Goal: Task Accomplishment & Management: Manage account settings

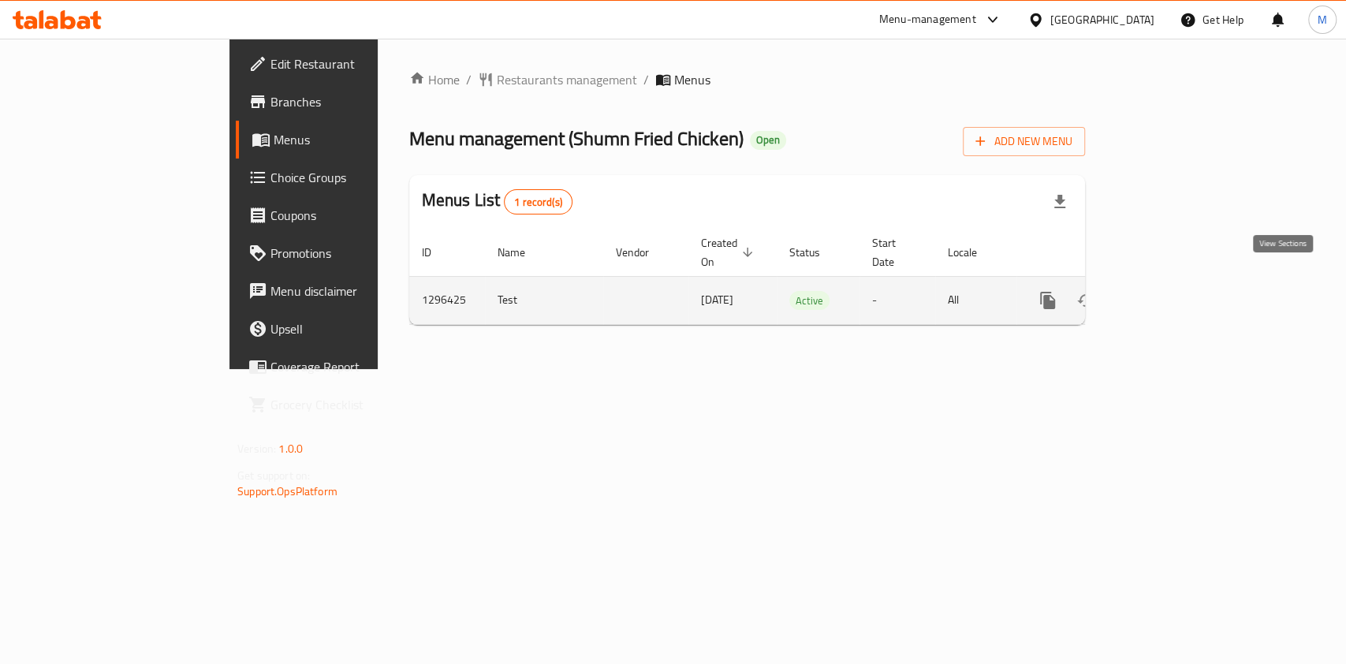
click at [1171, 291] on icon "enhanced table" at bounding box center [1161, 300] width 19 height 19
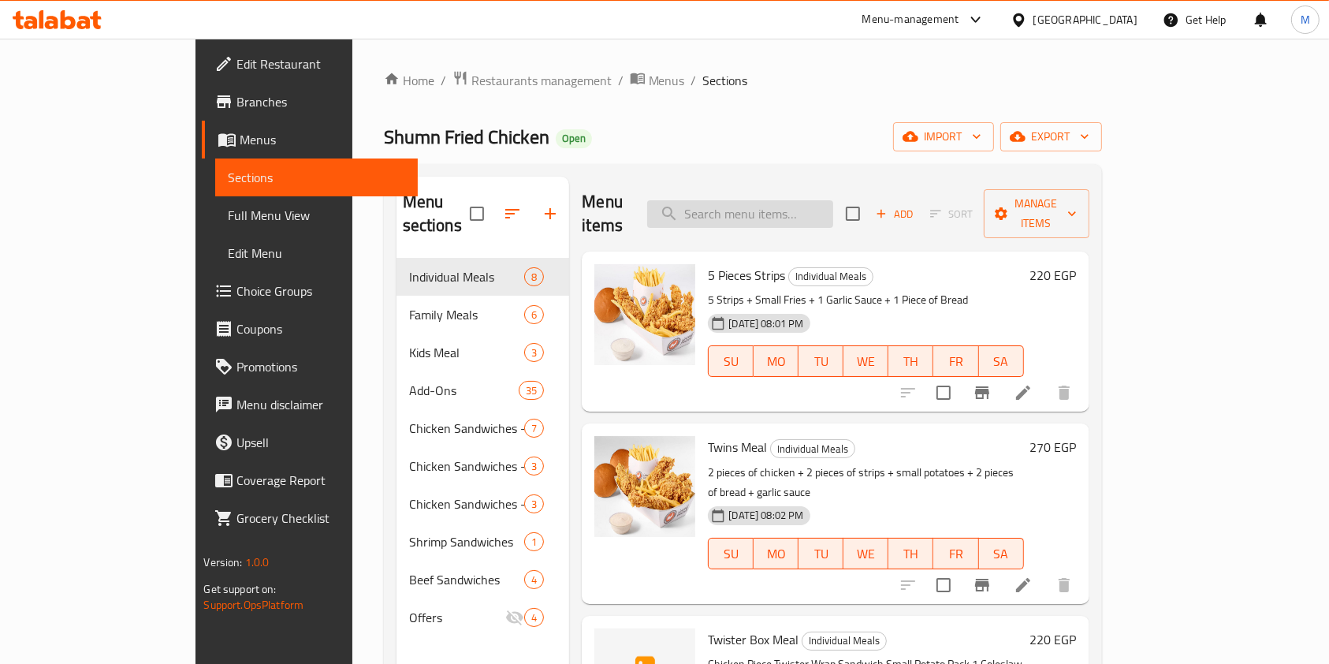
click at [817, 214] on input "search" at bounding box center [740, 214] width 186 height 28
type input "f"
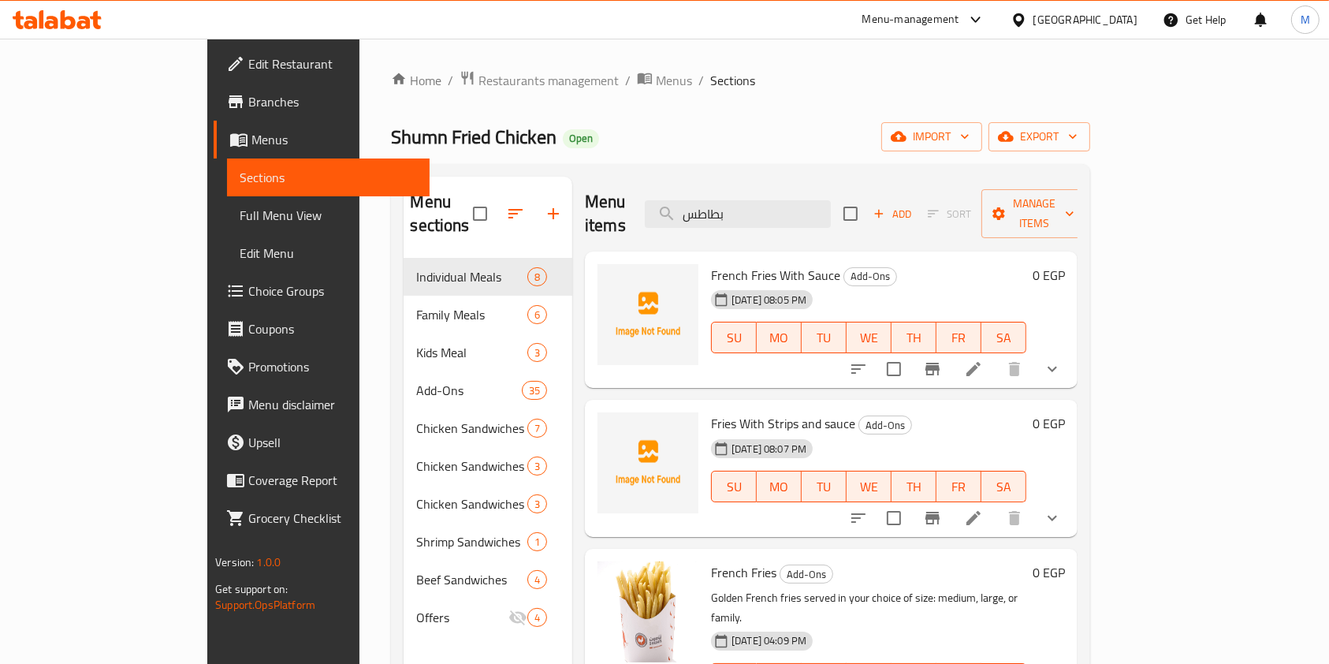
type input "بطاطس"
click at [36, 20] on icon at bounding box center [30, 22] width 13 height 13
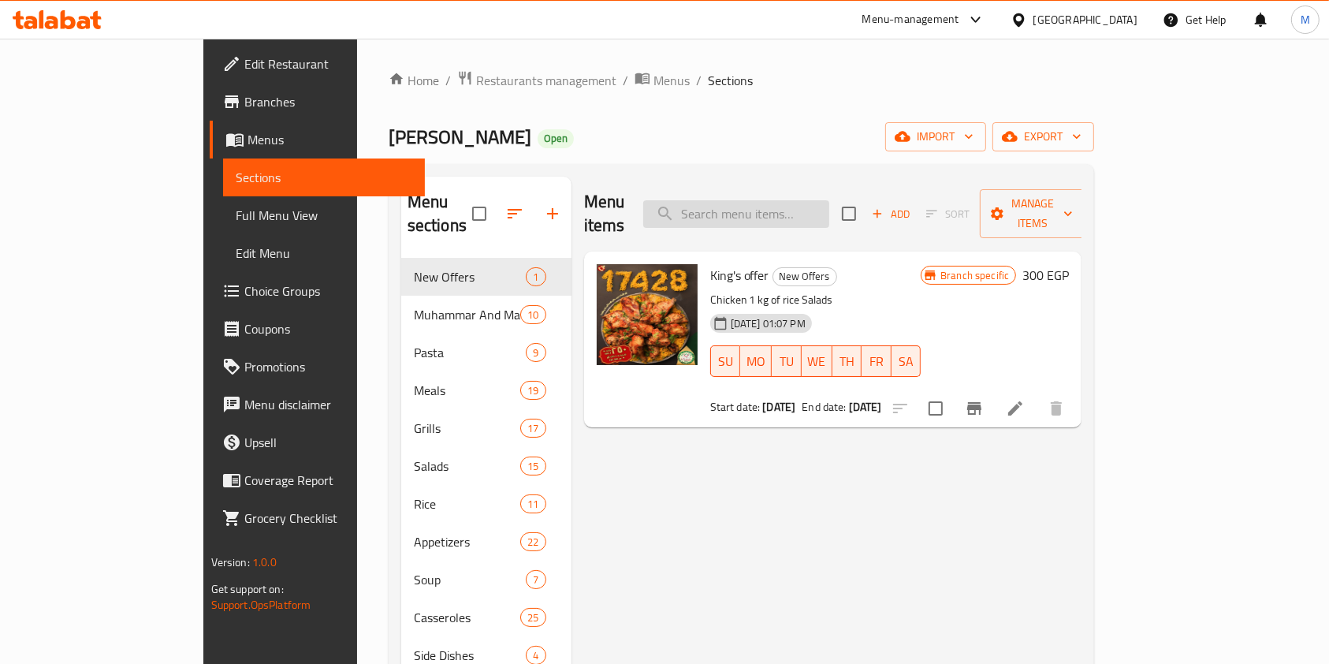
click at [829, 200] on input "search" at bounding box center [736, 214] width 186 height 28
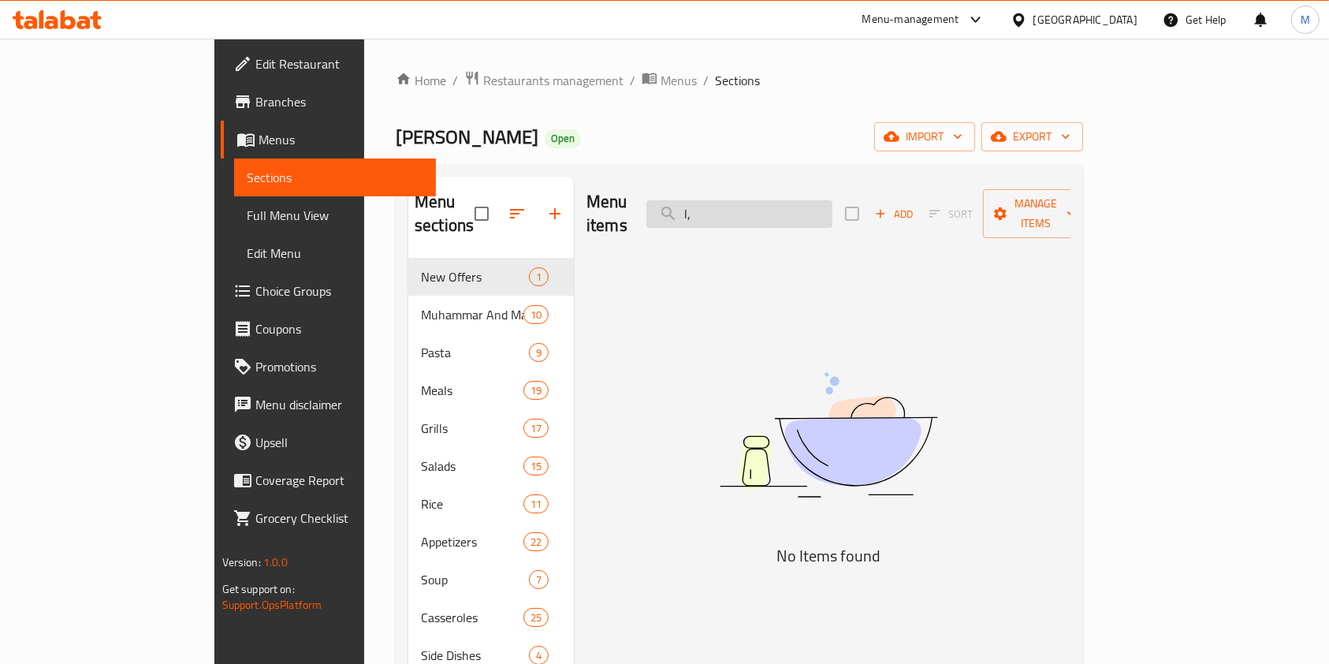
type input "l"
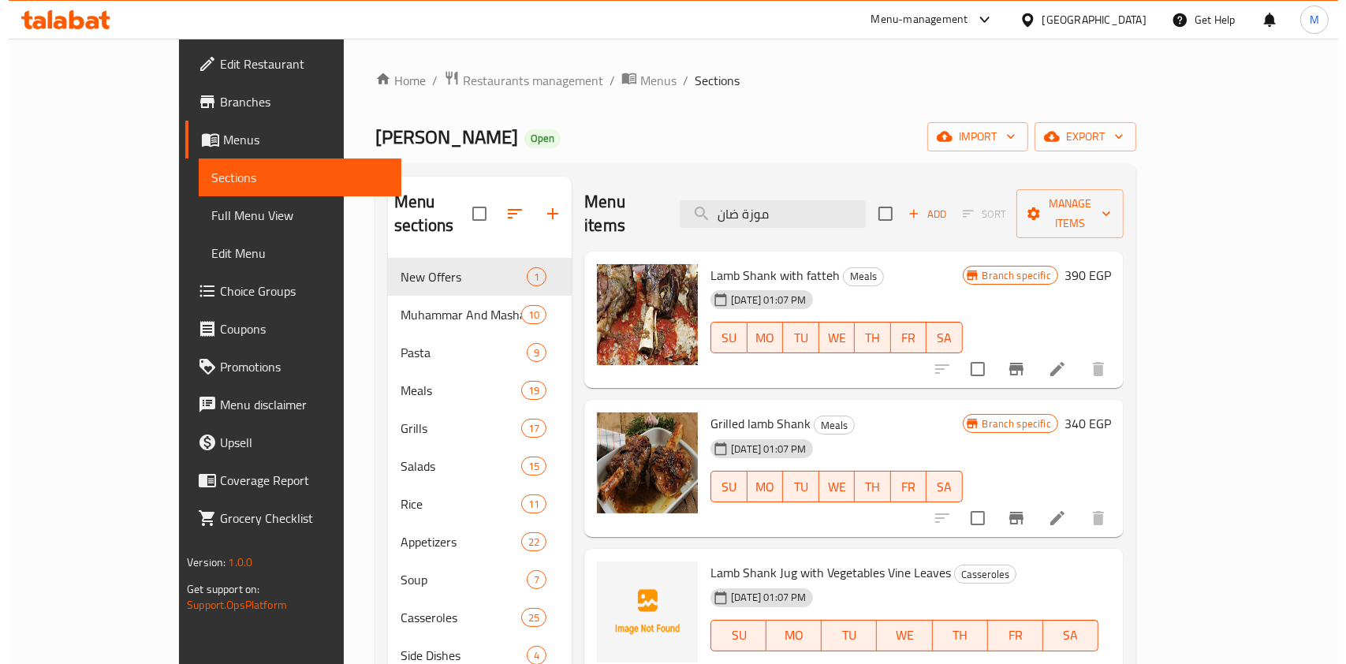
scroll to position [105, 0]
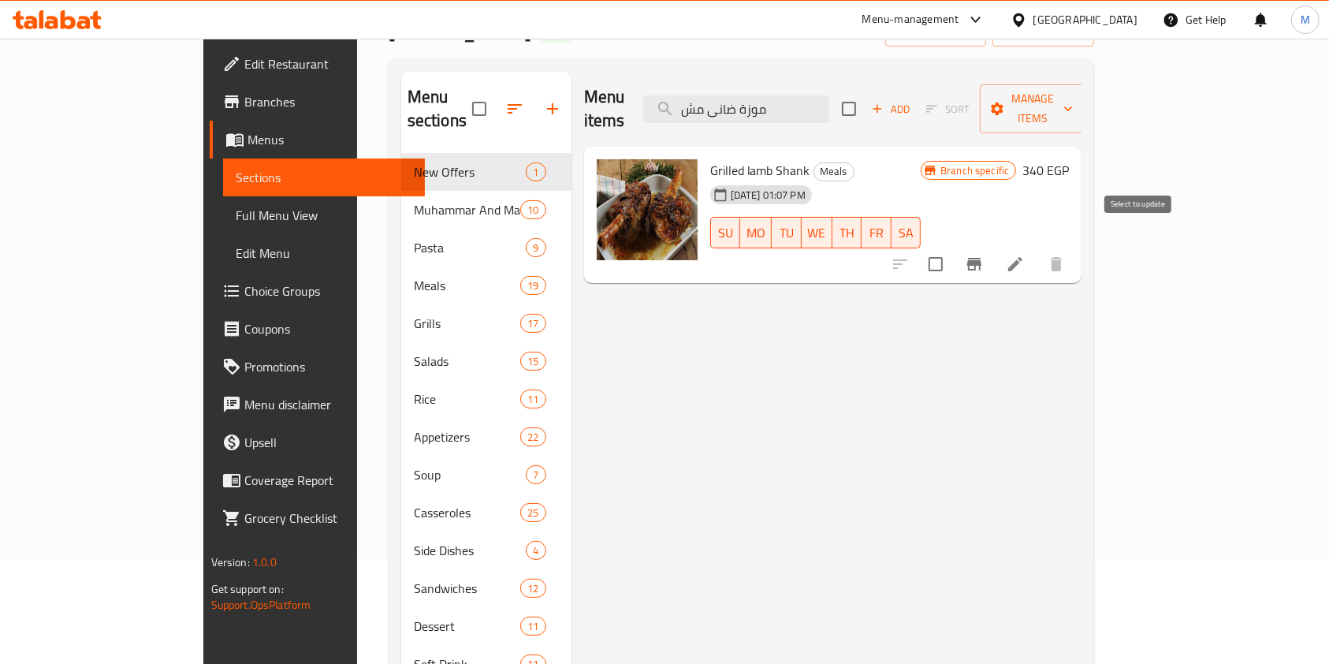
type input "موزة ضانى مش"
click at [982, 258] on icon "Branch-specific-item" at bounding box center [974, 264] width 14 height 13
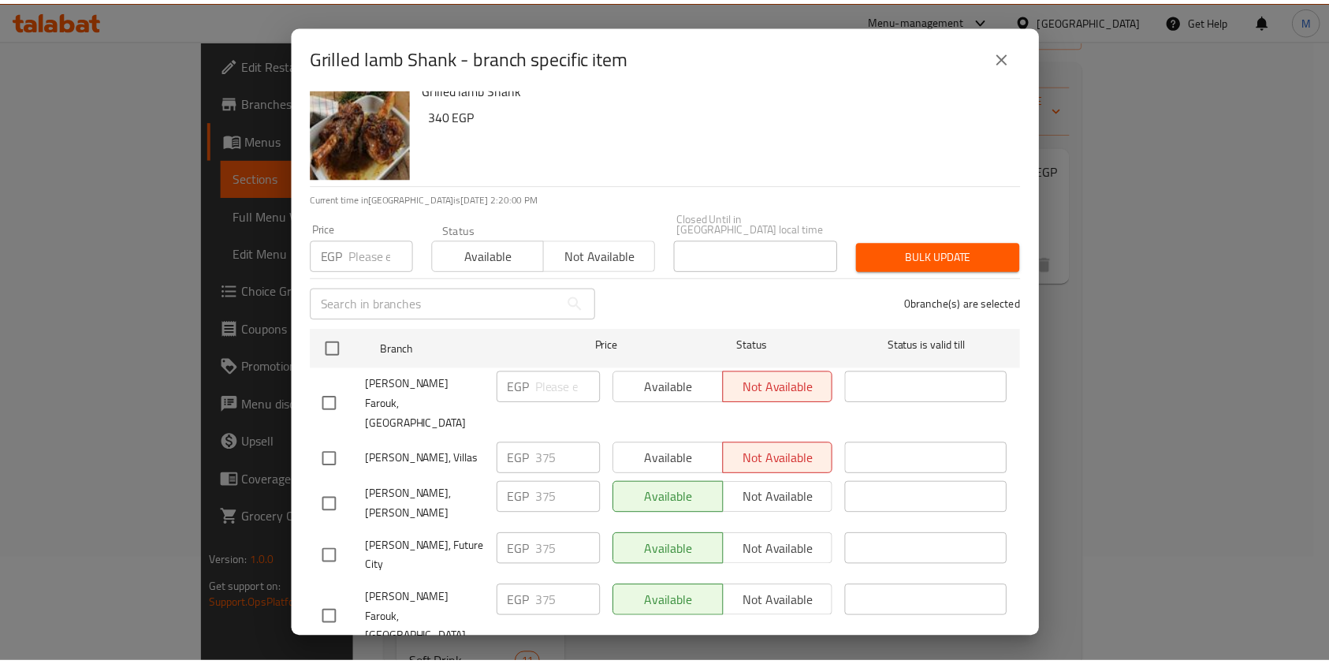
scroll to position [25, 0]
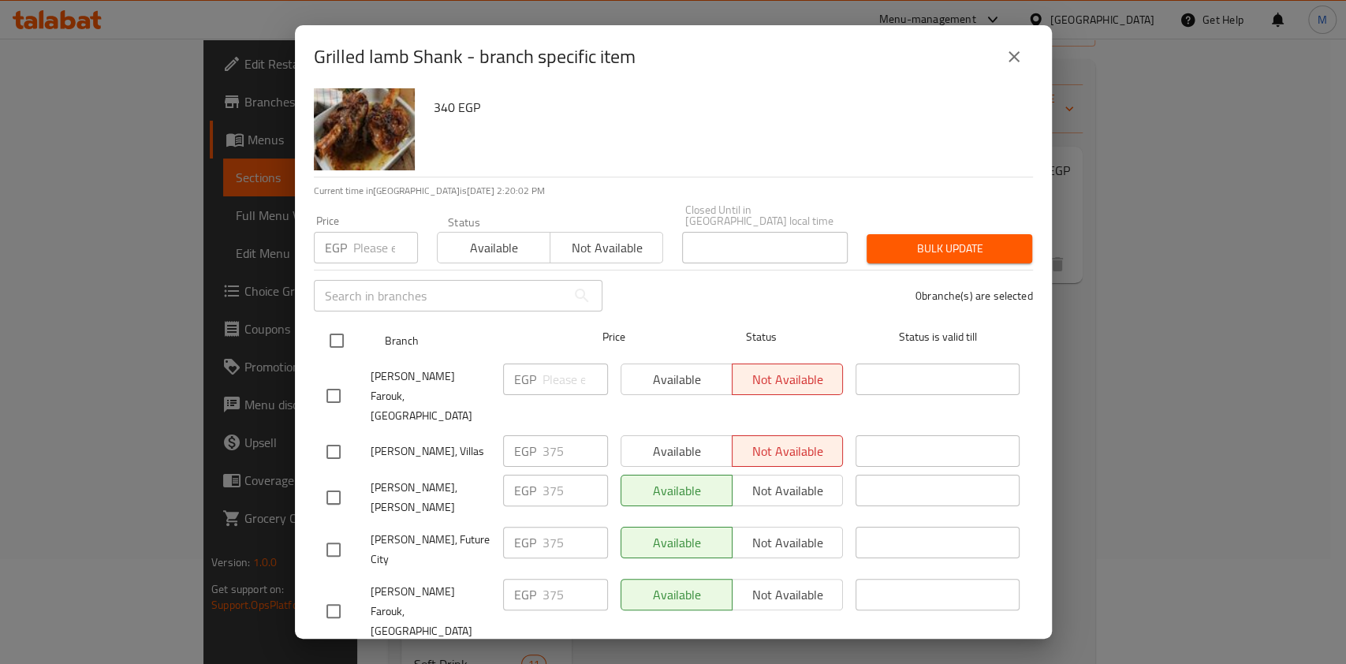
click at [332, 332] on input "checkbox" at bounding box center [336, 340] width 33 height 33
checkbox input "true"
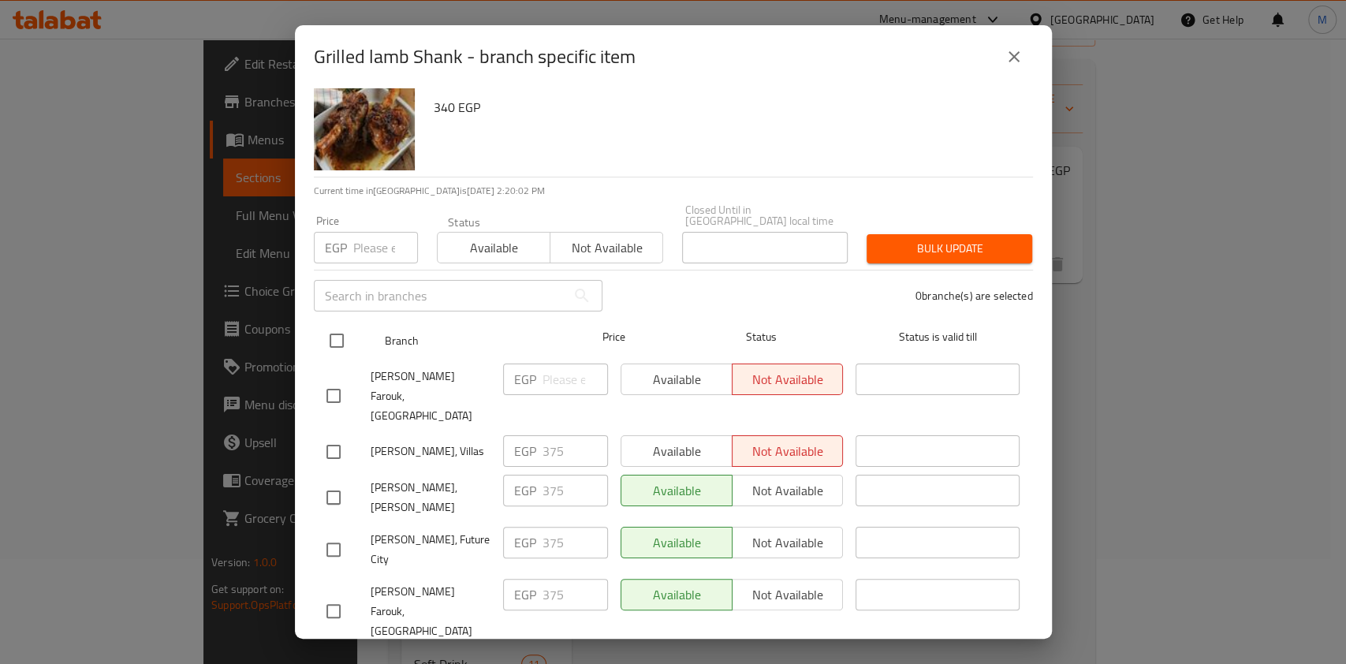
checkbox input "true"
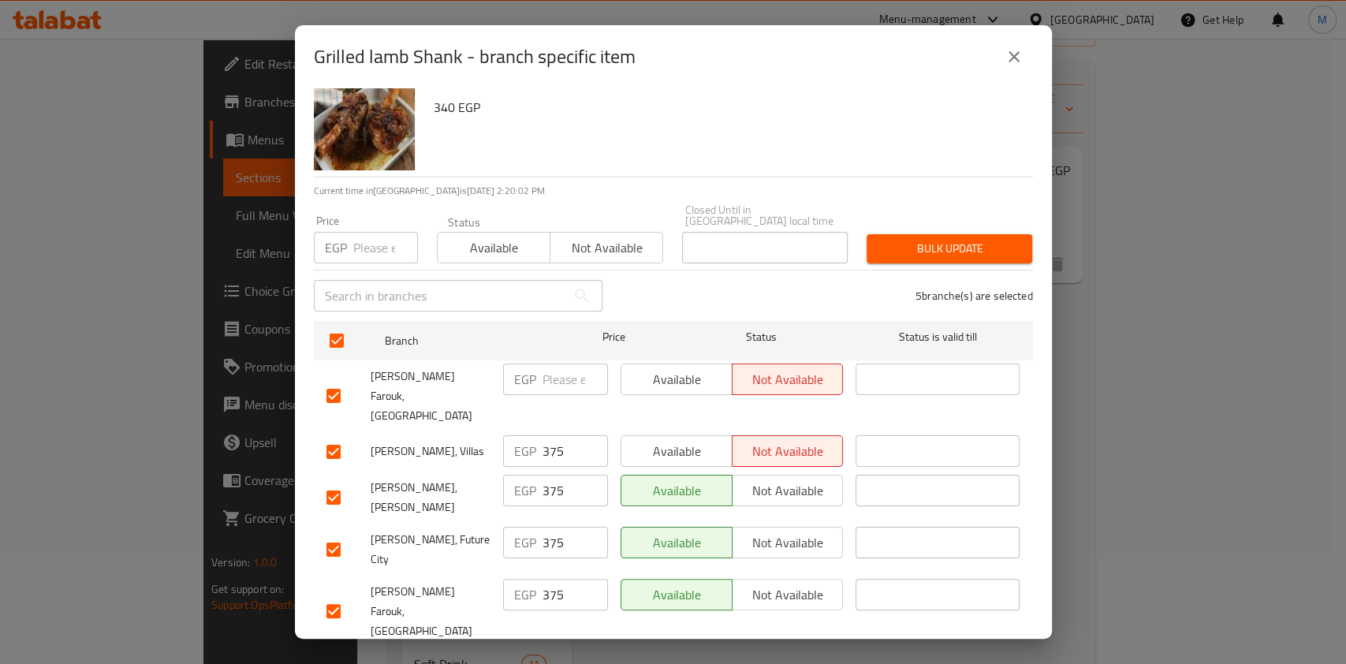
click at [360, 270] on div "​" at bounding box center [457, 295] width 307 height 50
click at [365, 250] on input "number" at bounding box center [385, 248] width 65 height 32
type input "500"
click at [950, 244] on span "Bulk update" at bounding box center [949, 249] width 140 height 20
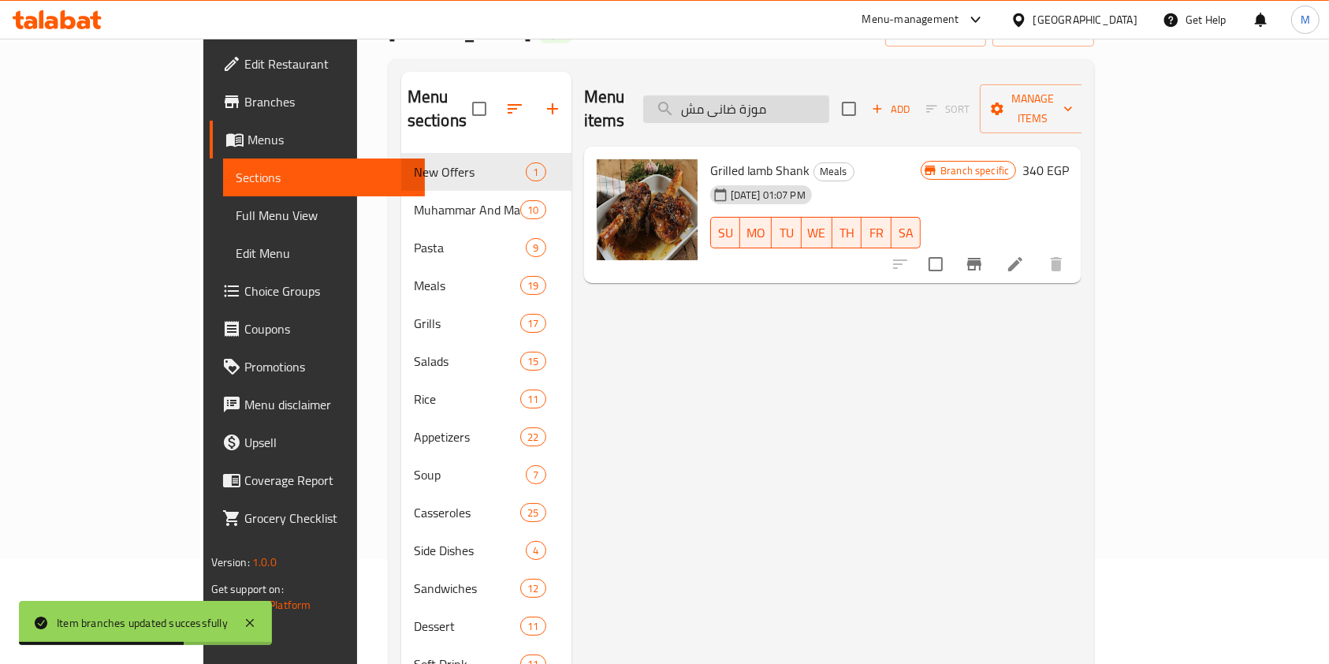
click at [829, 99] on input "موزة ضانى مش" at bounding box center [736, 109] width 186 height 28
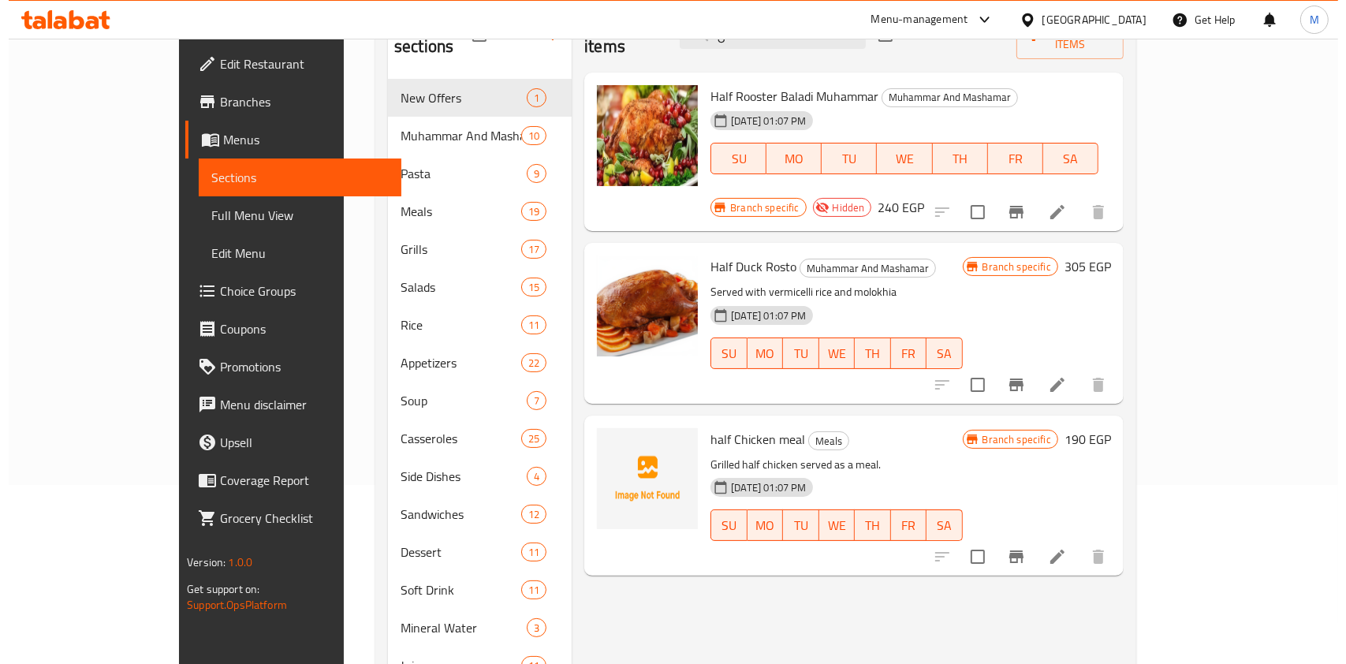
scroll to position [210, 0]
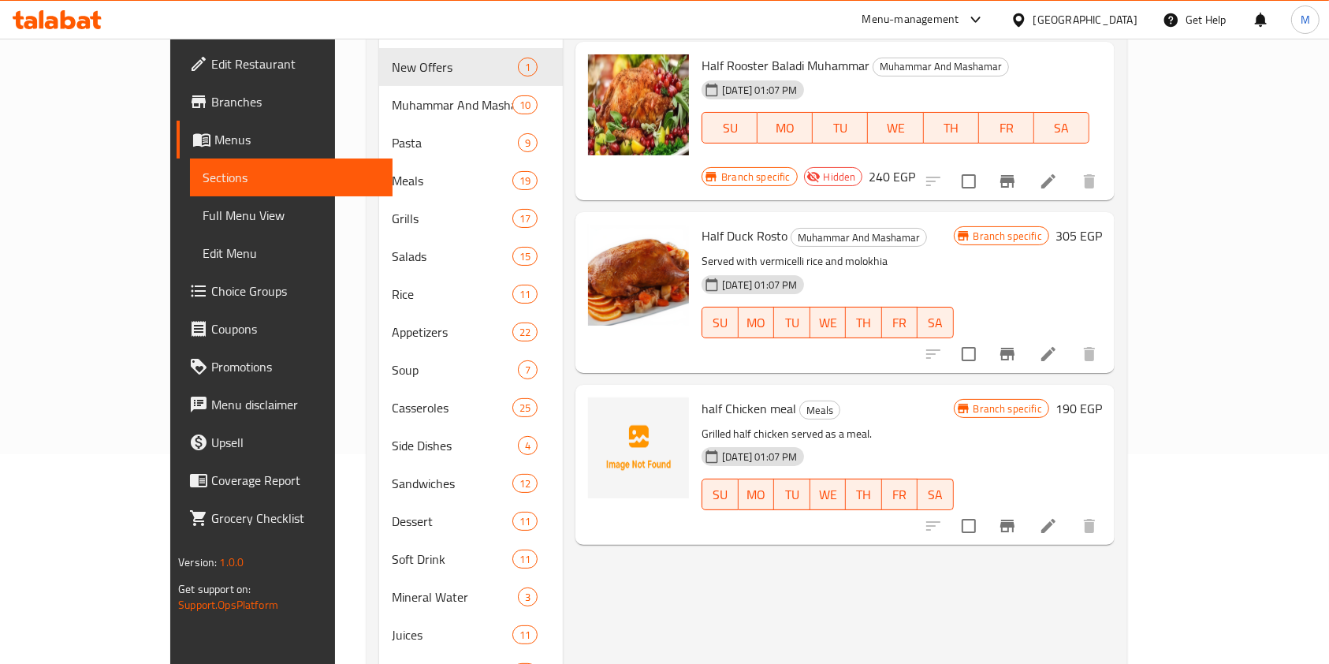
type input "نص"
click at [1027, 507] on button "Branch-specific-item" at bounding box center [1008, 526] width 38 height 38
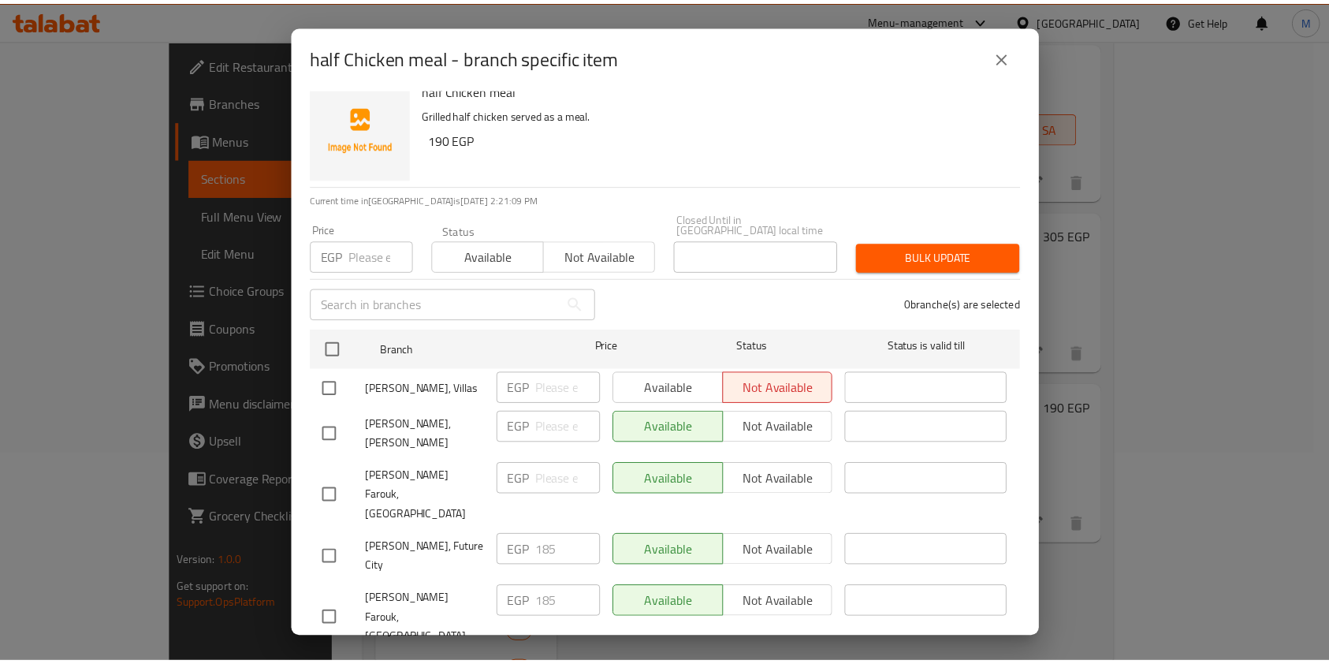
scroll to position [25, 0]
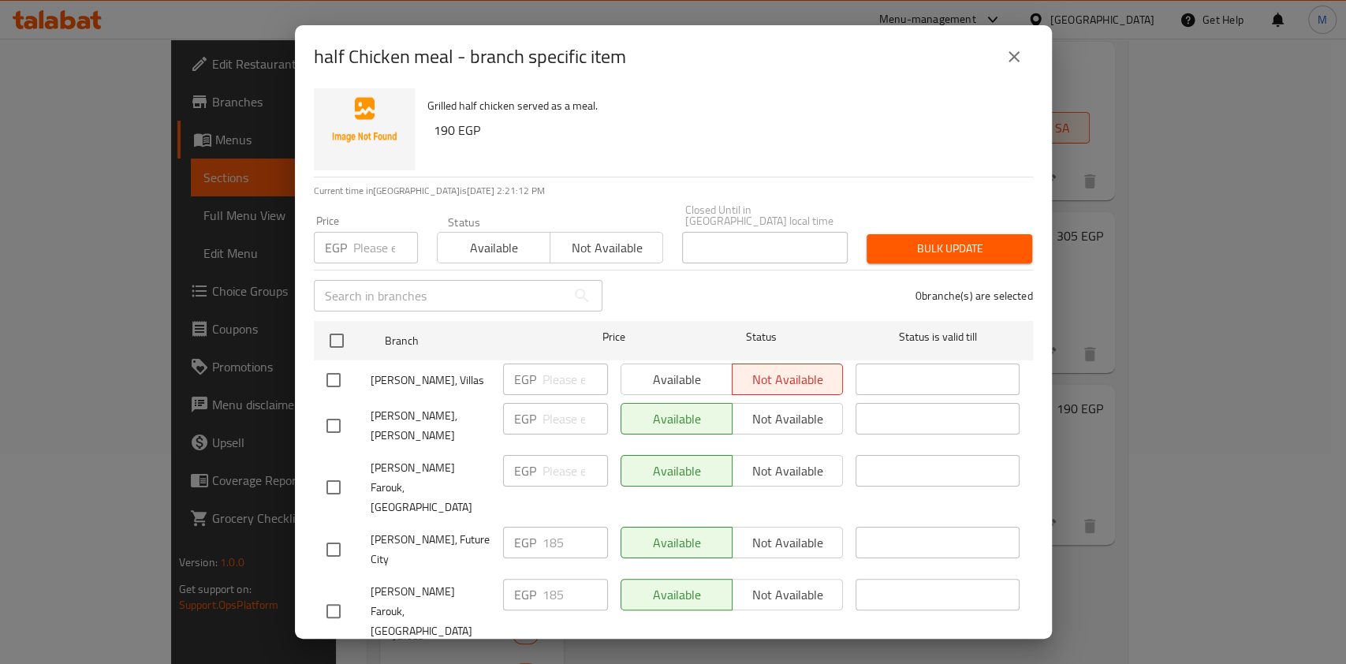
click at [339, 533] on input "checkbox" at bounding box center [333, 549] width 33 height 33
checkbox input "true"
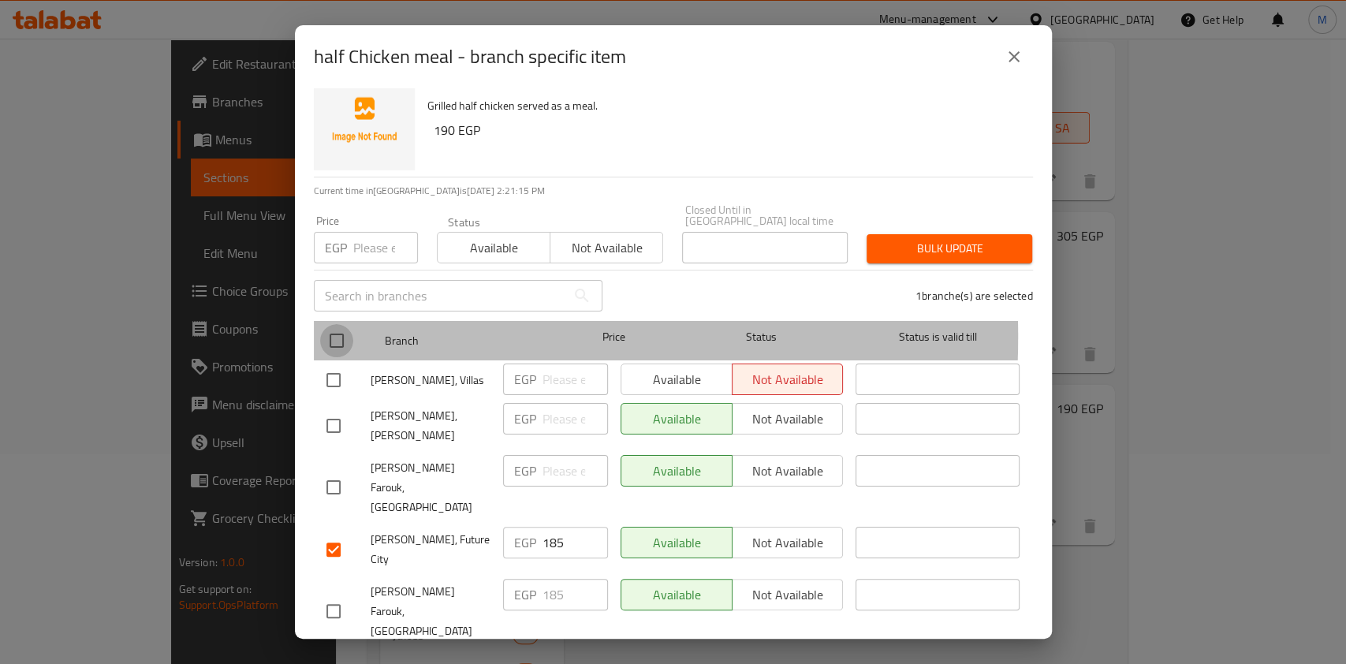
click at [344, 326] on input "checkbox" at bounding box center [336, 340] width 33 height 33
checkbox input "true"
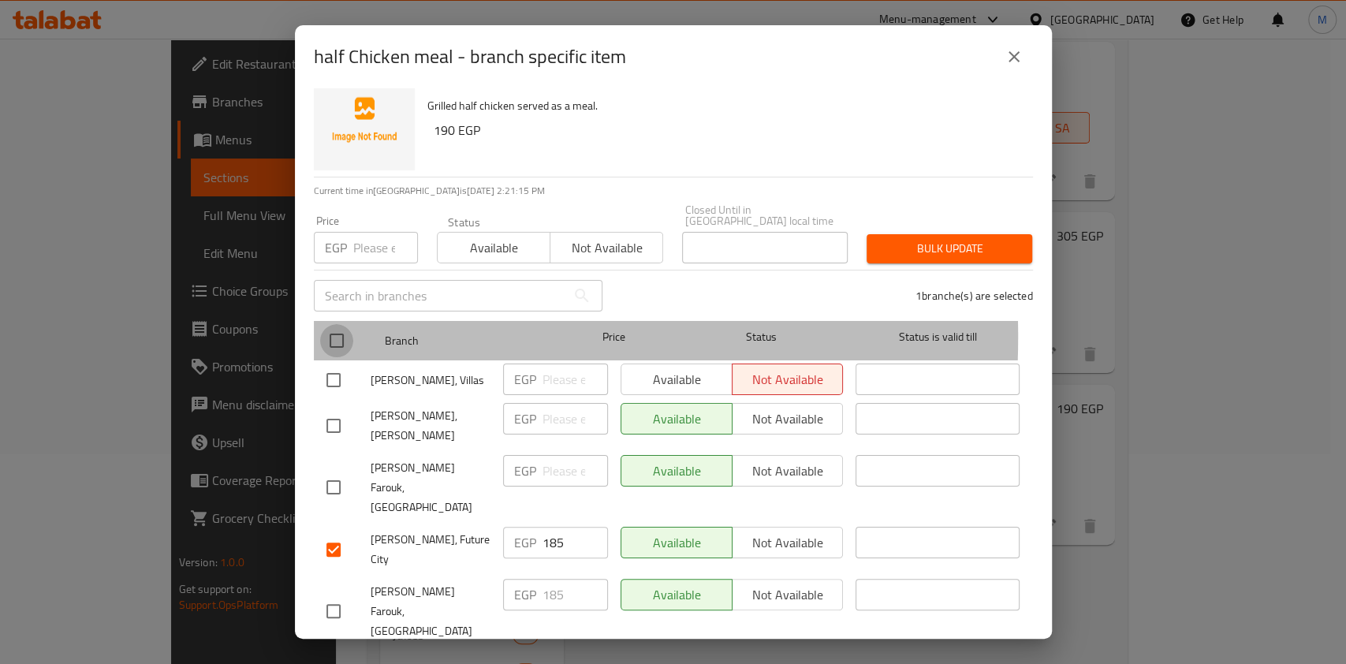
checkbox input "true"
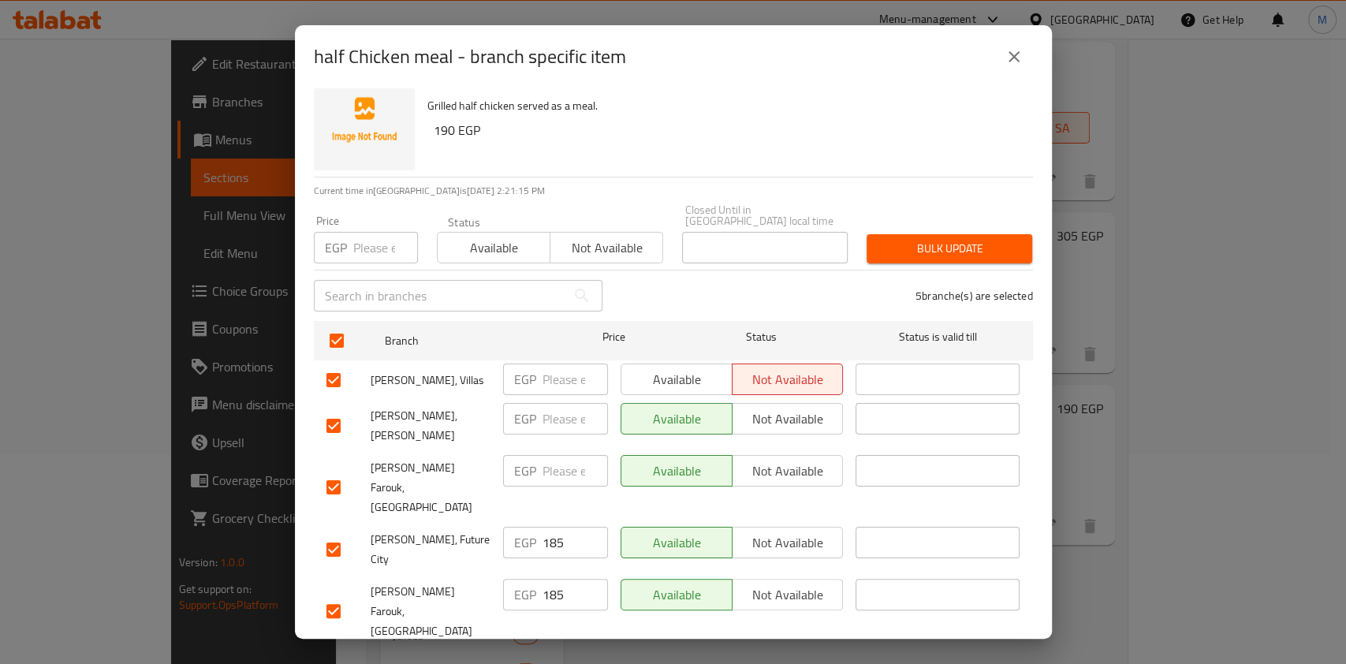
click at [362, 246] on input "number" at bounding box center [385, 248] width 65 height 32
type input "190"
click at [970, 246] on span "Bulk update" at bounding box center [949, 249] width 140 height 20
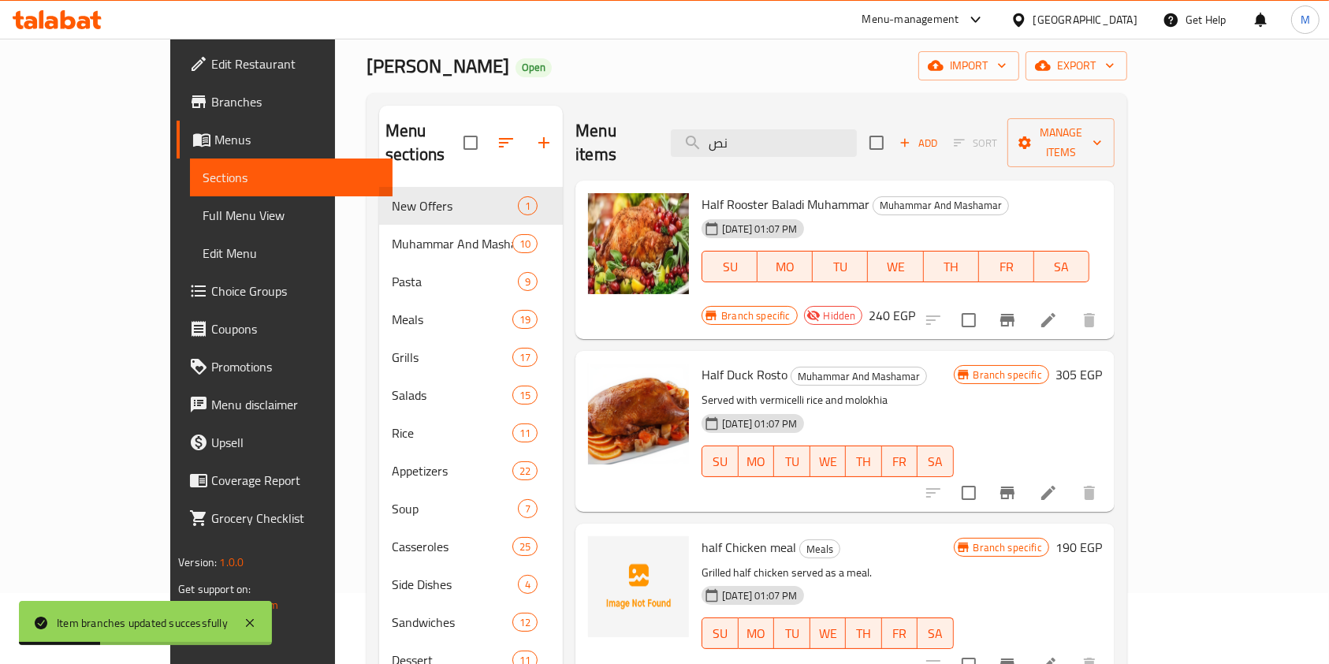
scroll to position [0, 0]
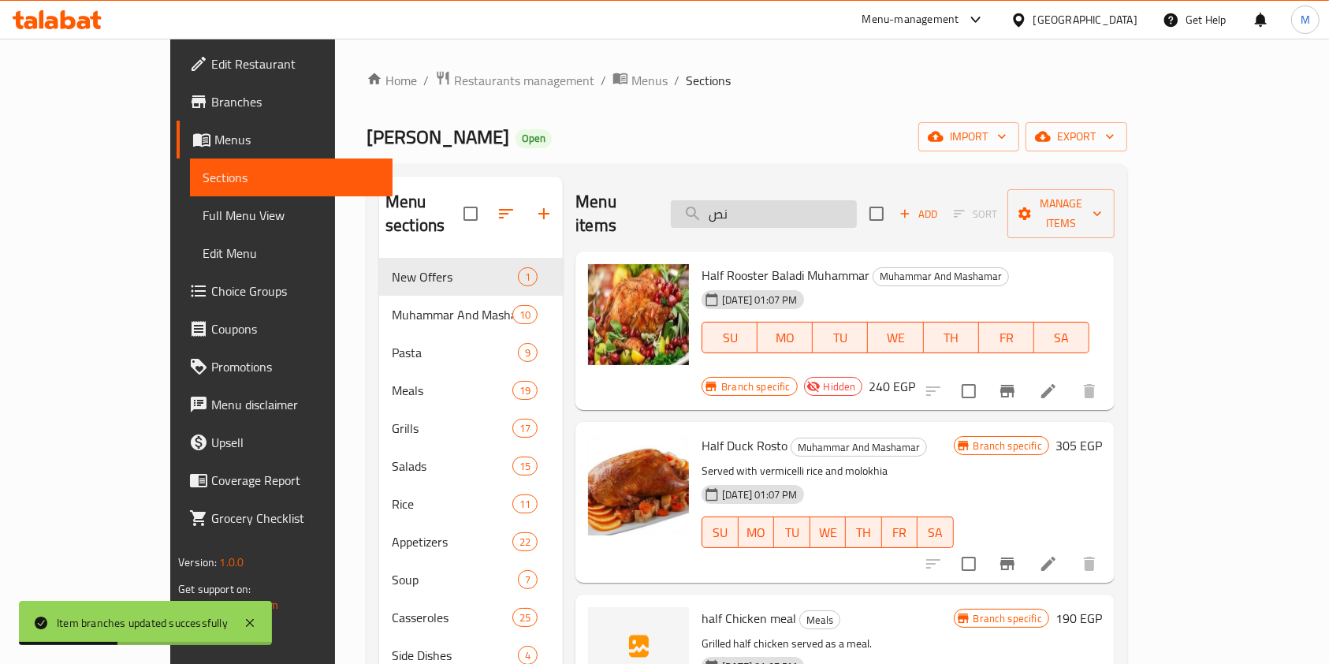
click at [785, 209] on input "نص" at bounding box center [764, 214] width 186 height 28
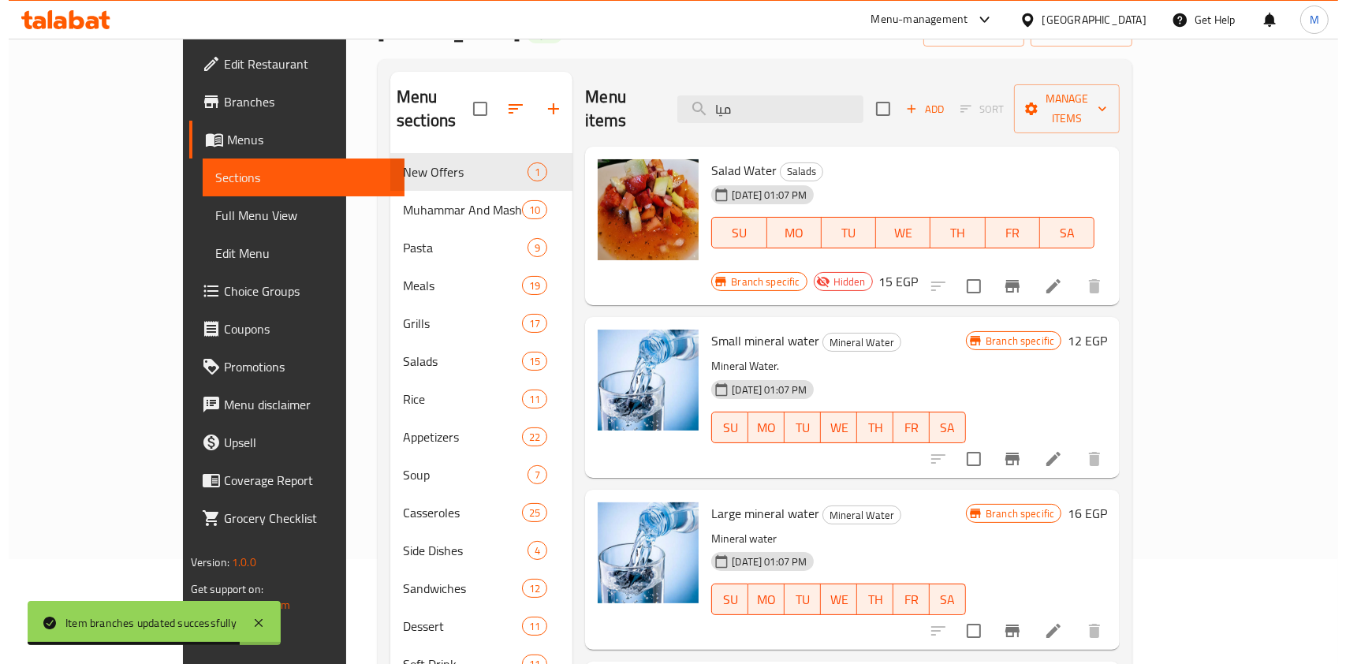
scroll to position [210, 0]
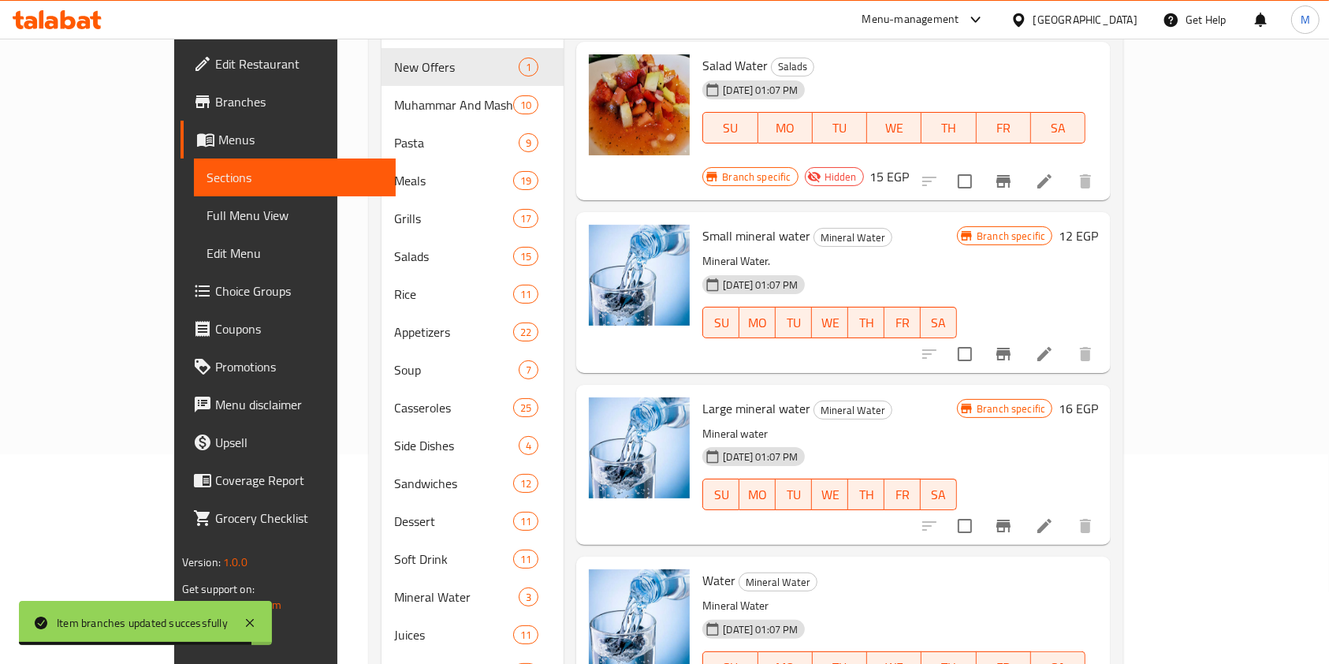
type input "ميا"
click at [1013, 516] on icon "Branch-specific-item" at bounding box center [1003, 525] width 19 height 19
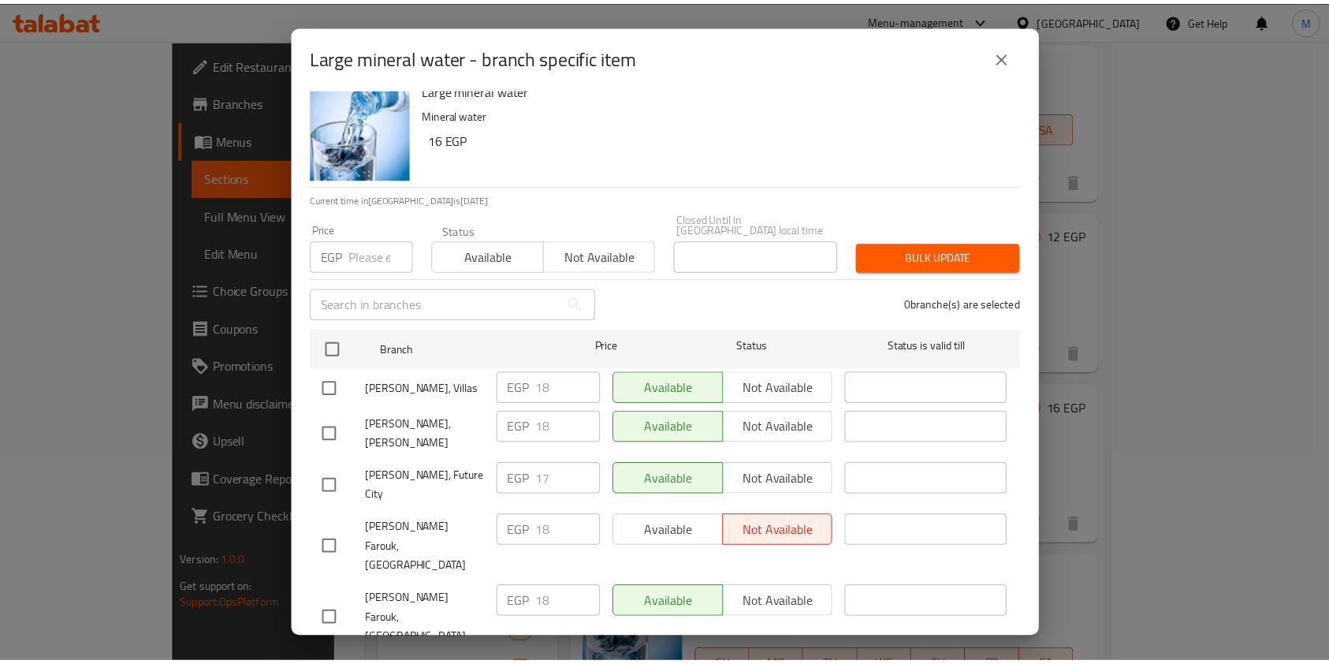
scroll to position [25, 0]
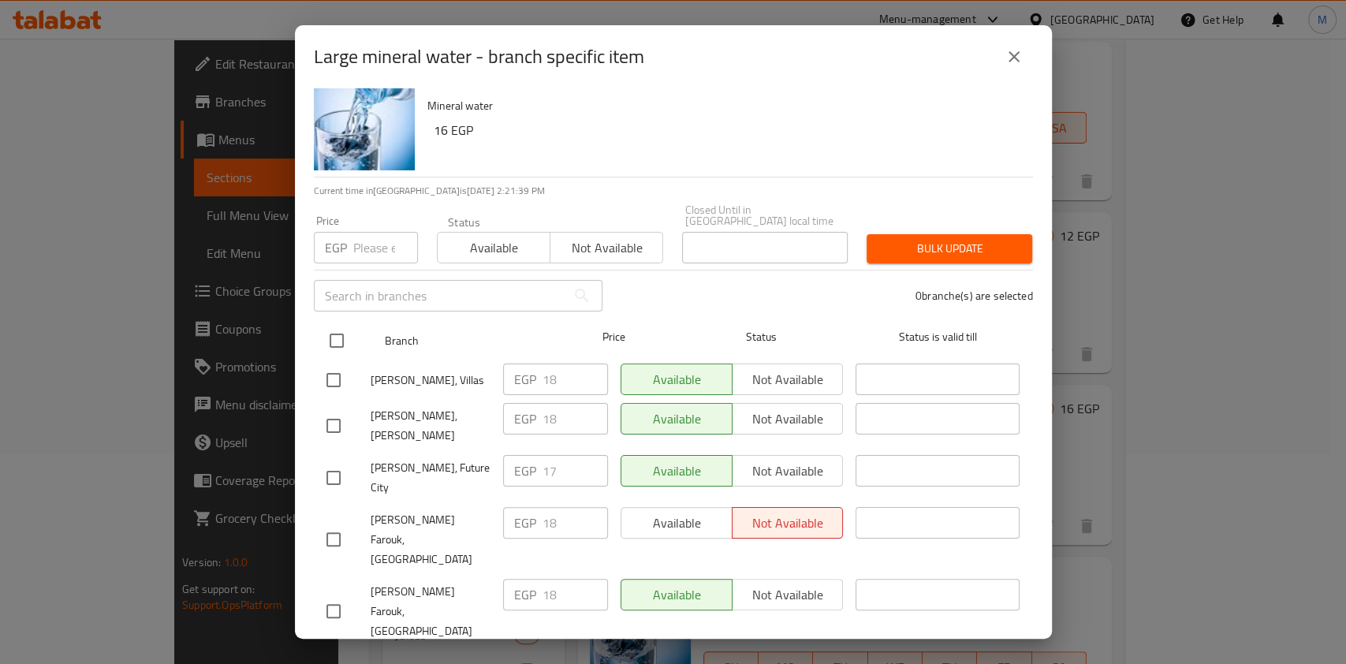
click at [342, 326] on input "checkbox" at bounding box center [336, 340] width 33 height 33
checkbox input "true"
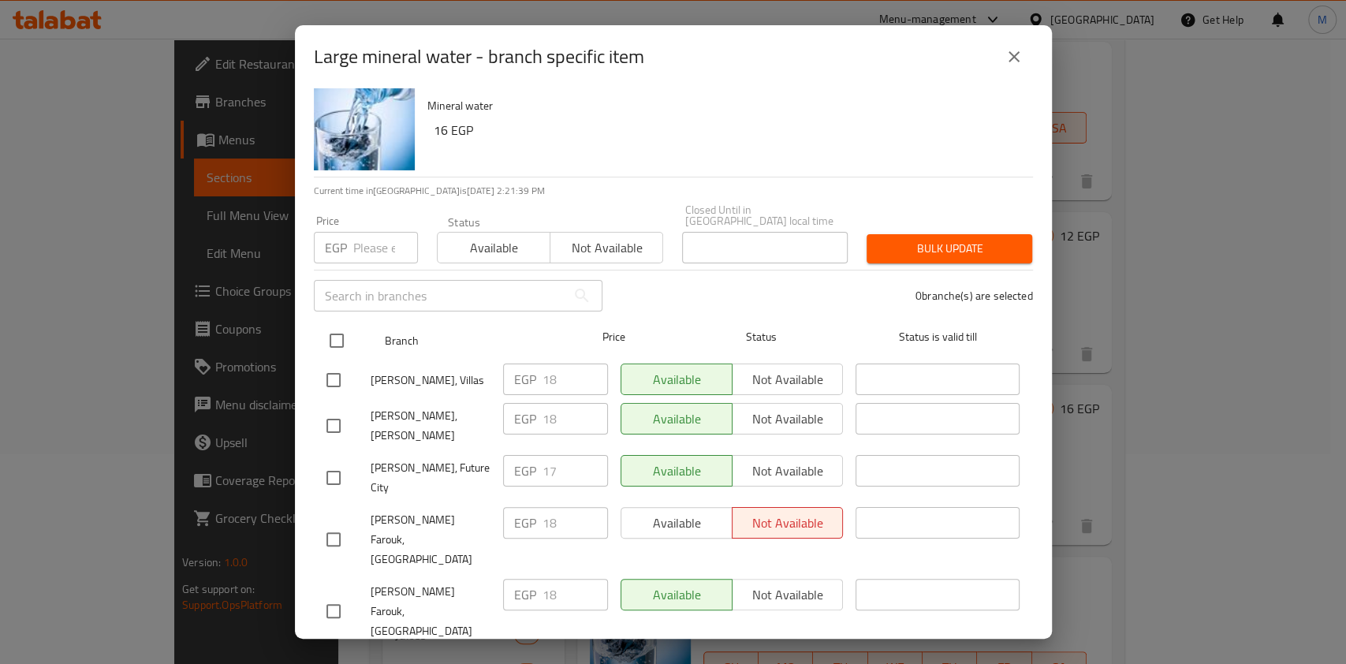
checkbox input "true"
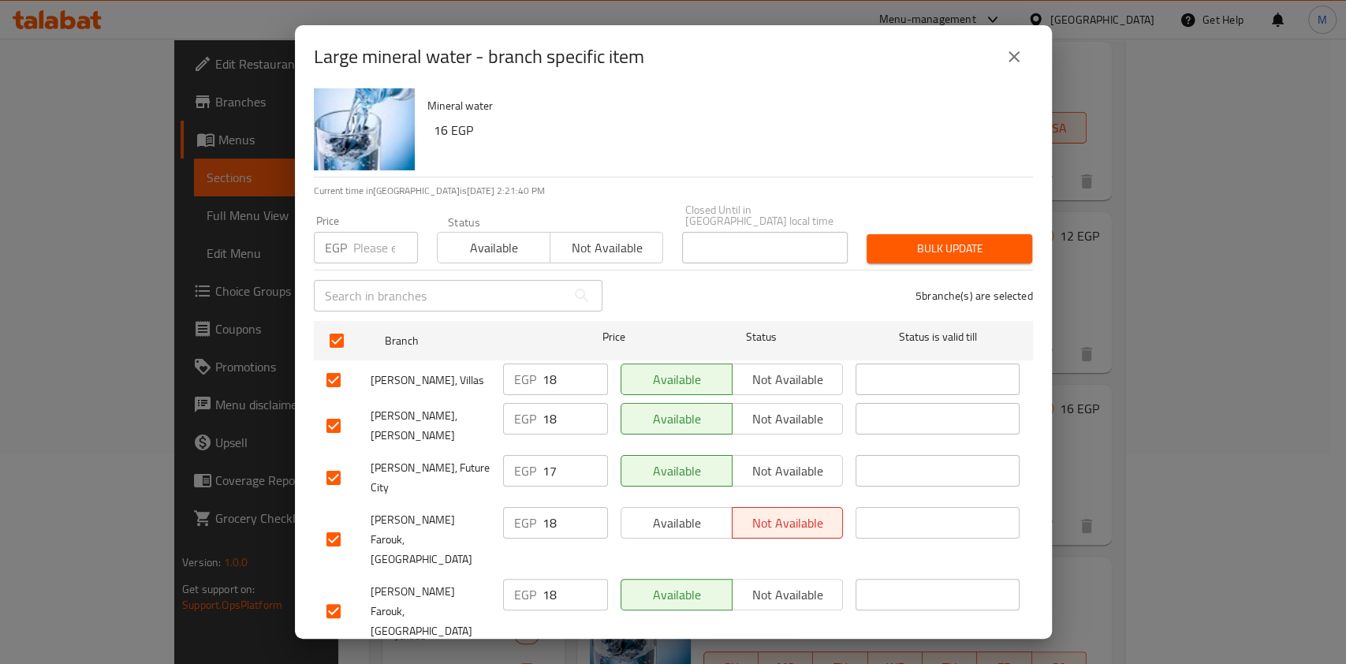
click at [352, 253] on div "Price EGP Price" at bounding box center [365, 239] width 123 height 67
click at [357, 248] on input "number" at bounding box center [385, 248] width 65 height 32
type input "18"
click at [866, 251] on button "Bulk update" at bounding box center [949, 248] width 166 height 29
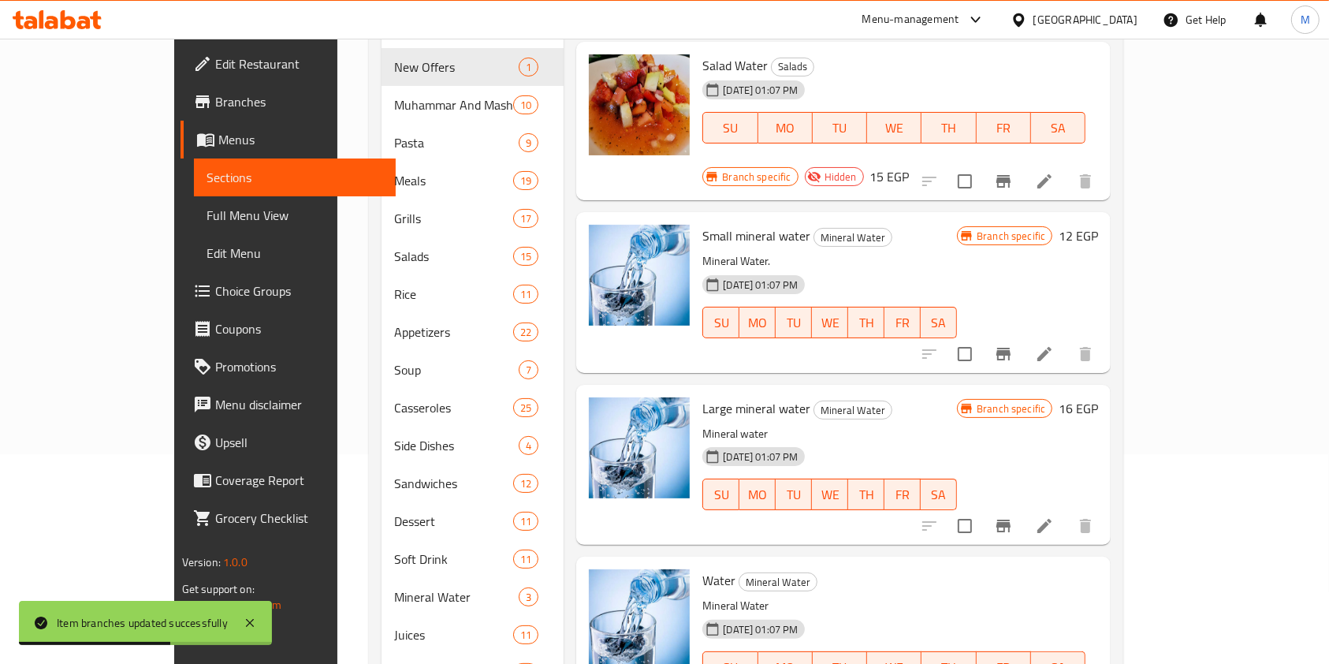
scroll to position [0, 0]
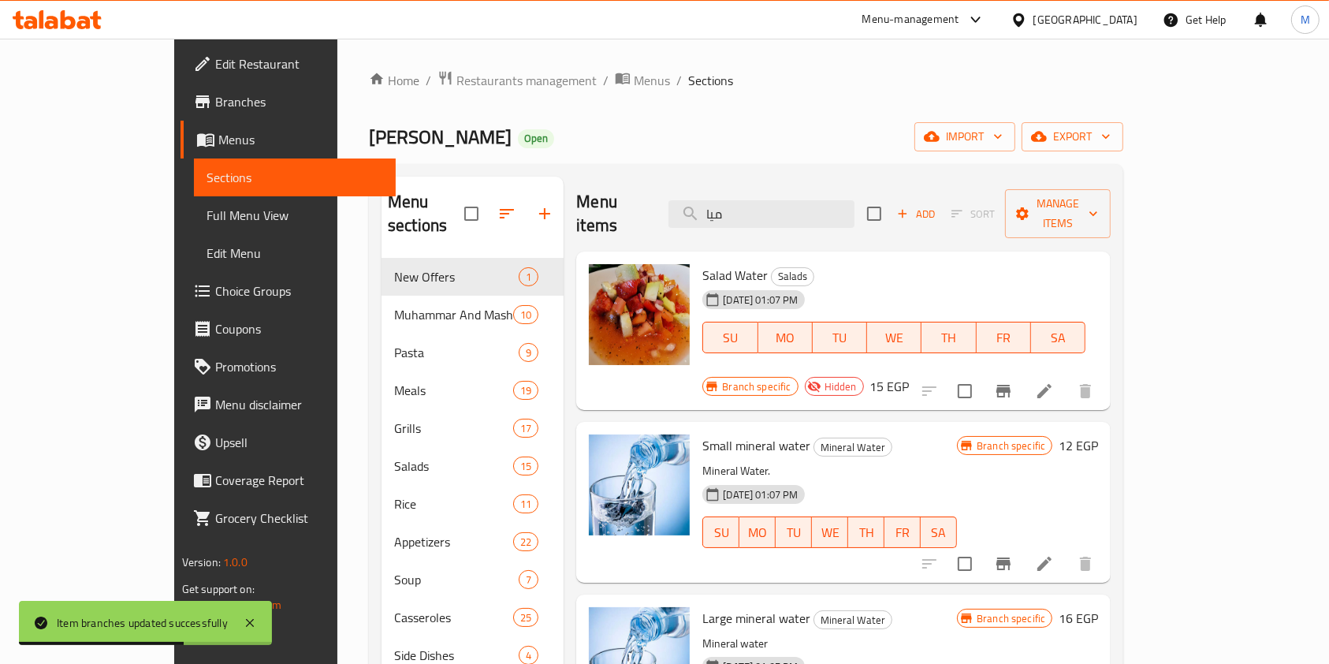
click at [850, 177] on div "Menu items ميا Add Sort Manage items" at bounding box center [843, 214] width 535 height 75
click at [838, 200] on input "ميا" at bounding box center [762, 214] width 186 height 28
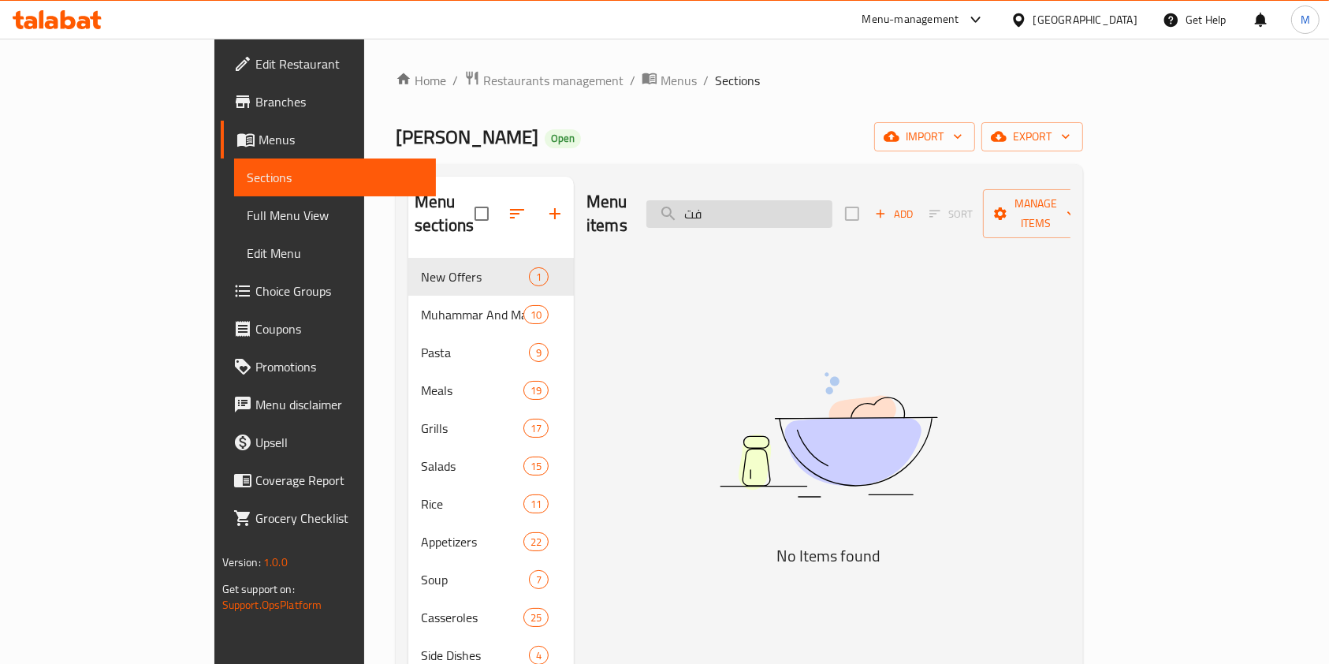
type input "ف"
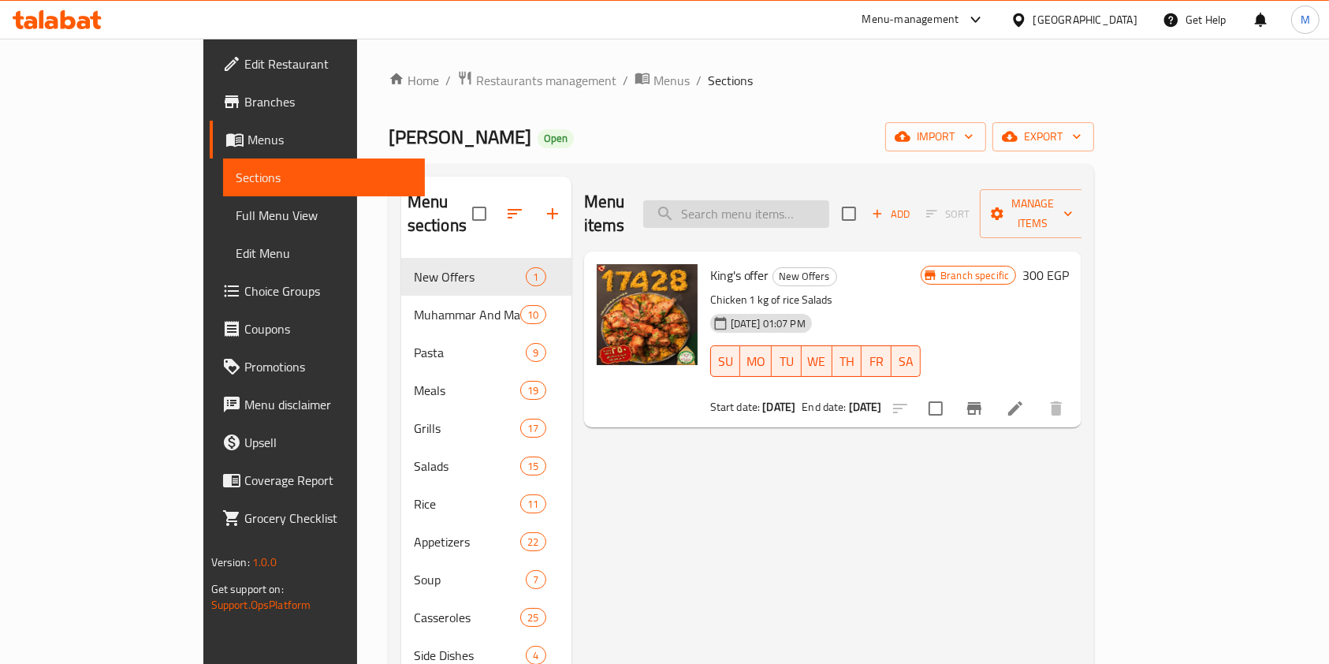
click at [829, 200] on input "search" at bounding box center [736, 214] width 186 height 28
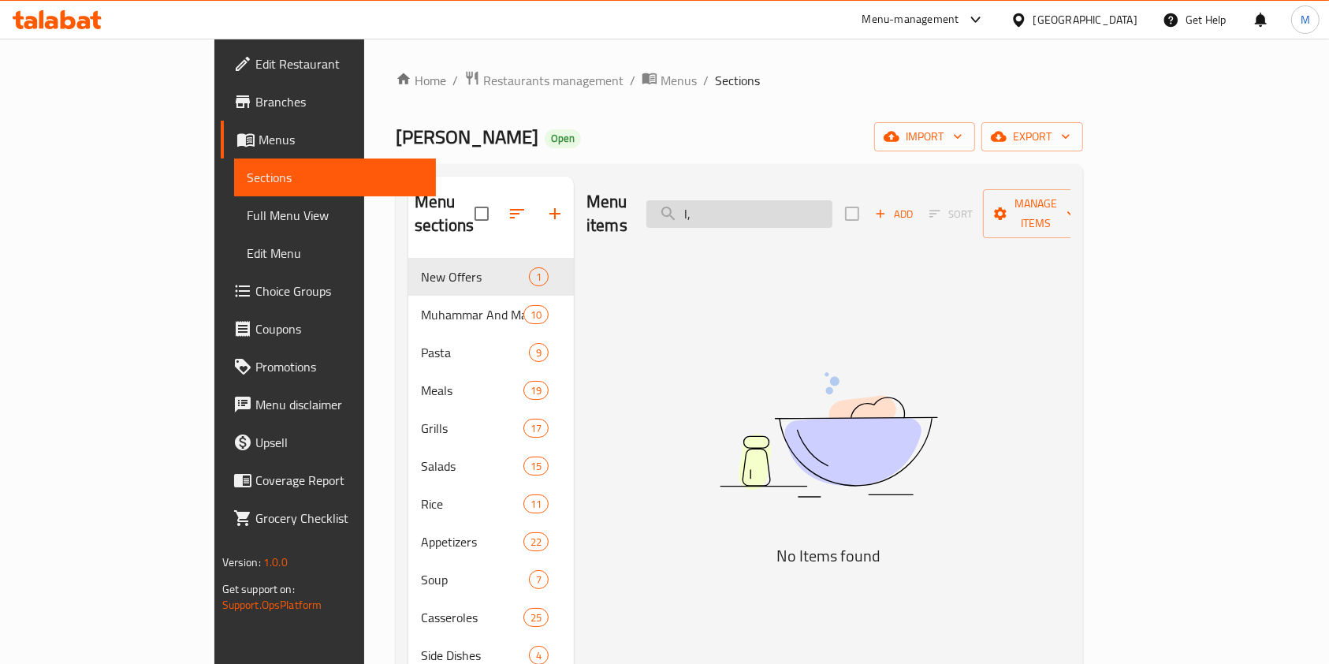
type input "l"
click at [826, 200] on input "موزة على ا" at bounding box center [740, 214] width 186 height 28
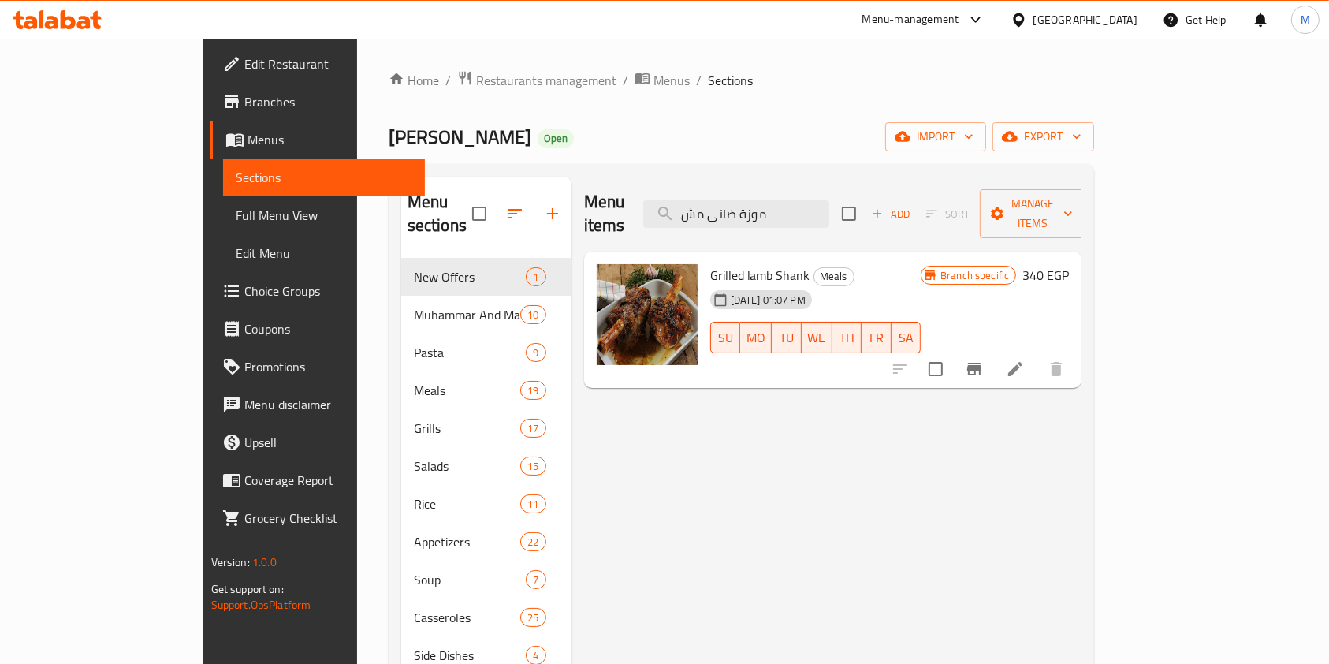
type input "موزة ضانى مش"
click at [993, 352] on button "Branch-specific-item" at bounding box center [975, 369] width 38 height 38
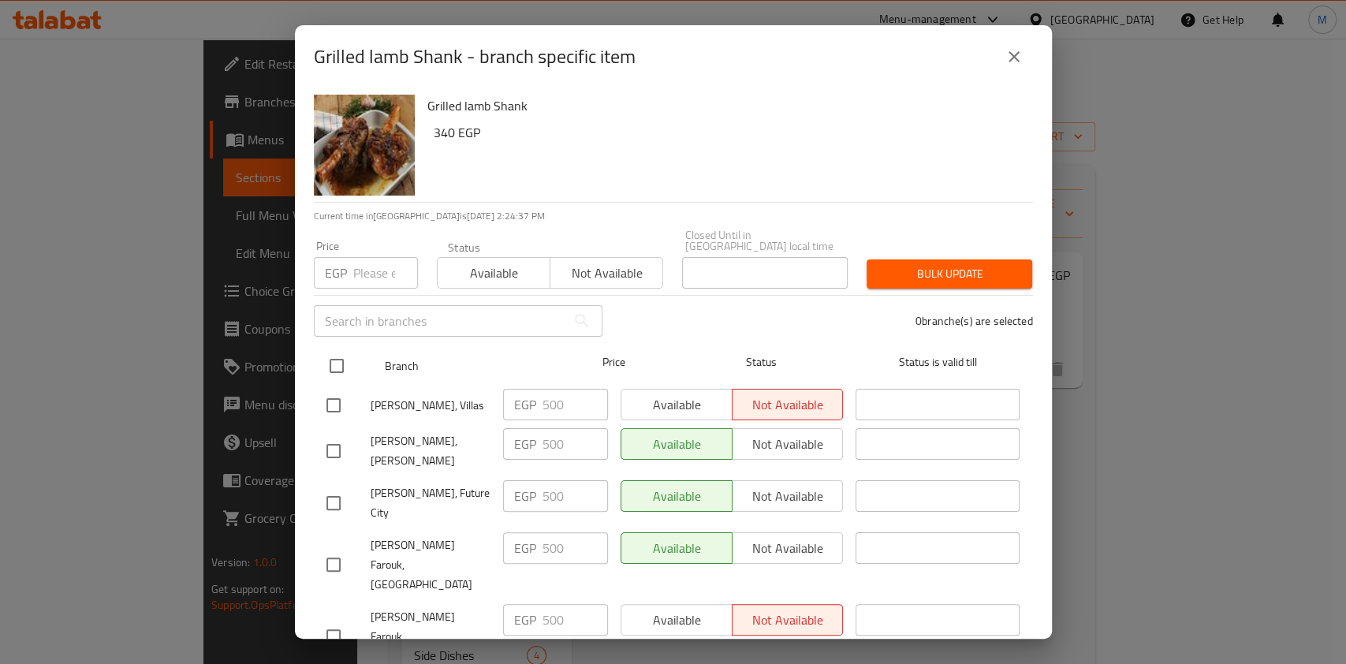
click at [322, 358] on input "checkbox" at bounding box center [336, 365] width 33 height 33
checkbox input "true"
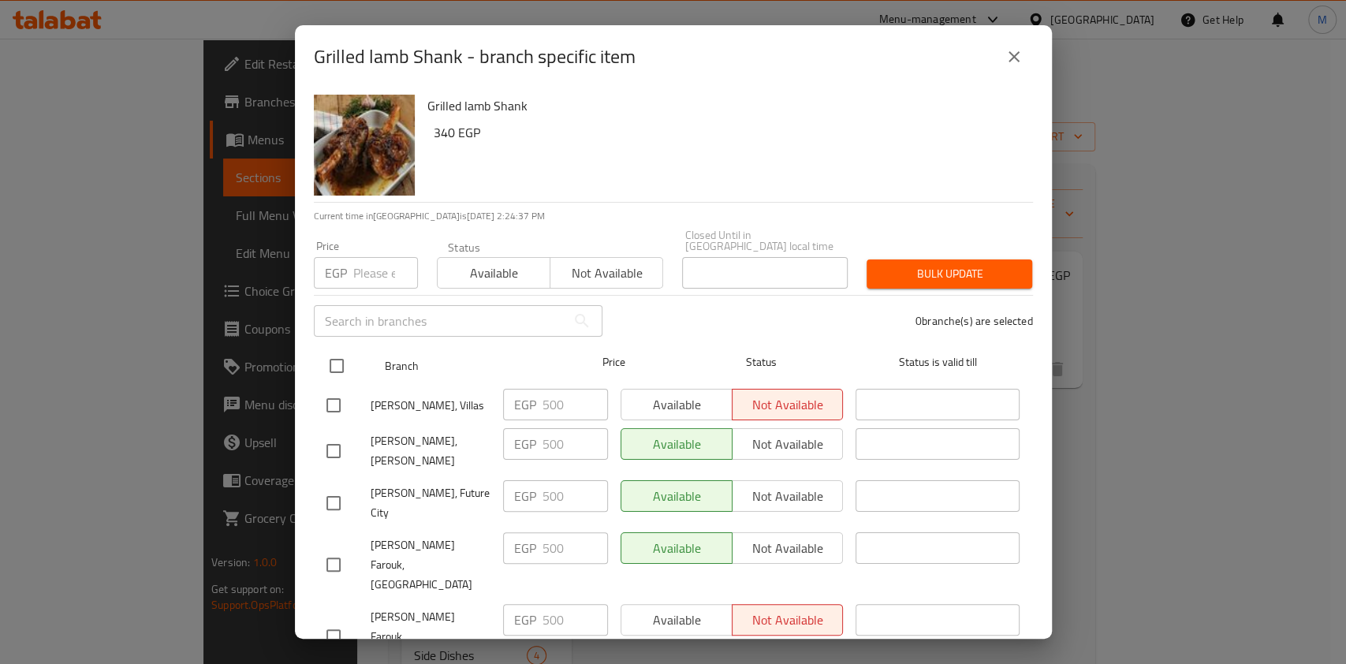
checkbox input "true"
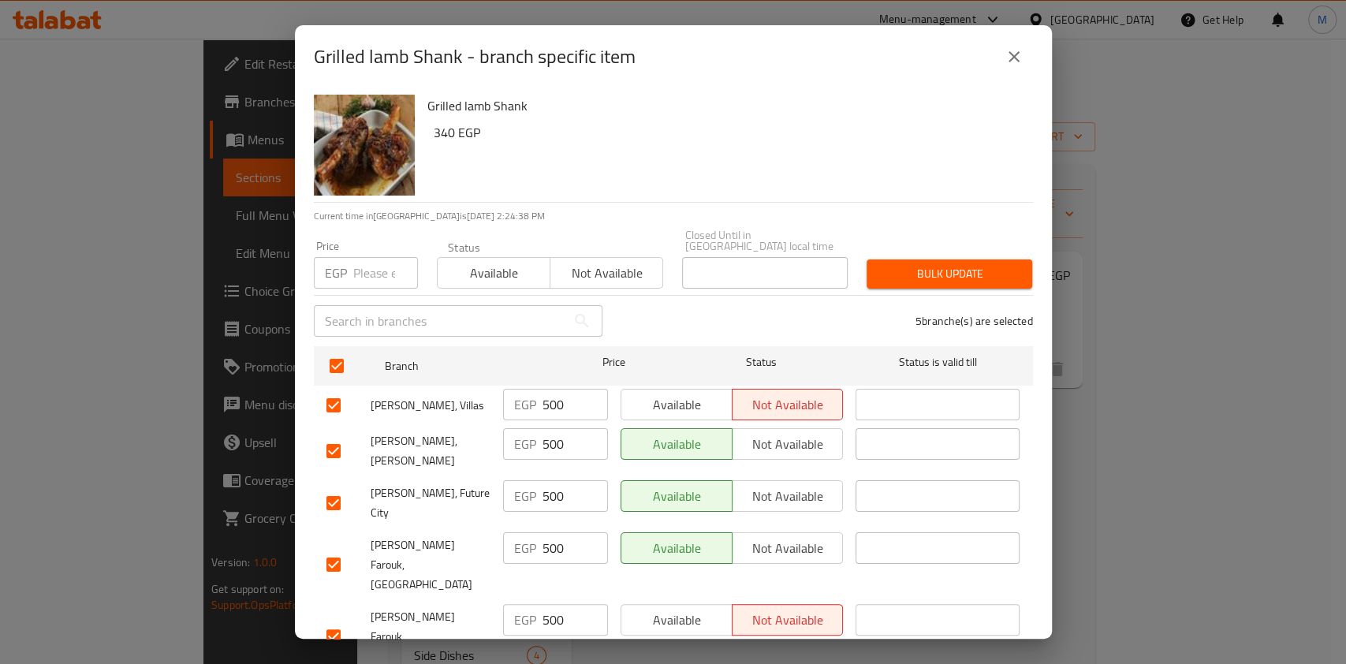
click at [346, 269] on p "EGP" at bounding box center [336, 272] width 22 height 19
click at [367, 268] on input "number" at bounding box center [385, 273] width 65 height 32
type input "375"
click at [916, 269] on span "Bulk update" at bounding box center [949, 274] width 140 height 20
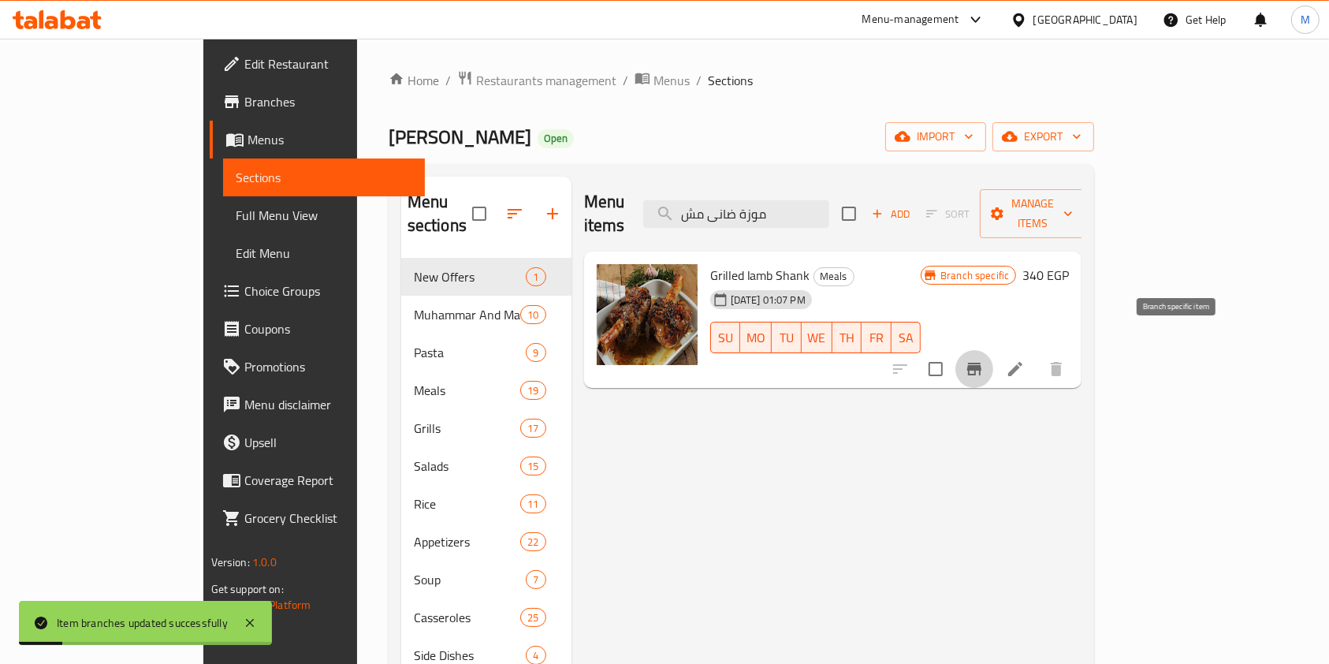
click at [984, 360] on icon "Branch-specific-item" at bounding box center [974, 369] width 19 height 19
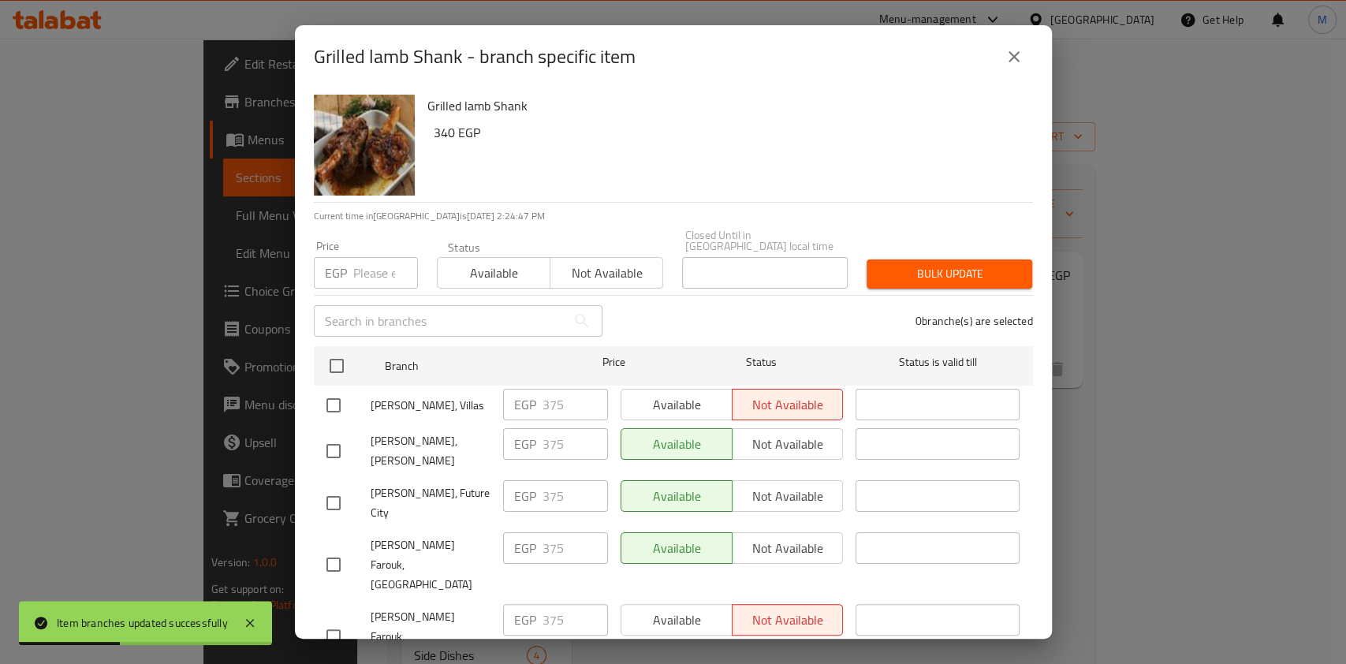
click at [1023, 58] on button "close" at bounding box center [1014, 57] width 38 height 38
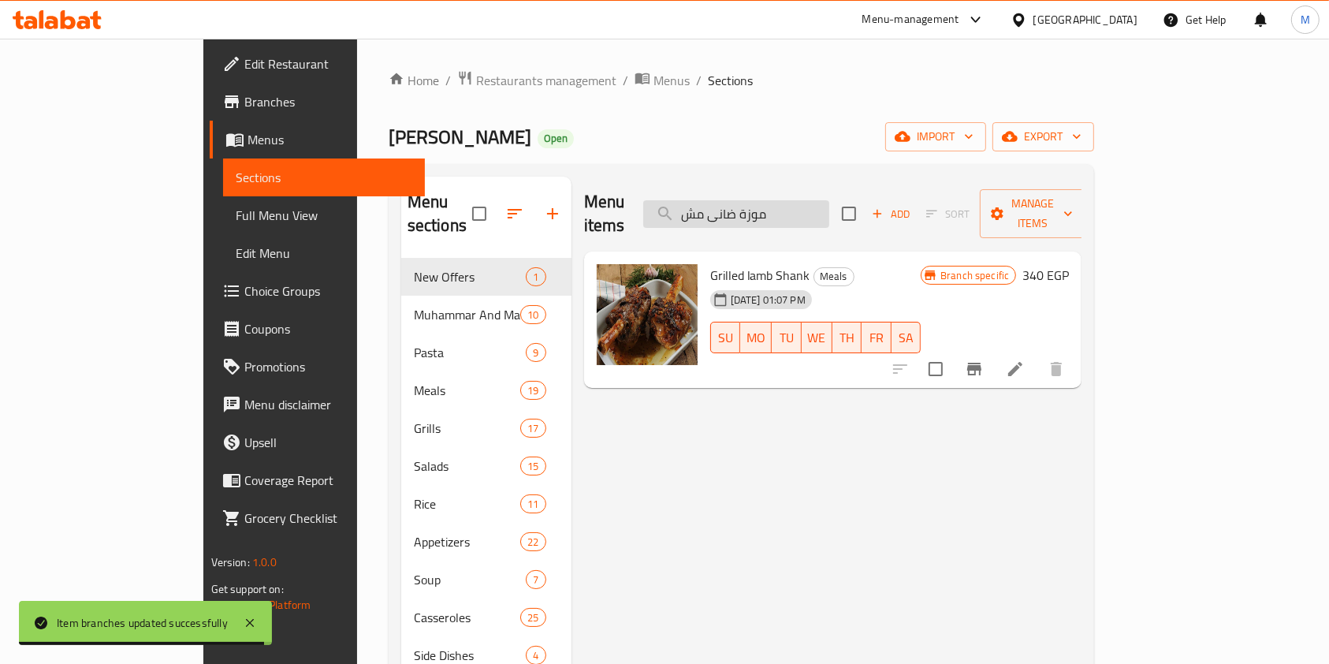
click at [798, 200] on input "موزة ضانى مش" at bounding box center [736, 214] width 186 height 28
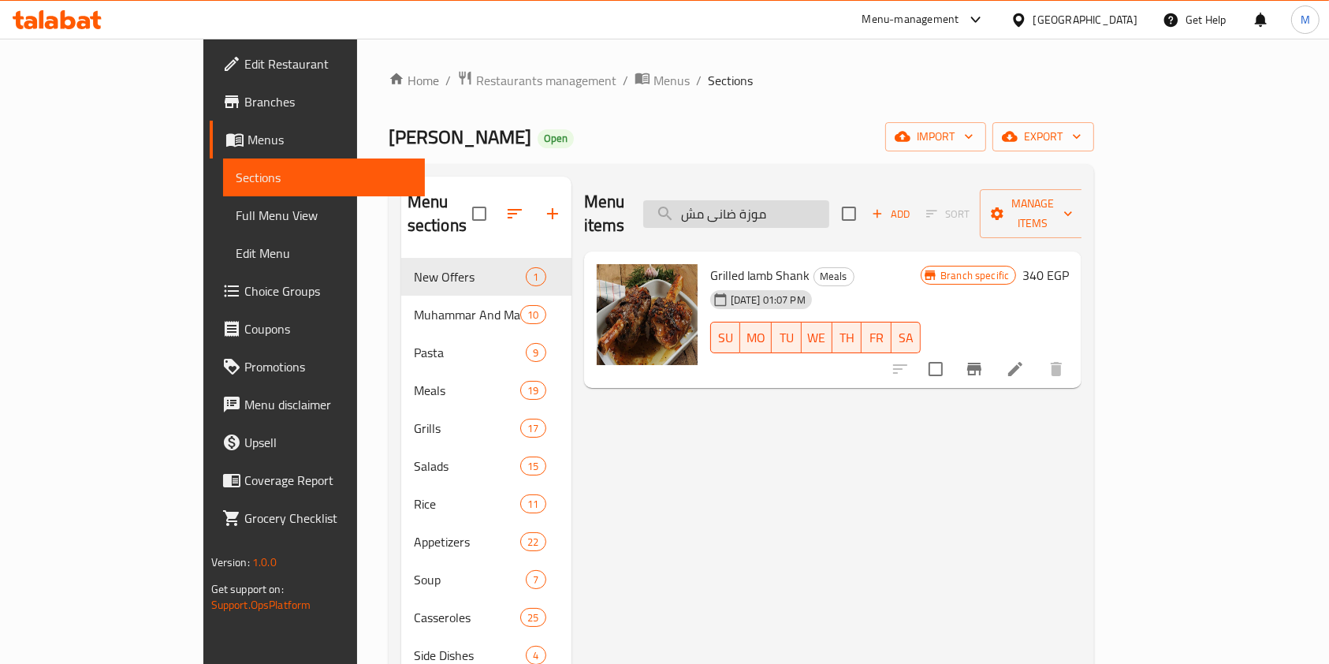
click at [798, 200] on input "موزة ضانى مش" at bounding box center [736, 214] width 186 height 28
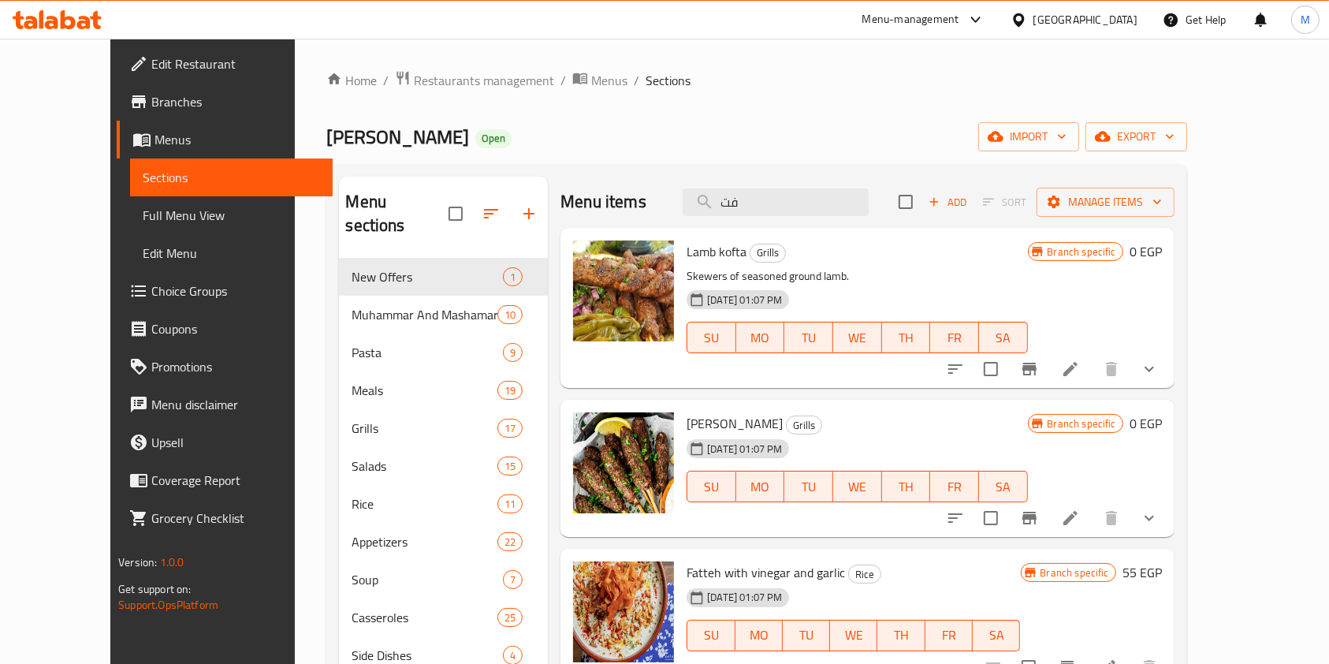
type input "ف"
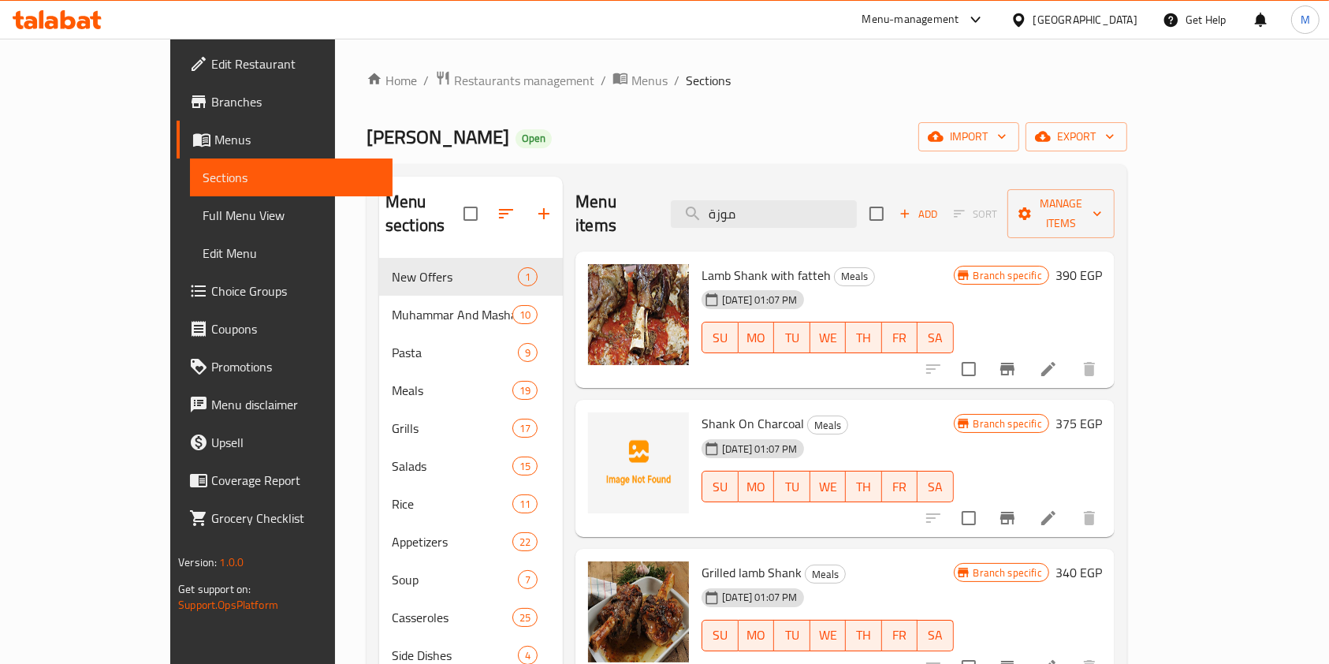
type input "موزة"
click at [1058, 360] on icon at bounding box center [1048, 369] width 19 height 19
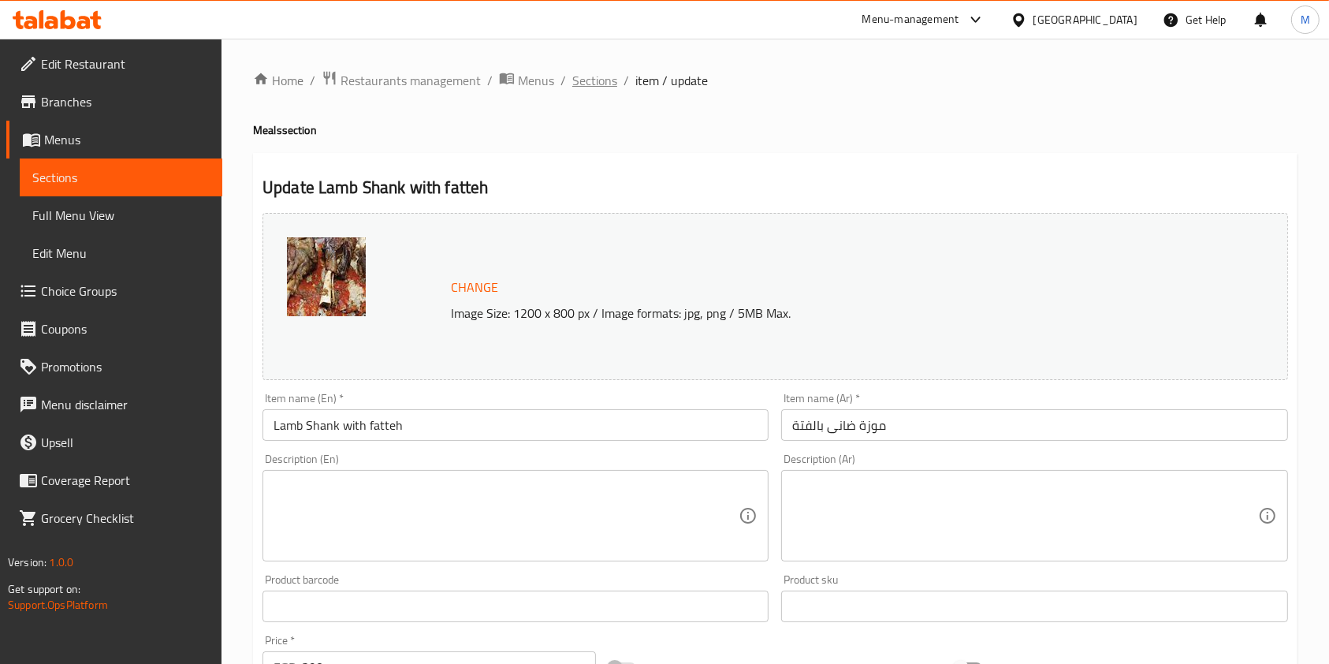
click at [592, 85] on span "Sections" at bounding box center [594, 80] width 45 height 19
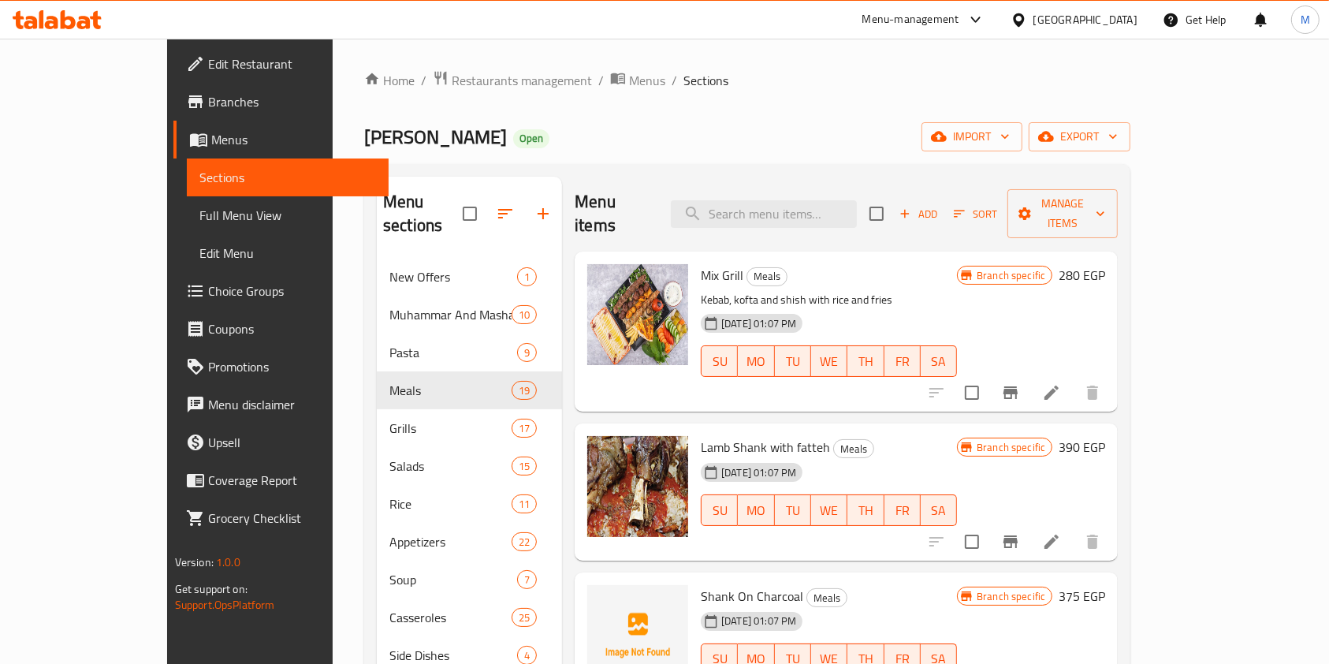
click at [822, 218] on div "Menu items Add Sort Manage items" at bounding box center [846, 214] width 543 height 75
click at [802, 218] on div "Menu items Add Sort Manage items" at bounding box center [846, 214] width 543 height 75
click at [803, 208] on input "search" at bounding box center [764, 214] width 186 height 28
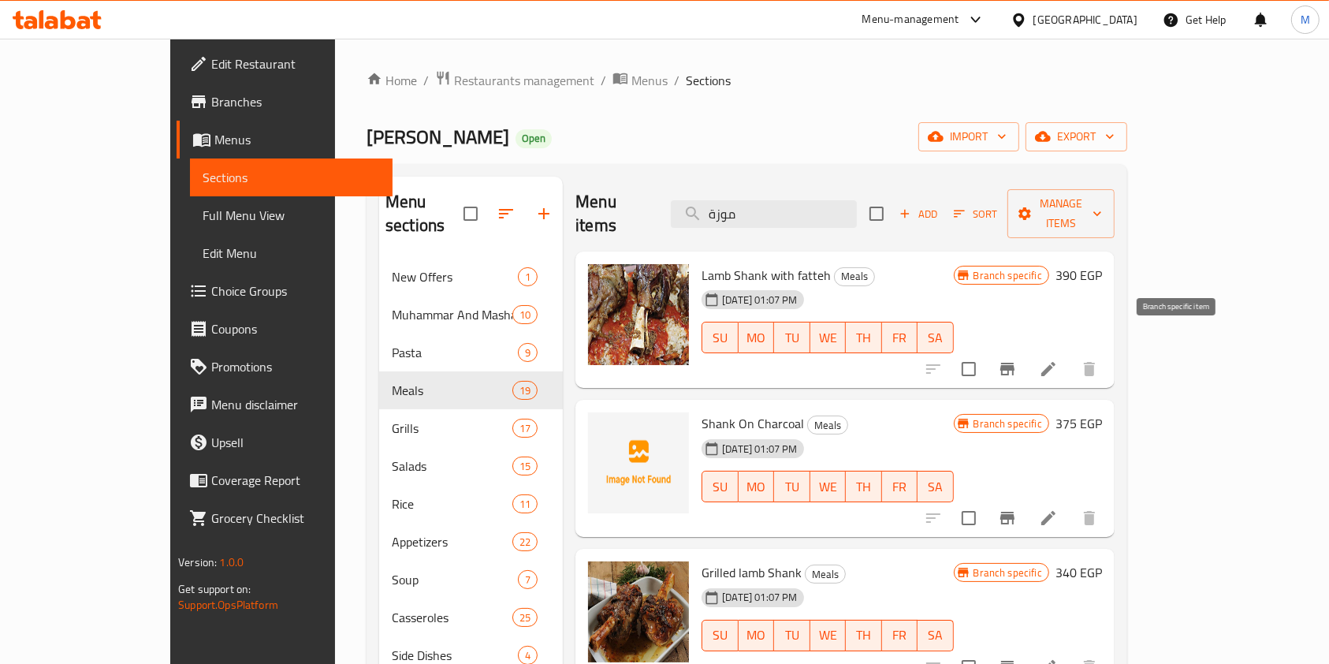
type input "موزة"
click at [1027, 350] on button "Branch-specific-item" at bounding box center [1008, 369] width 38 height 38
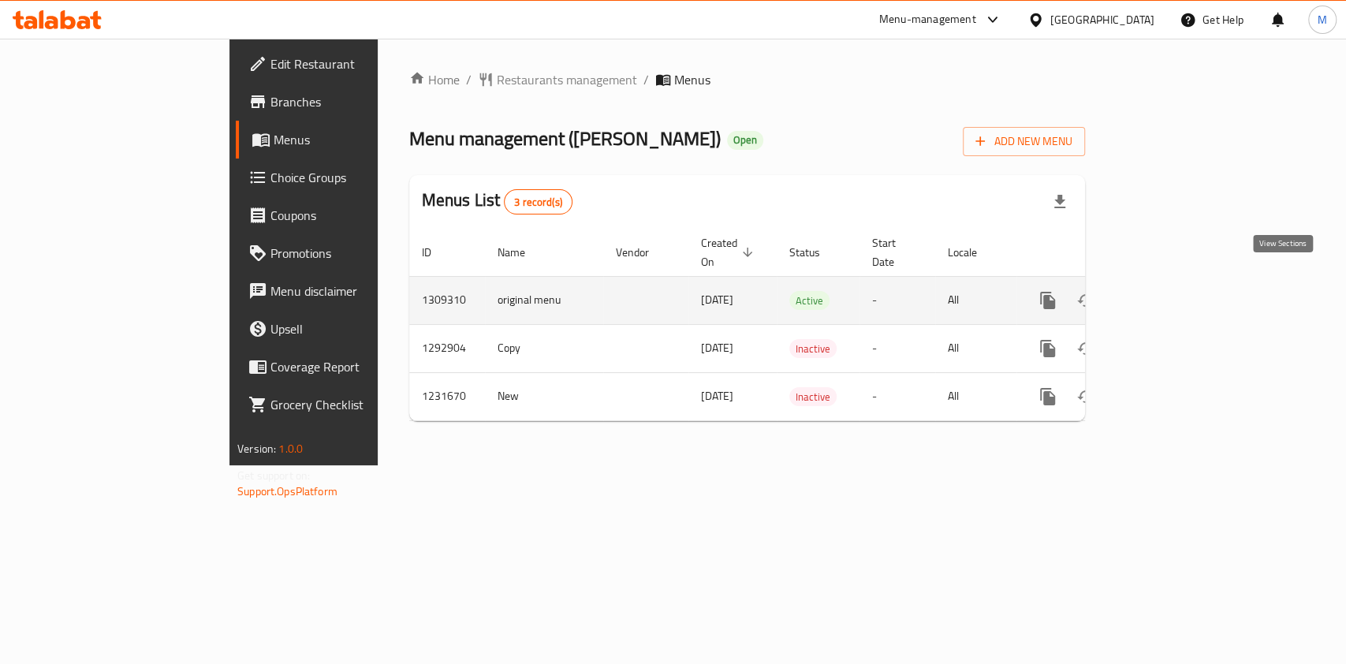
click at [1180, 293] on link "enhanced table" at bounding box center [1161, 300] width 38 height 38
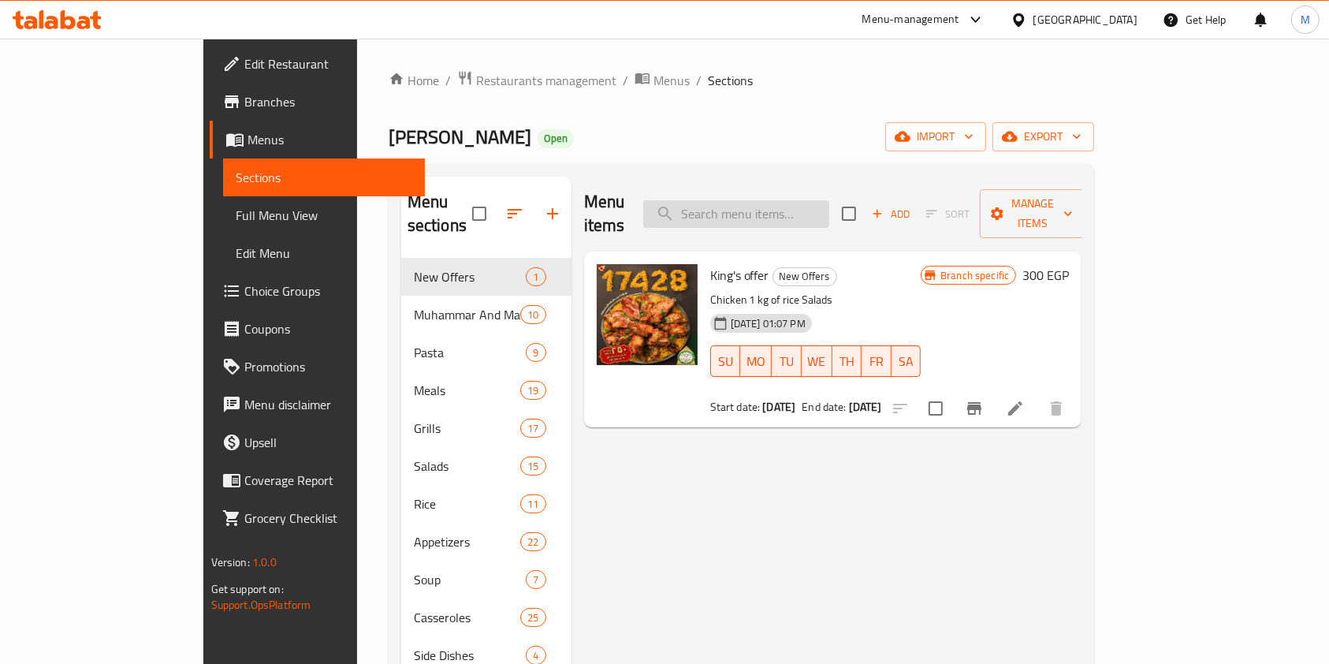
click at [814, 200] on input "search" at bounding box center [736, 214] width 186 height 28
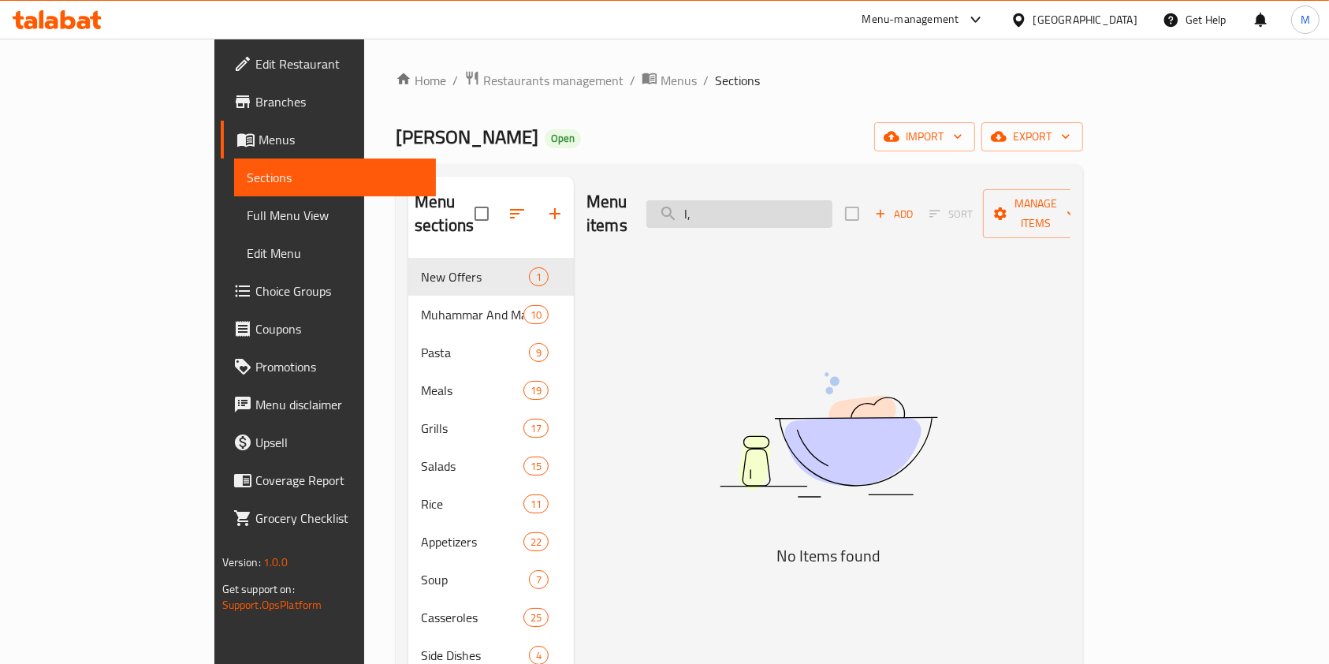
type input "l"
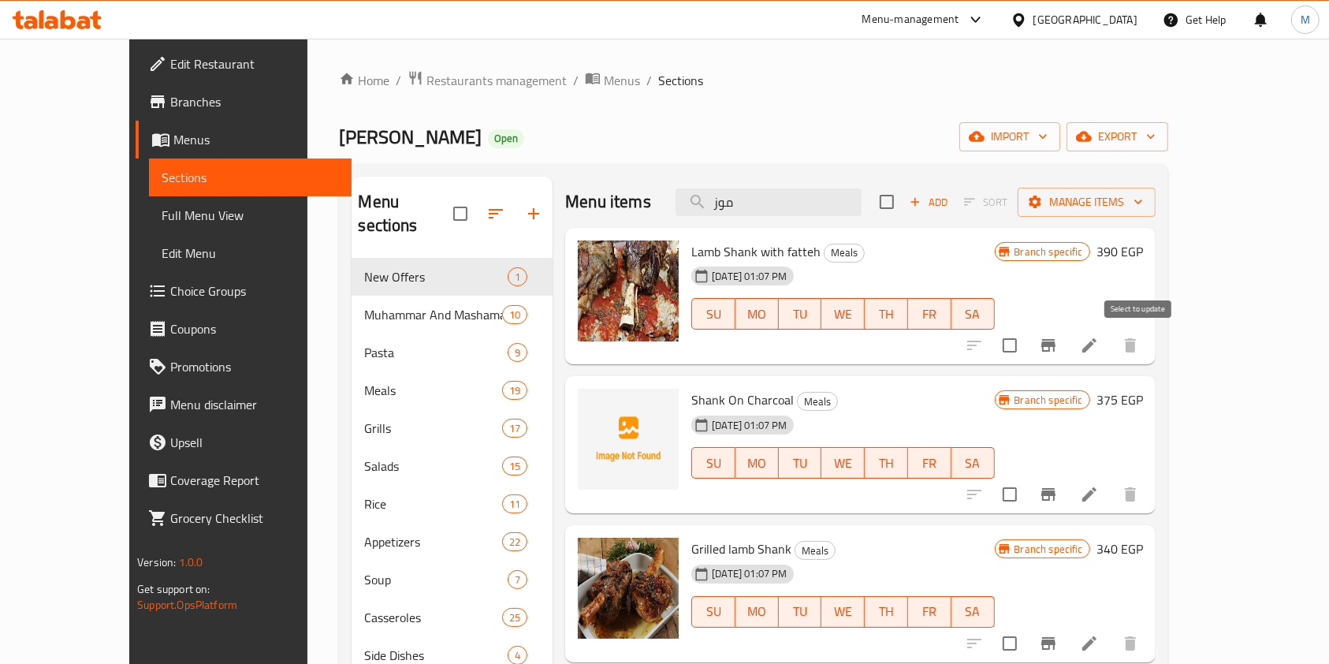
type input "موز"
click at [1058, 344] on icon "Branch-specific-item" at bounding box center [1048, 345] width 19 height 19
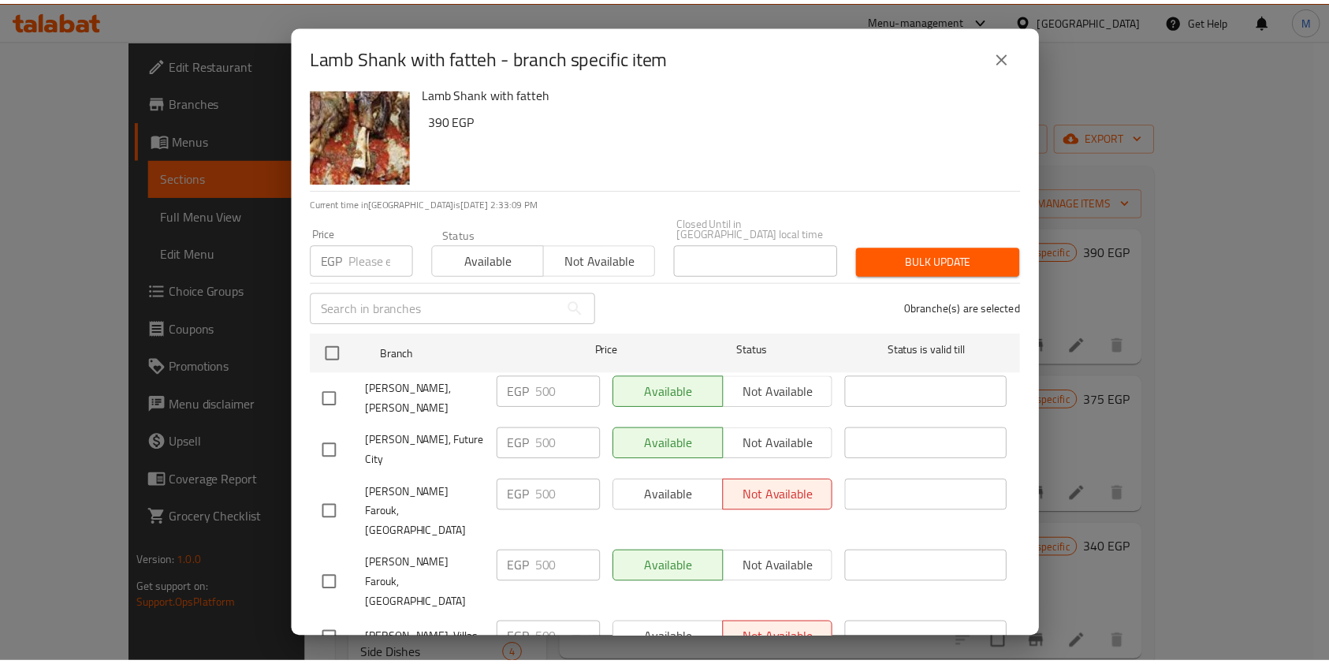
scroll to position [25, 0]
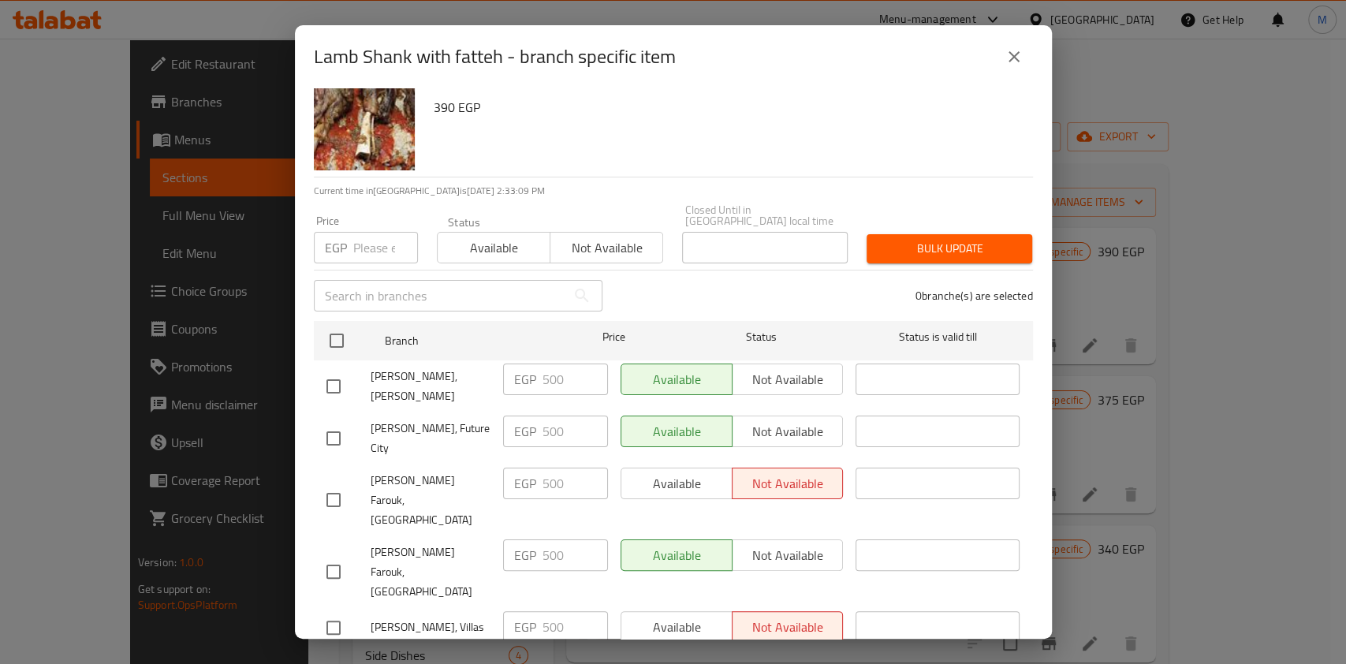
click at [1008, 56] on icon "close" at bounding box center [1013, 56] width 19 height 19
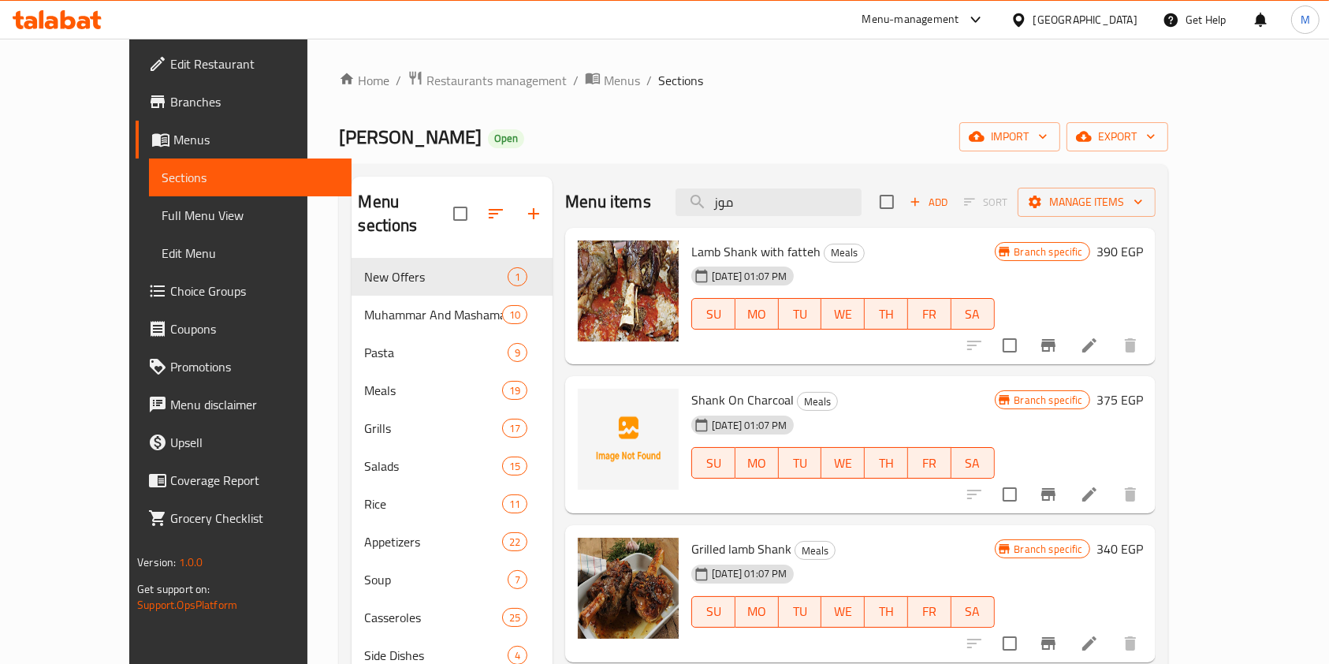
click at [71, 22] on icon at bounding box center [68, 19] width 15 height 19
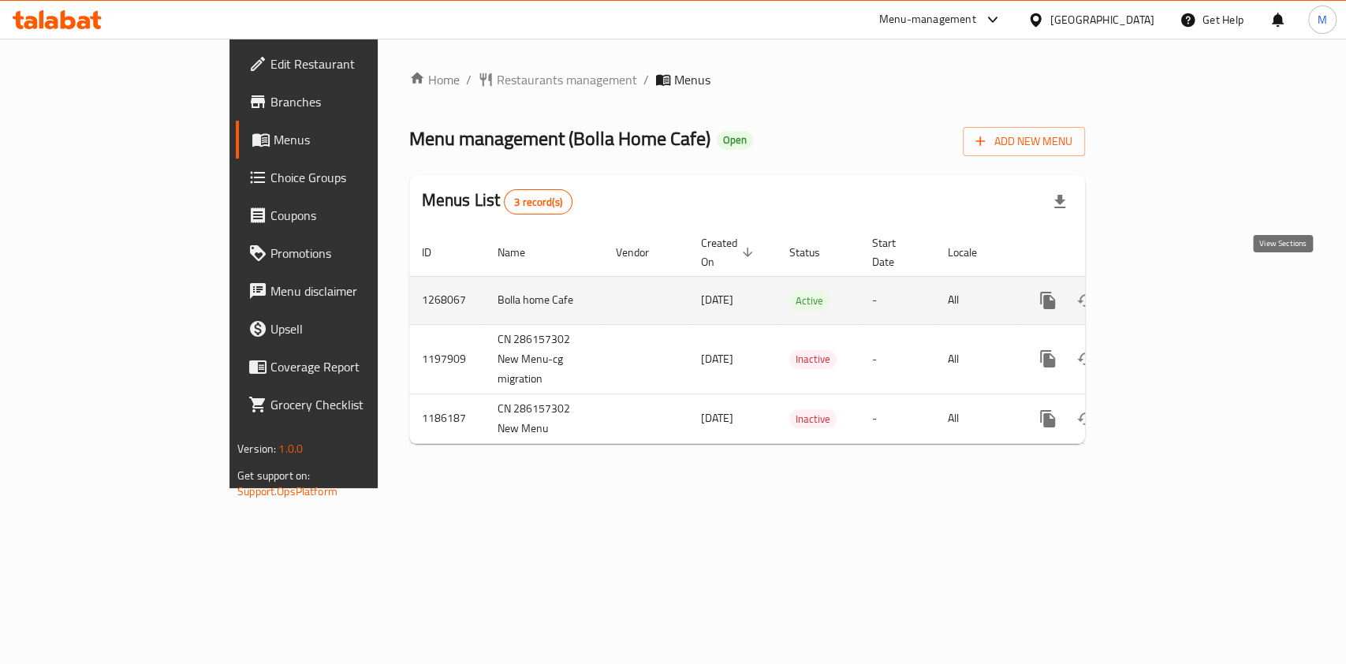
click at [1180, 281] on link "enhanced table" at bounding box center [1161, 300] width 38 height 38
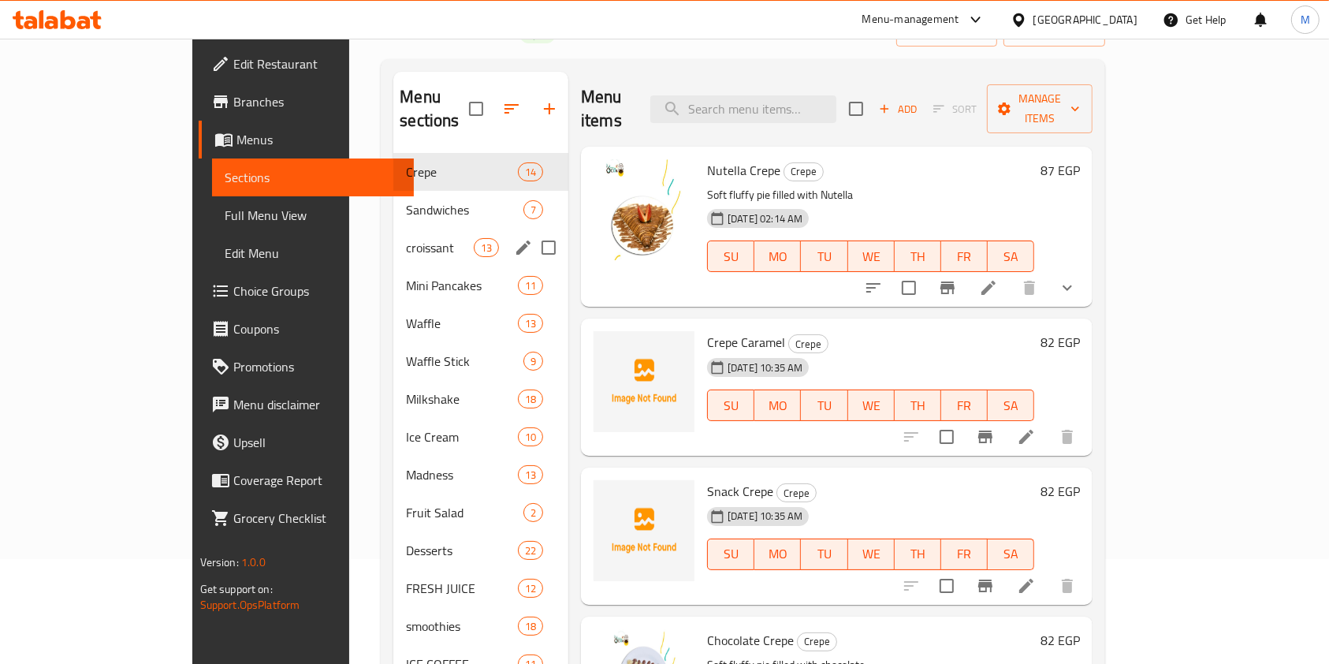
scroll to position [221, 0]
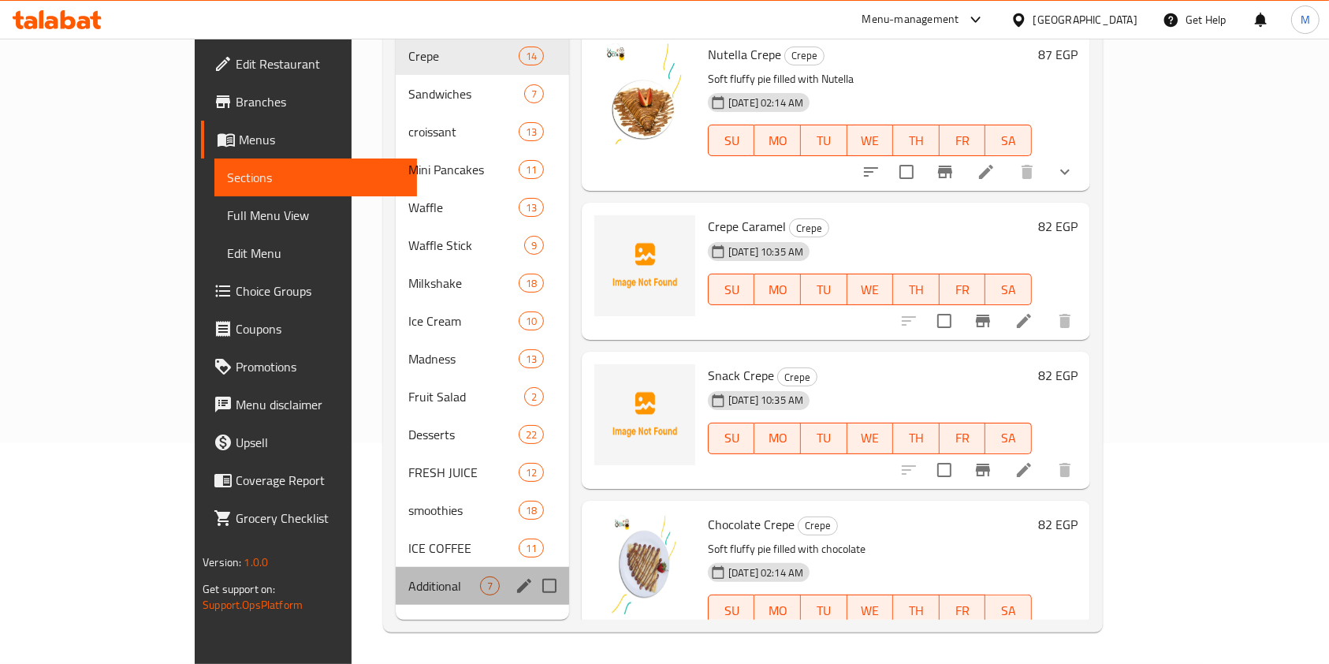
click at [396, 567] on div "Additional 7" at bounding box center [482, 586] width 173 height 38
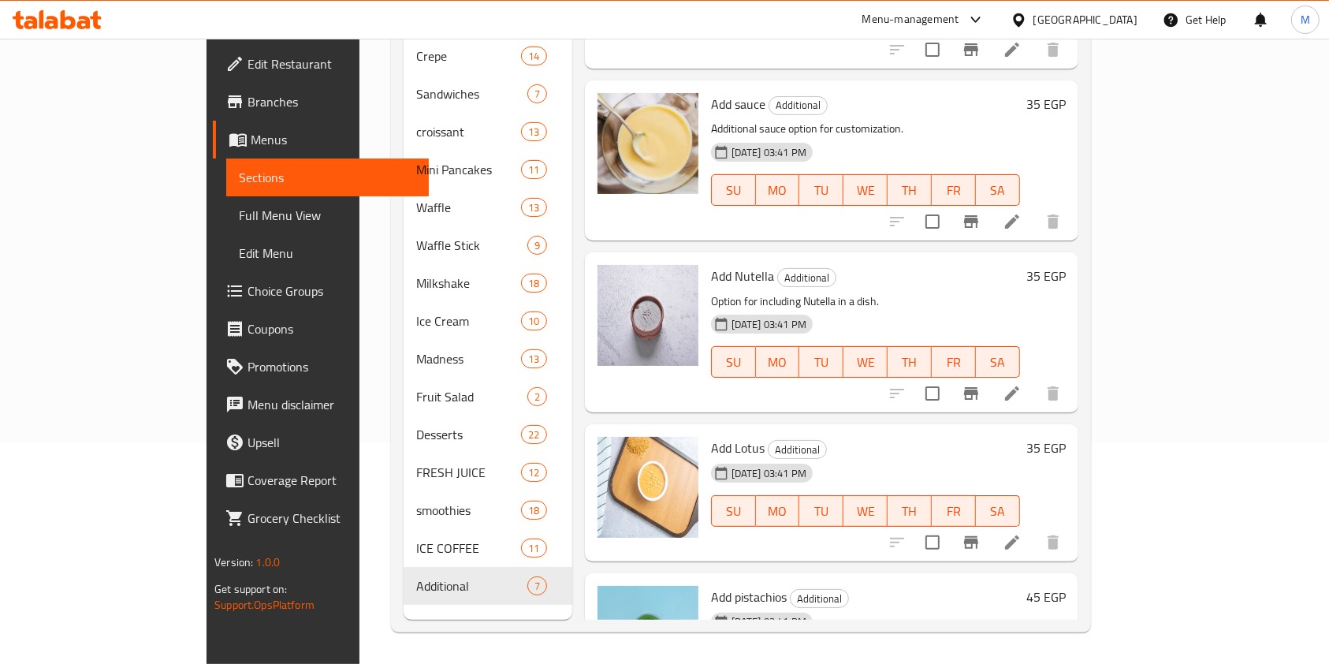
scroll to position [486, 0]
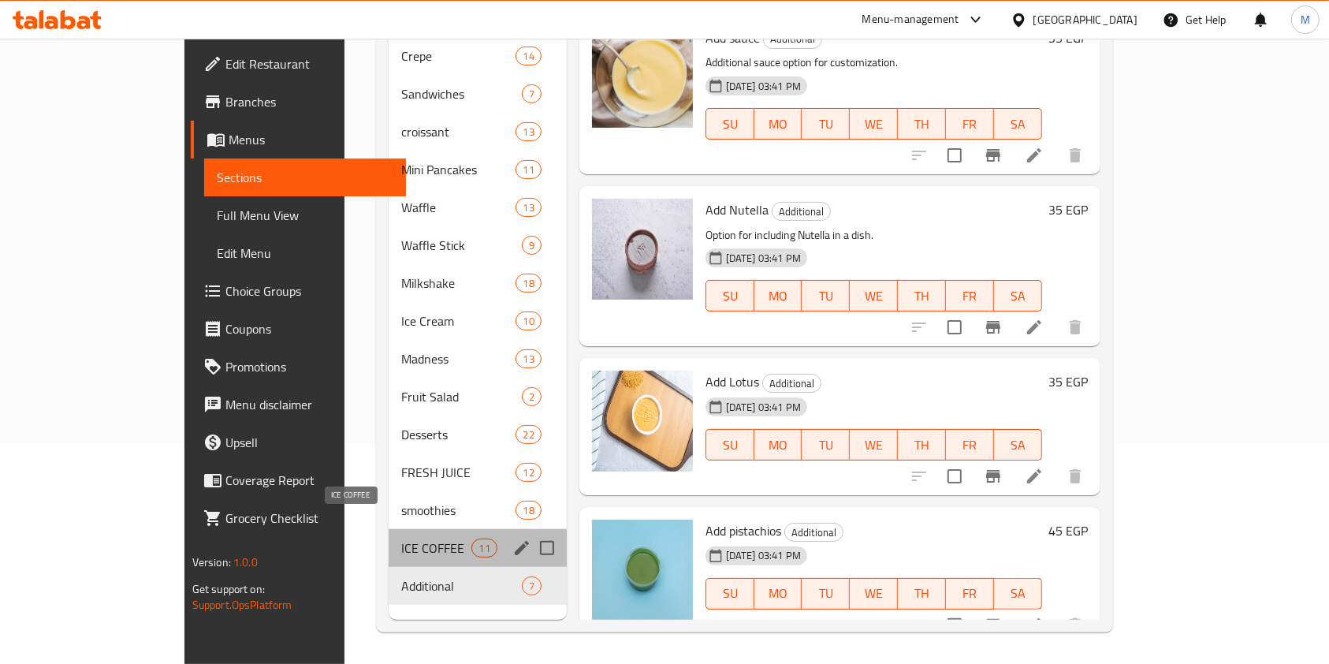
click at [401, 538] on span "ICE COFFEE" at bounding box center [436, 547] width 70 height 19
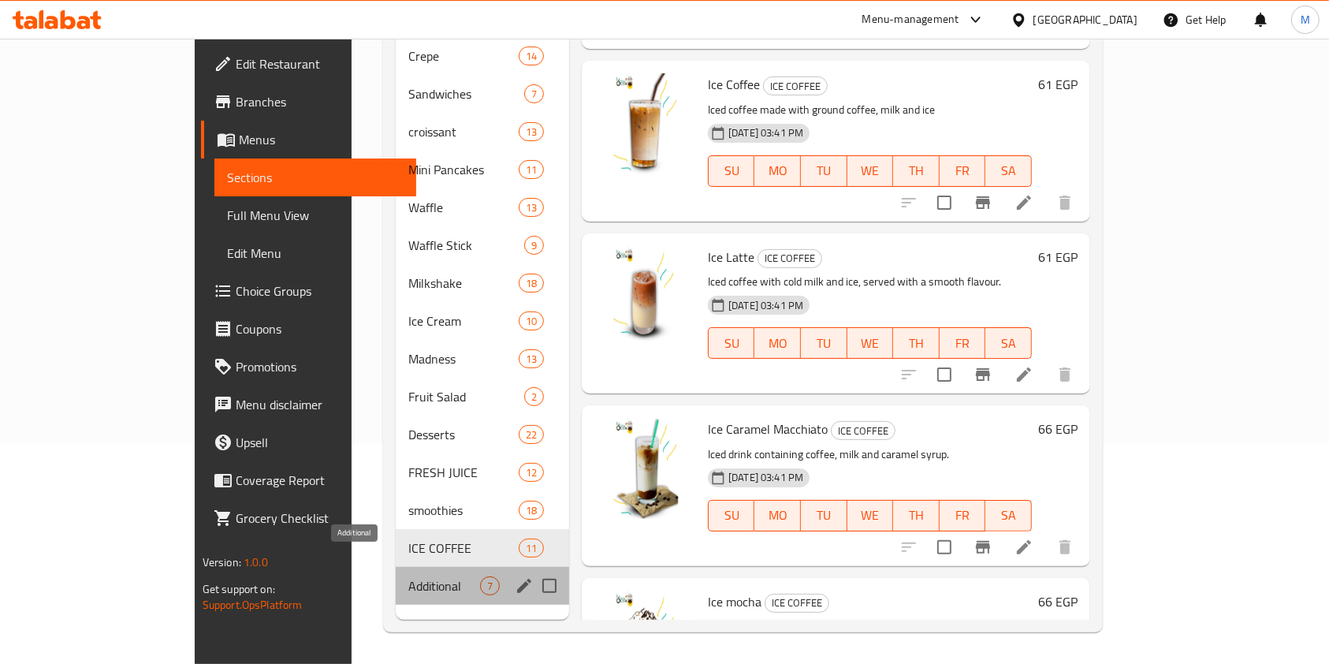
click at [408, 576] on span "Additional" at bounding box center [444, 585] width 72 height 19
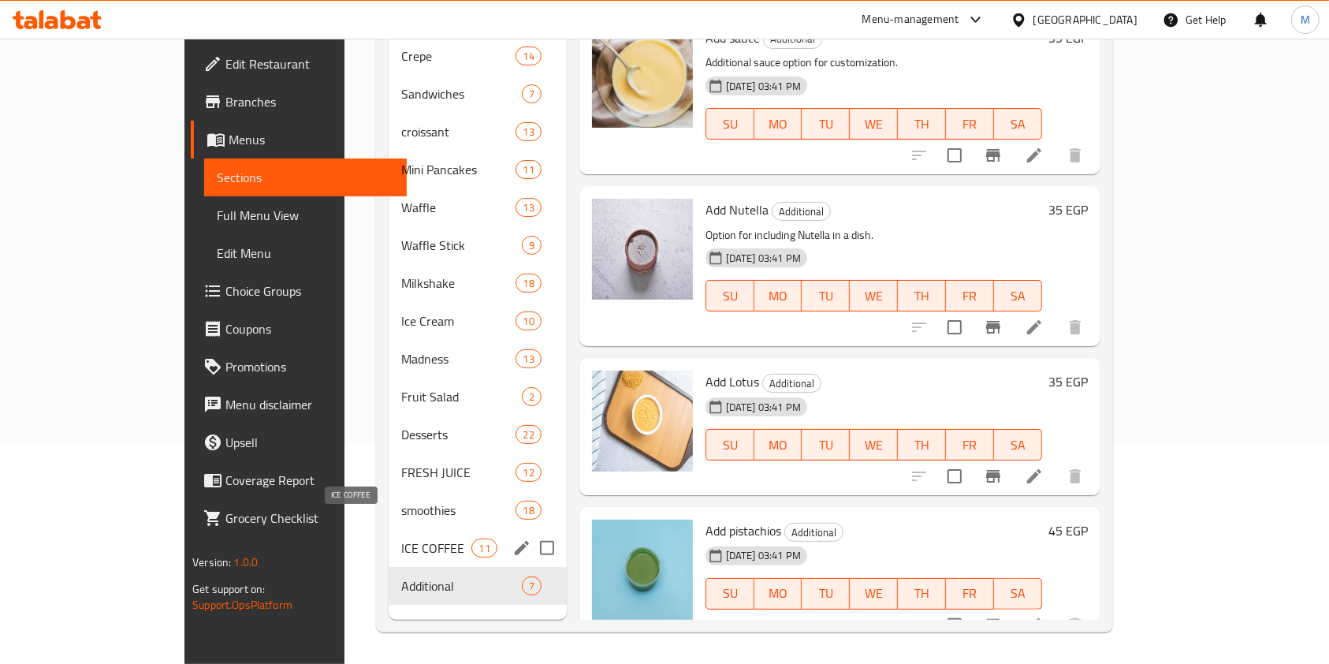
click at [401, 538] on span "ICE COFFEE" at bounding box center [436, 547] width 70 height 19
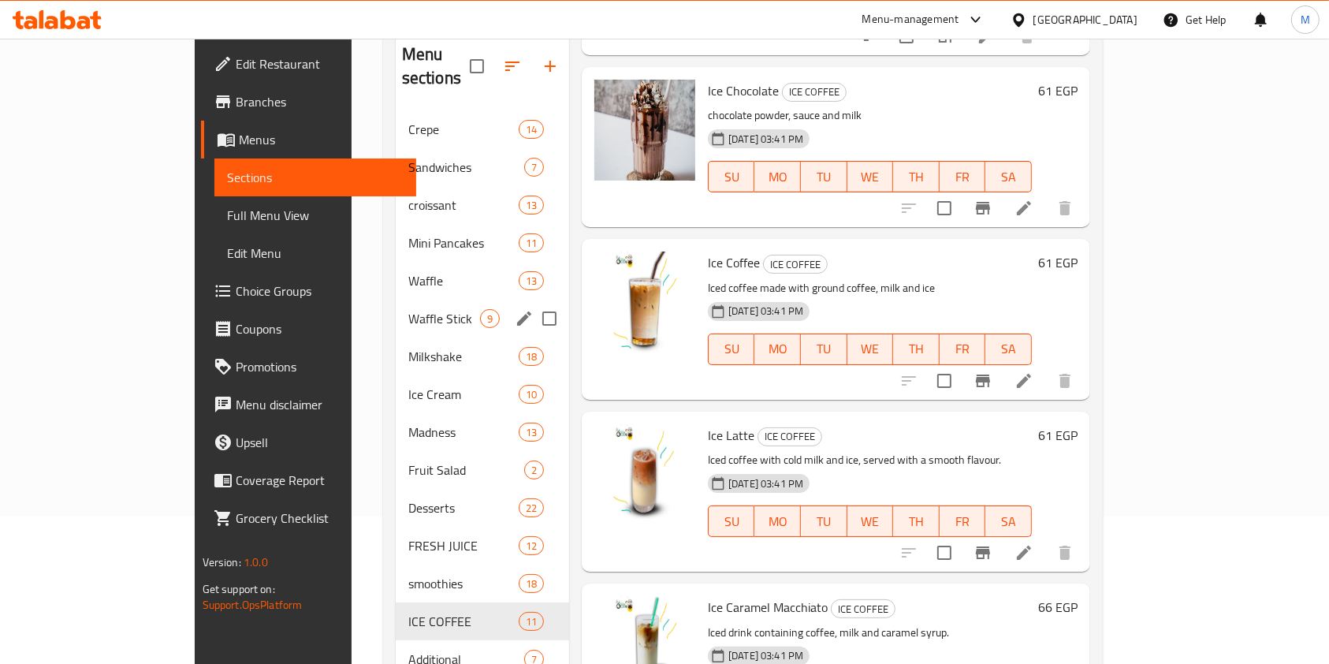
scroll to position [115, 0]
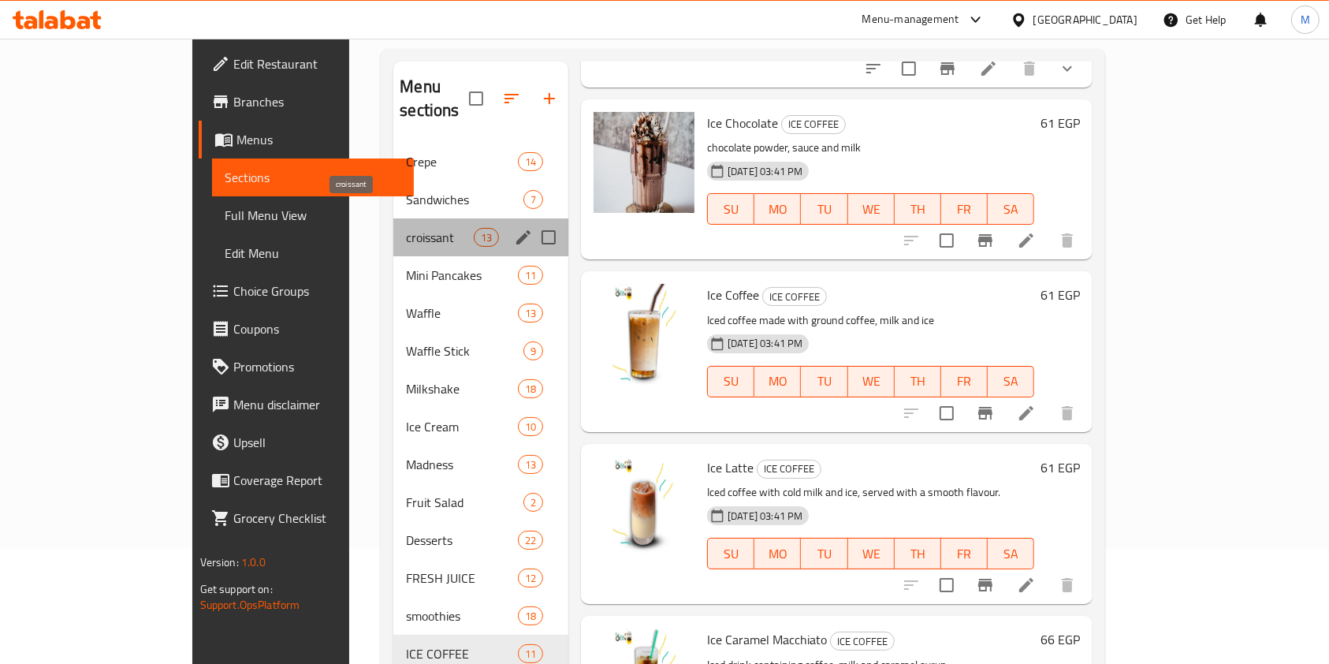
click at [406, 228] on span "croissant" at bounding box center [439, 237] width 67 height 19
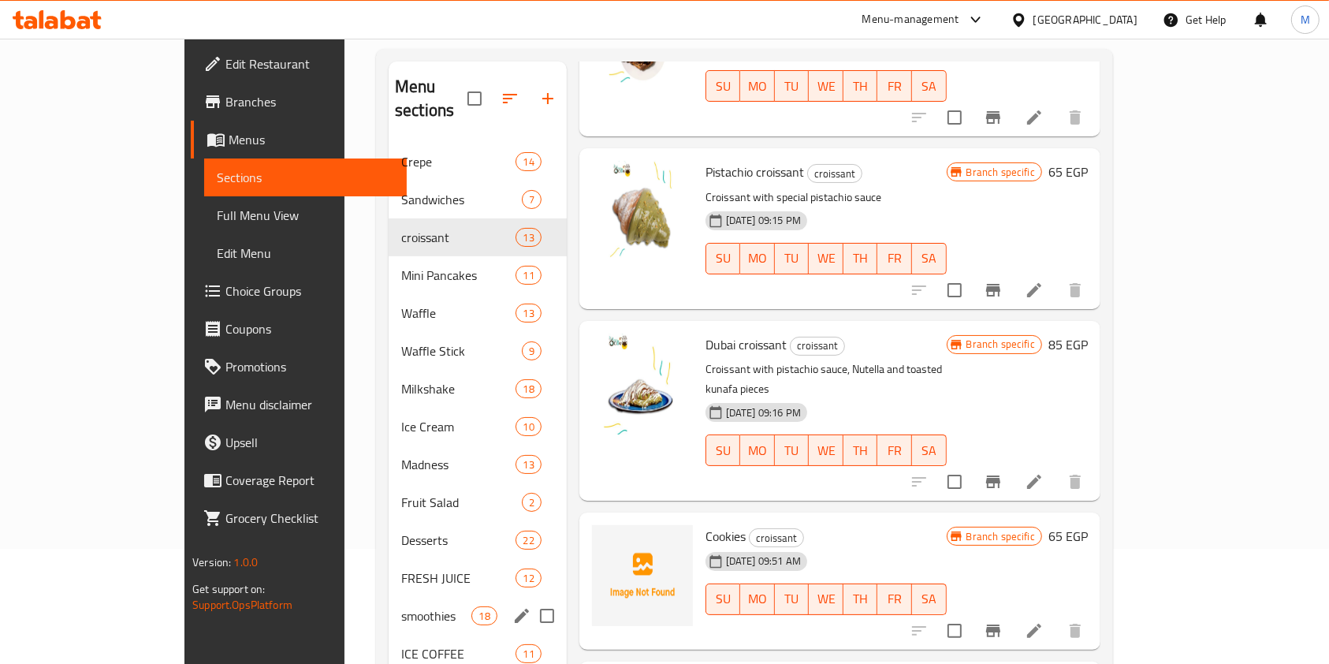
scroll to position [221, 0]
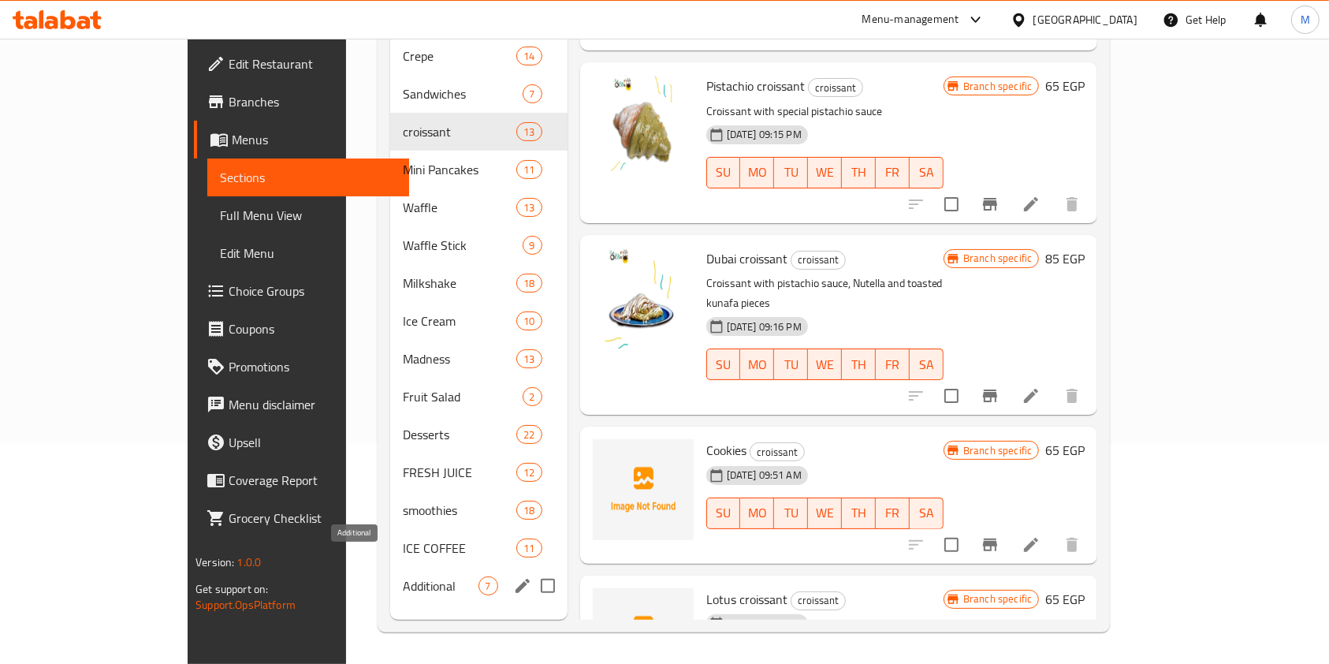
click at [403, 576] on span "Additional" at bounding box center [440, 585] width 75 height 19
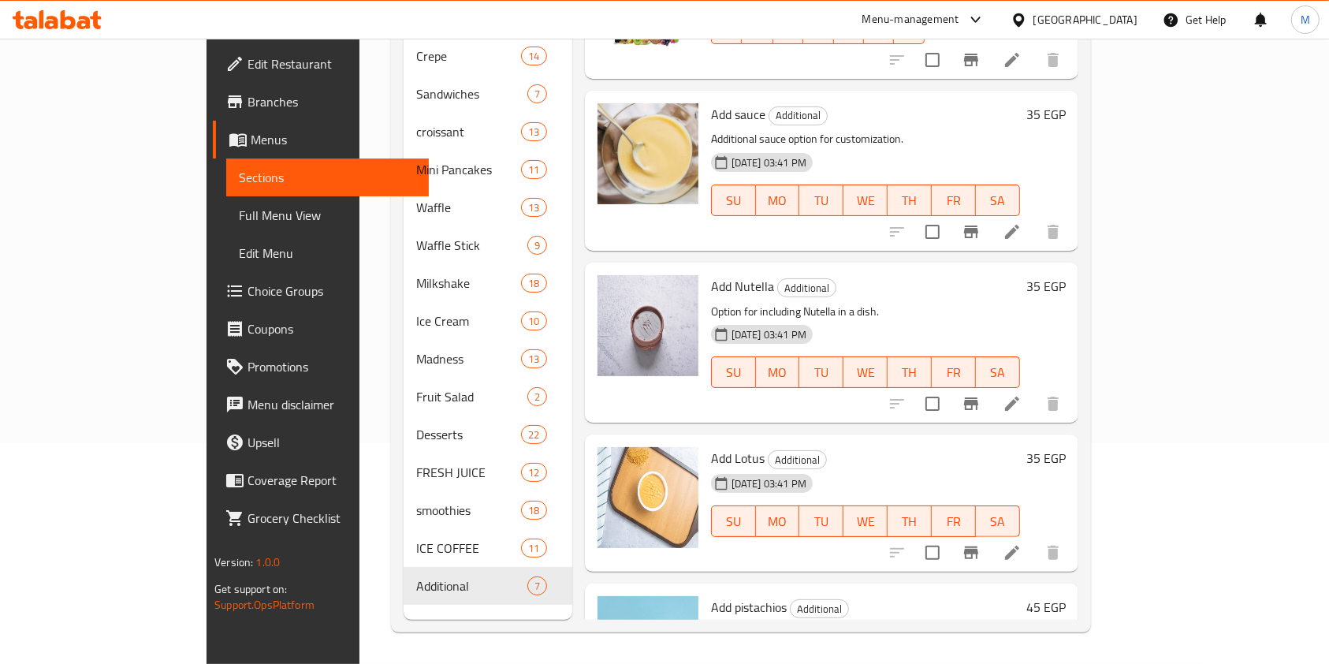
scroll to position [486, 0]
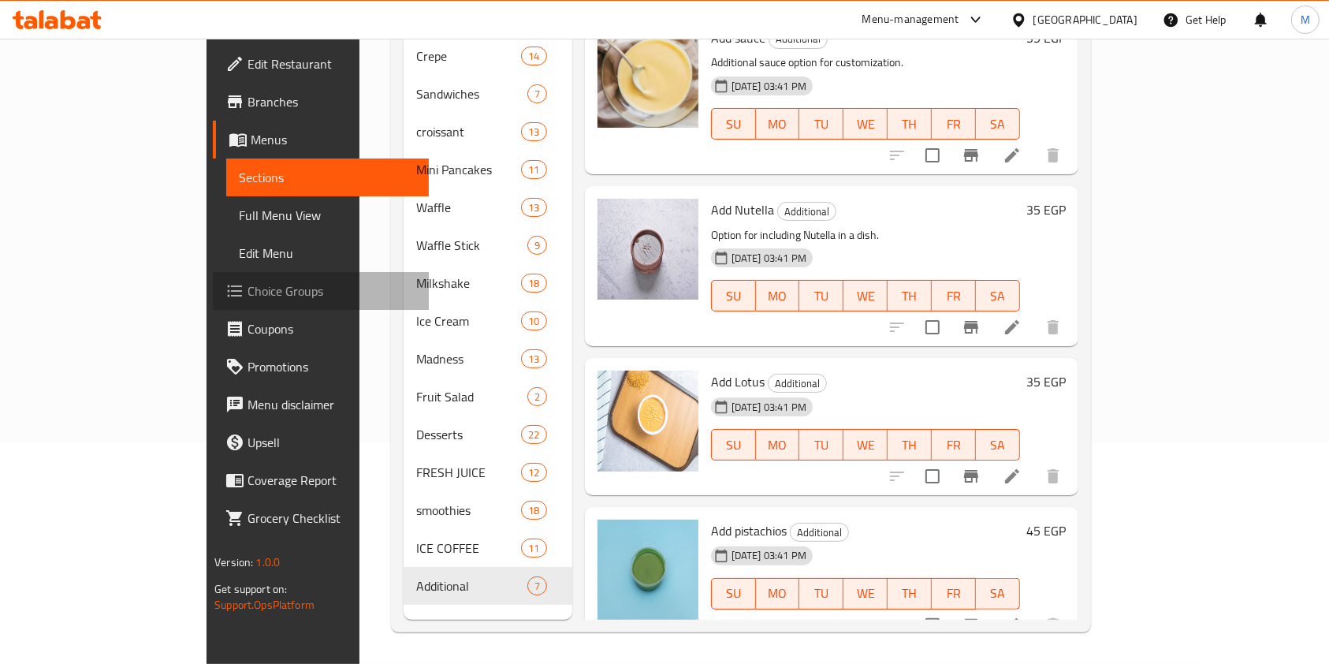
click at [248, 299] on span "Choice Groups" at bounding box center [332, 290] width 169 height 19
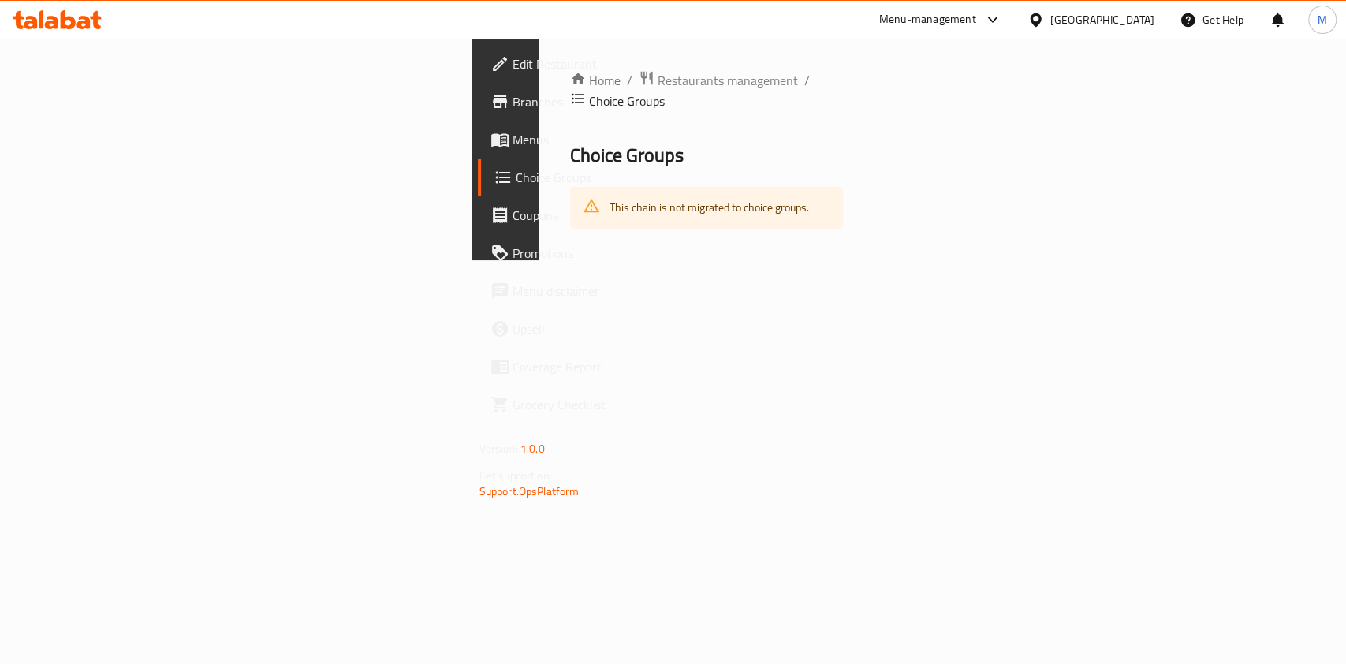
click at [516, 170] on span "Choice Groups" at bounding box center [600, 177] width 168 height 19
click at [512, 143] on span "Menus" at bounding box center [597, 139] width 171 height 19
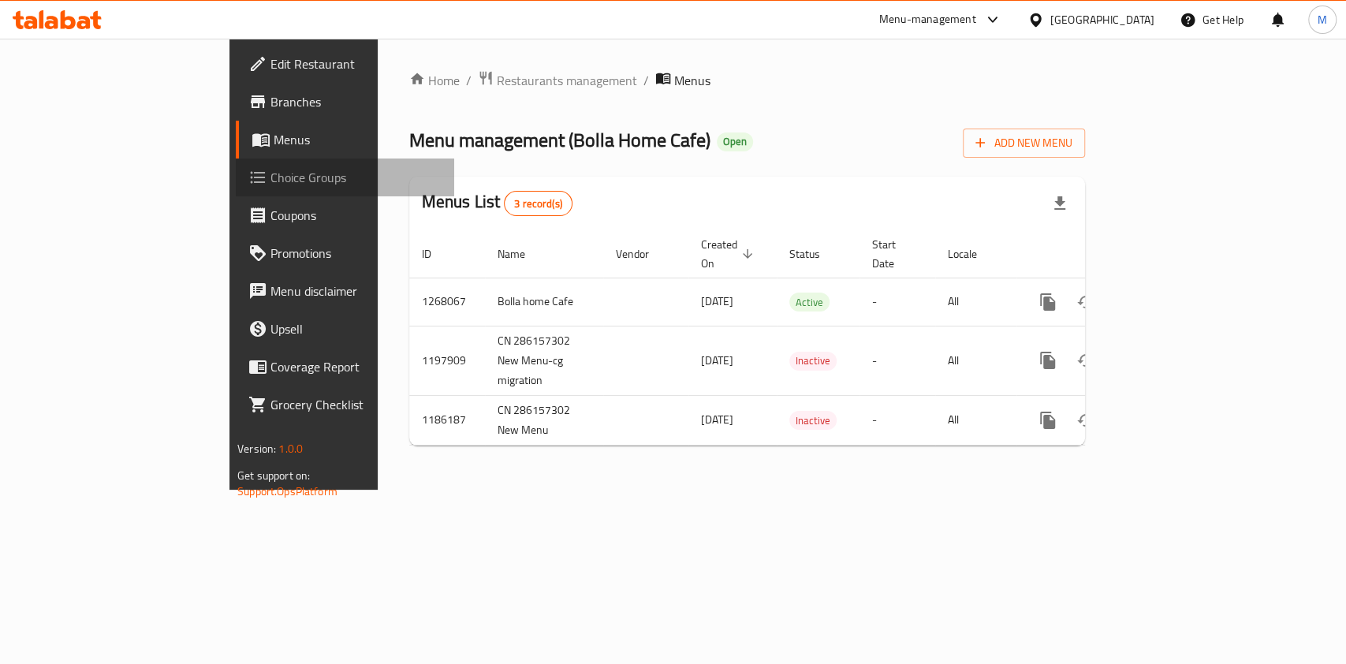
click at [270, 168] on span "Choice Groups" at bounding box center [355, 177] width 171 height 19
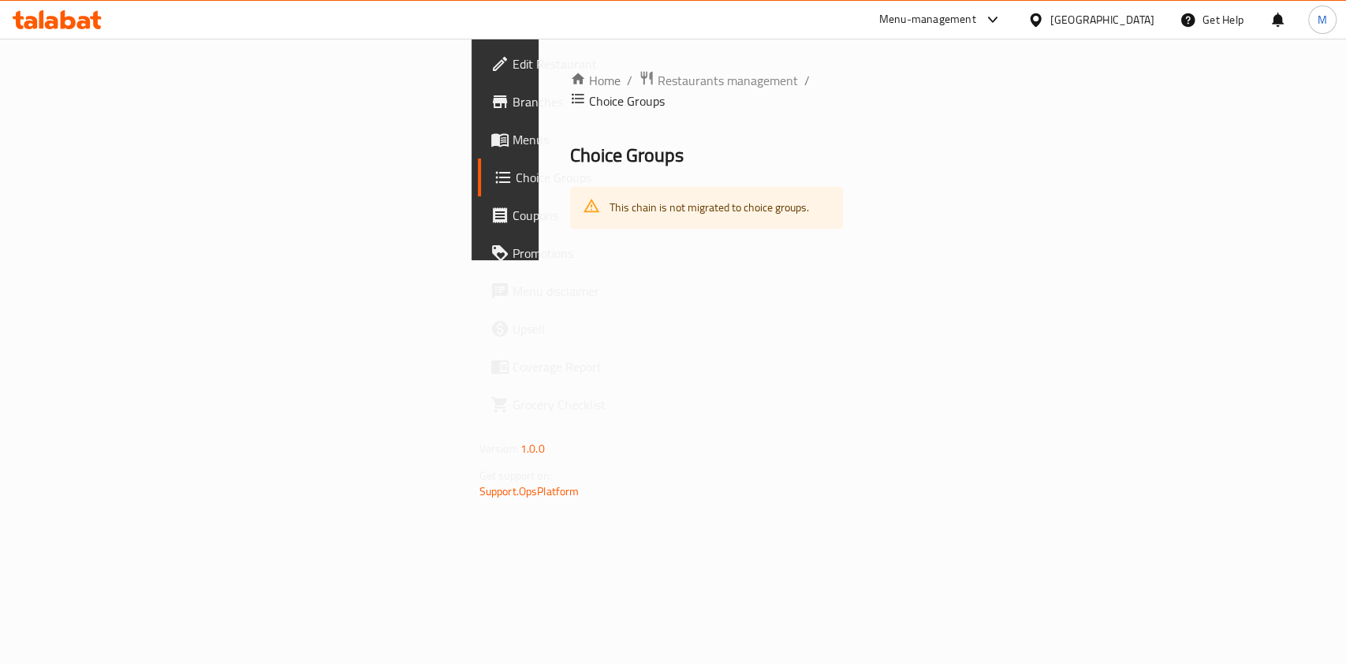
click at [512, 148] on span "Menus" at bounding box center [597, 139] width 171 height 19
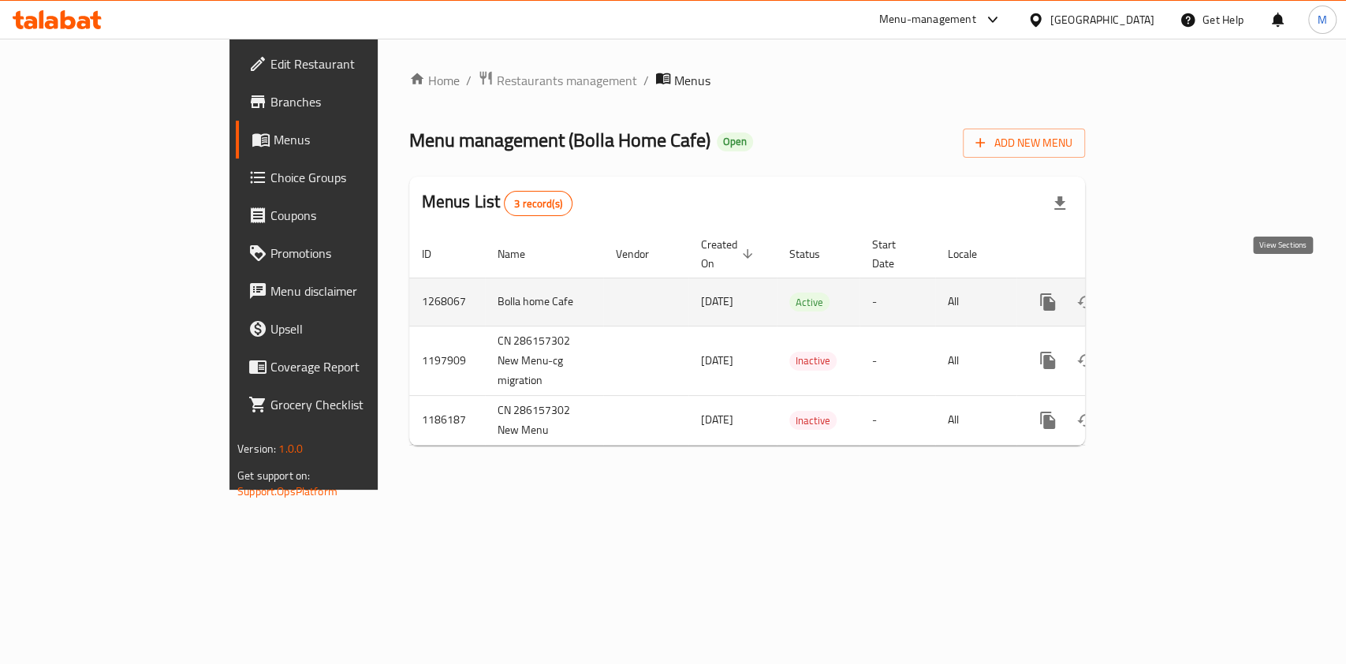
click at [1171, 293] on icon "enhanced table" at bounding box center [1161, 302] width 19 height 19
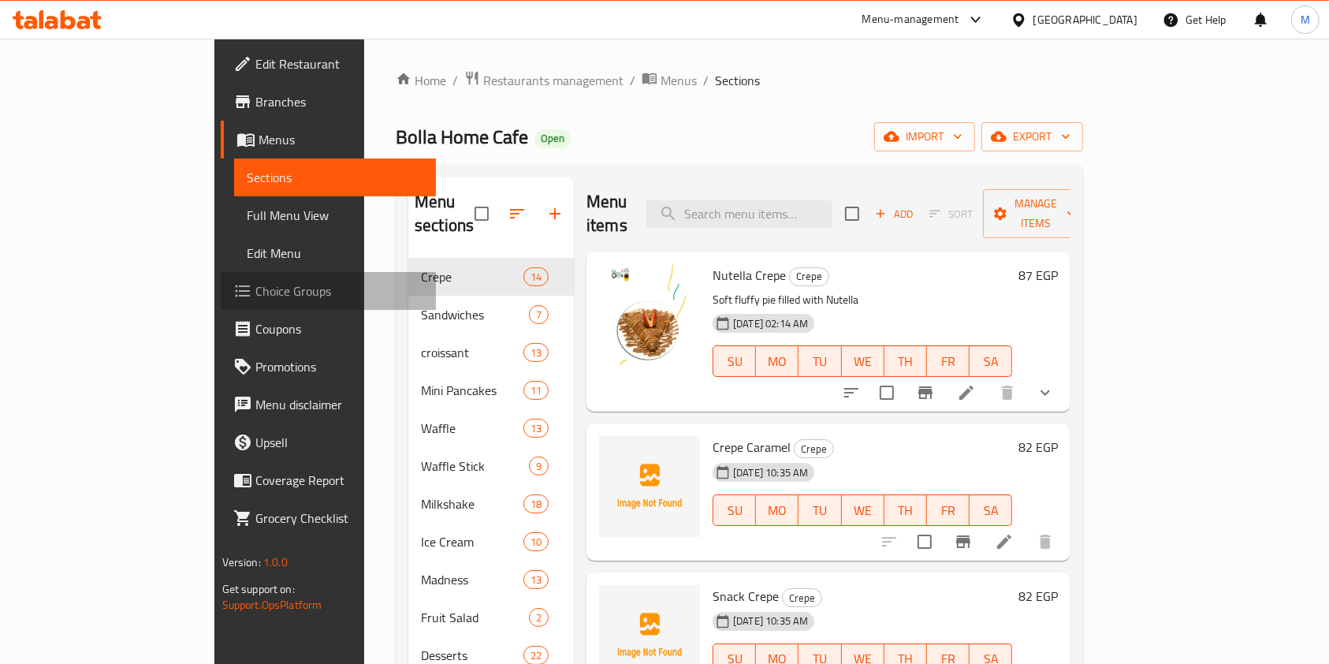
click at [255, 294] on span "Choice Groups" at bounding box center [339, 290] width 169 height 19
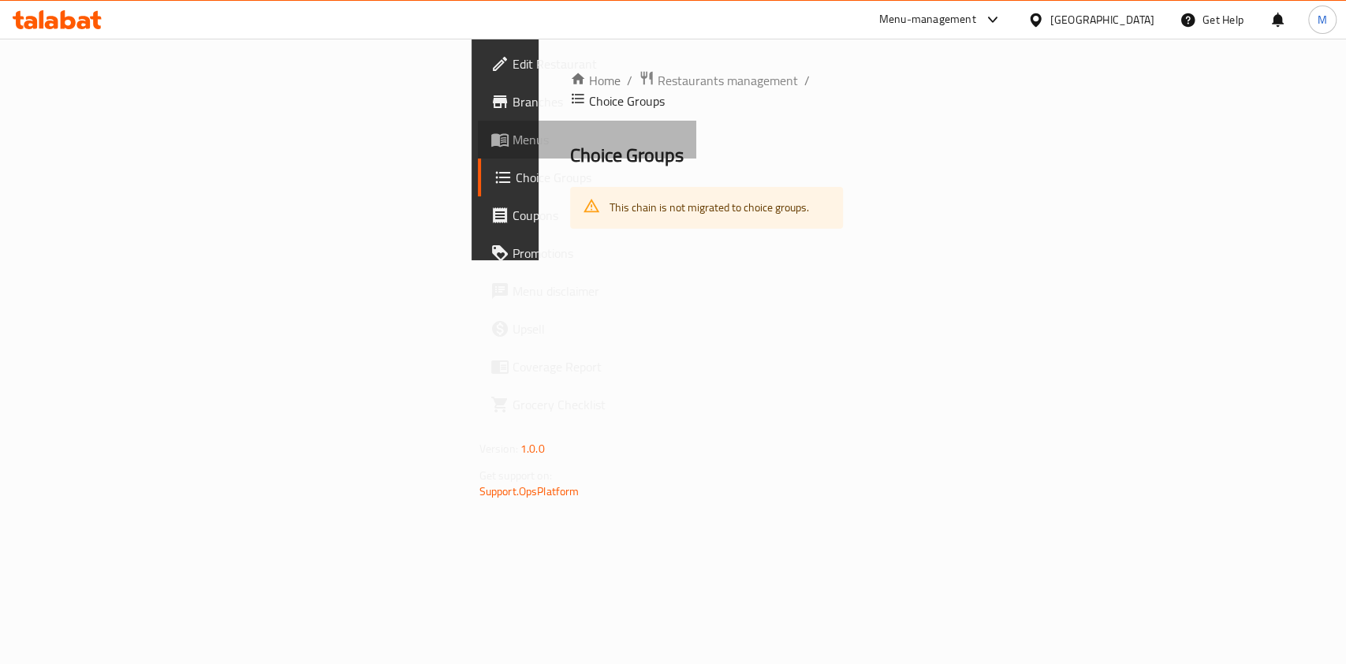
click at [512, 149] on span "Menus" at bounding box center [597, 139] width 171 height 19
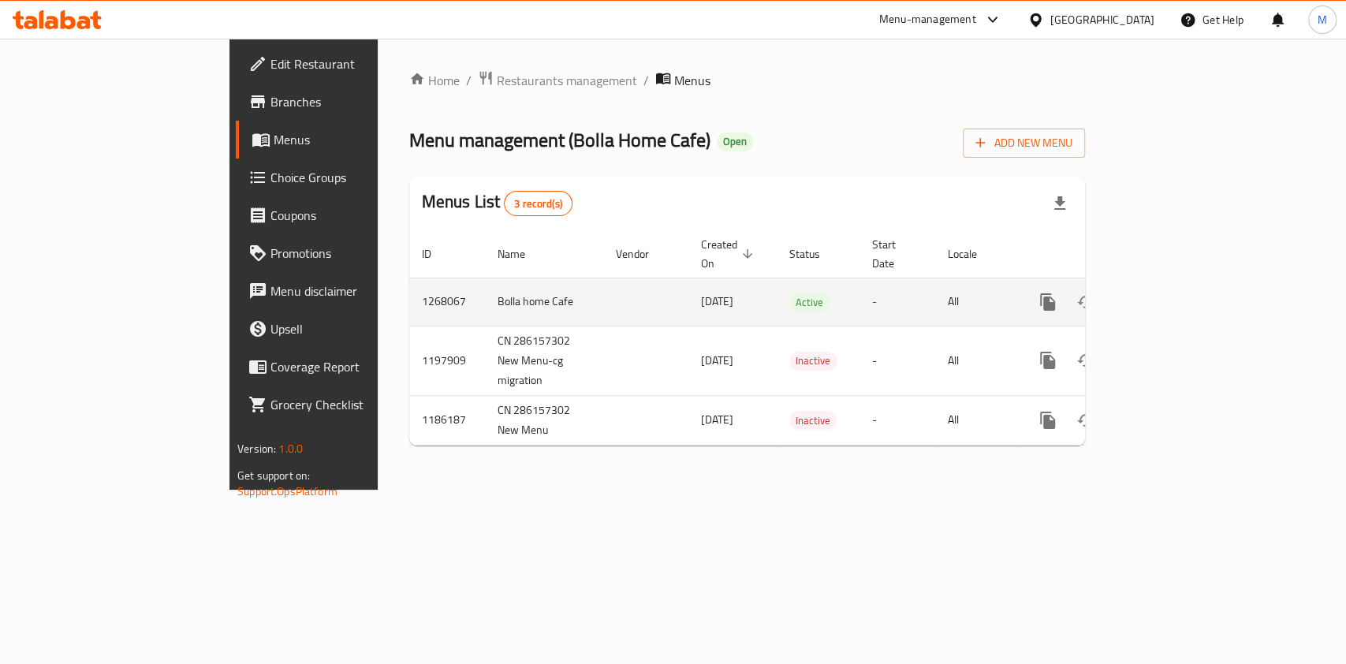
click at [1180, 283] on link "enhanced table" at bounding box center [1161, 302] width 38 height 38
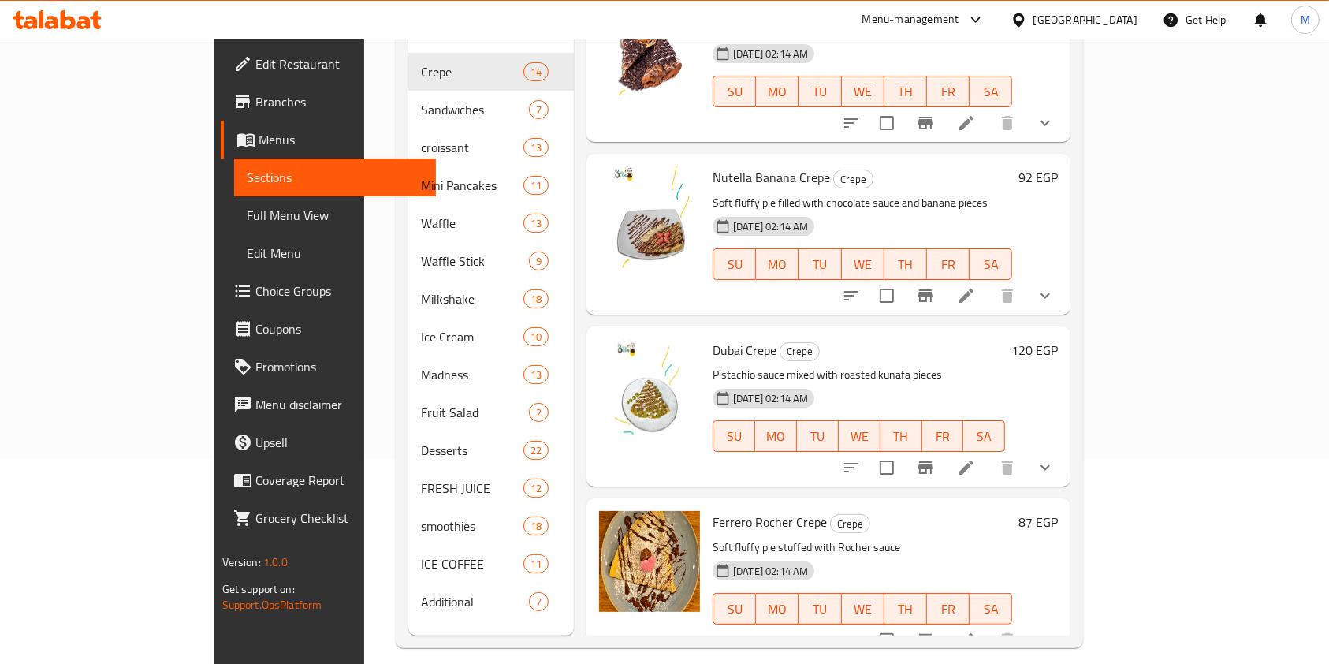
scroll to position [221, 0]
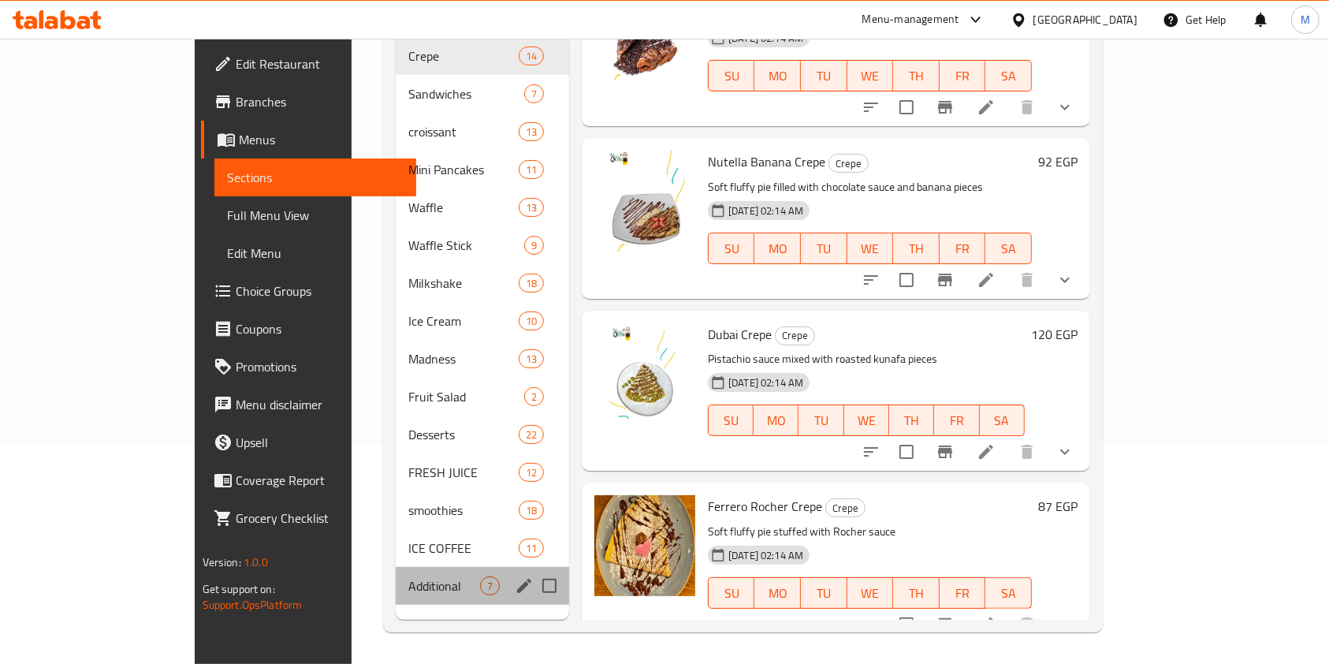
click at [396, 574] on div "Additional 7" at bounding box center [482, 586] width 173 height 38
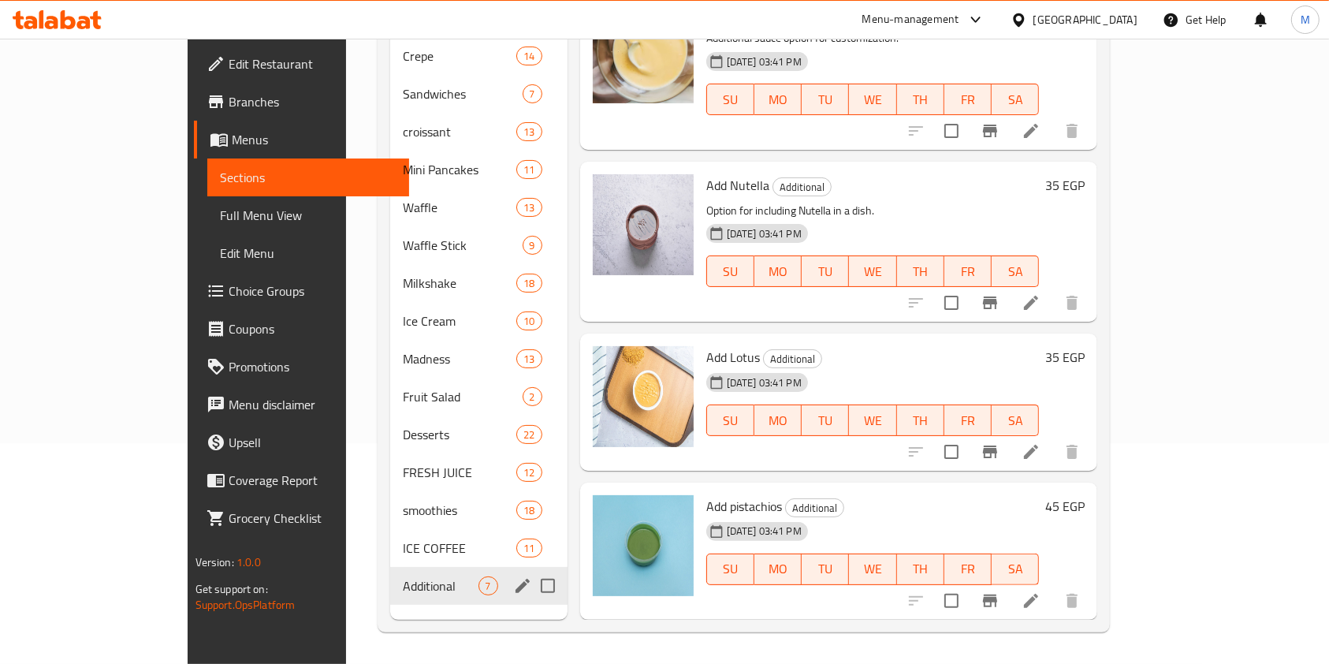
scroll to position [486, 0]
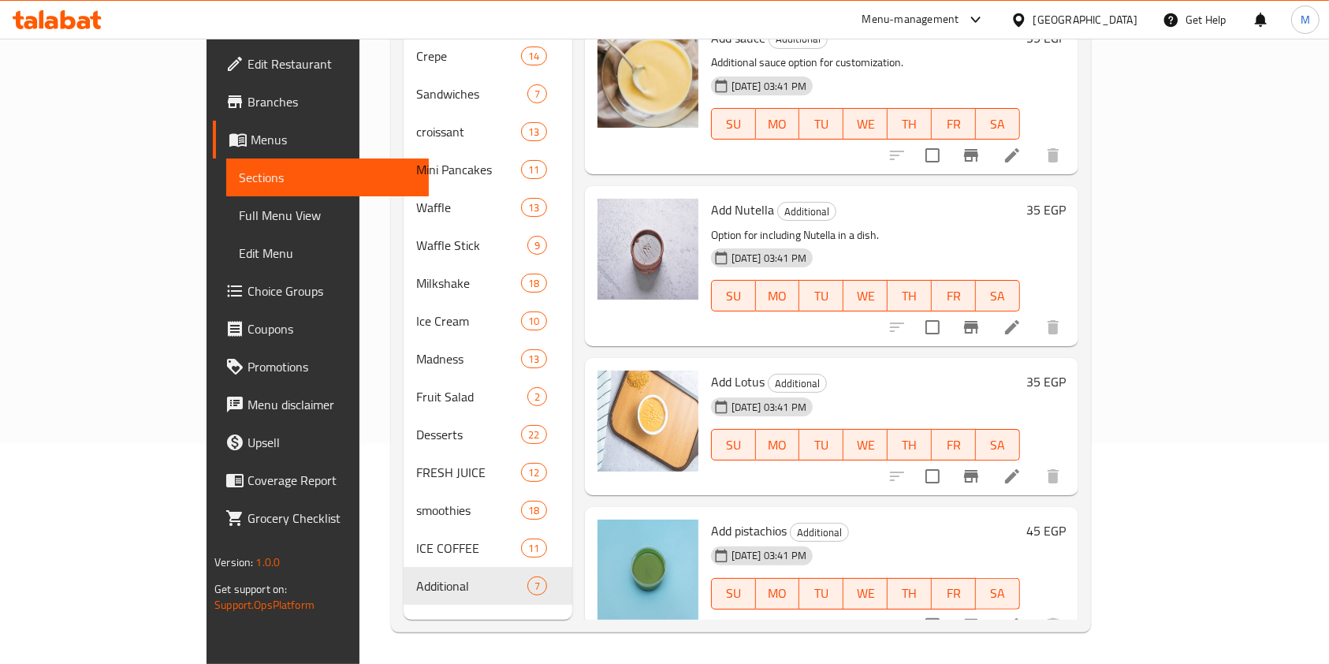
click at [990, 606] on button "Branch-specific-item" at bounding box center [971, 625] width 38 height 38
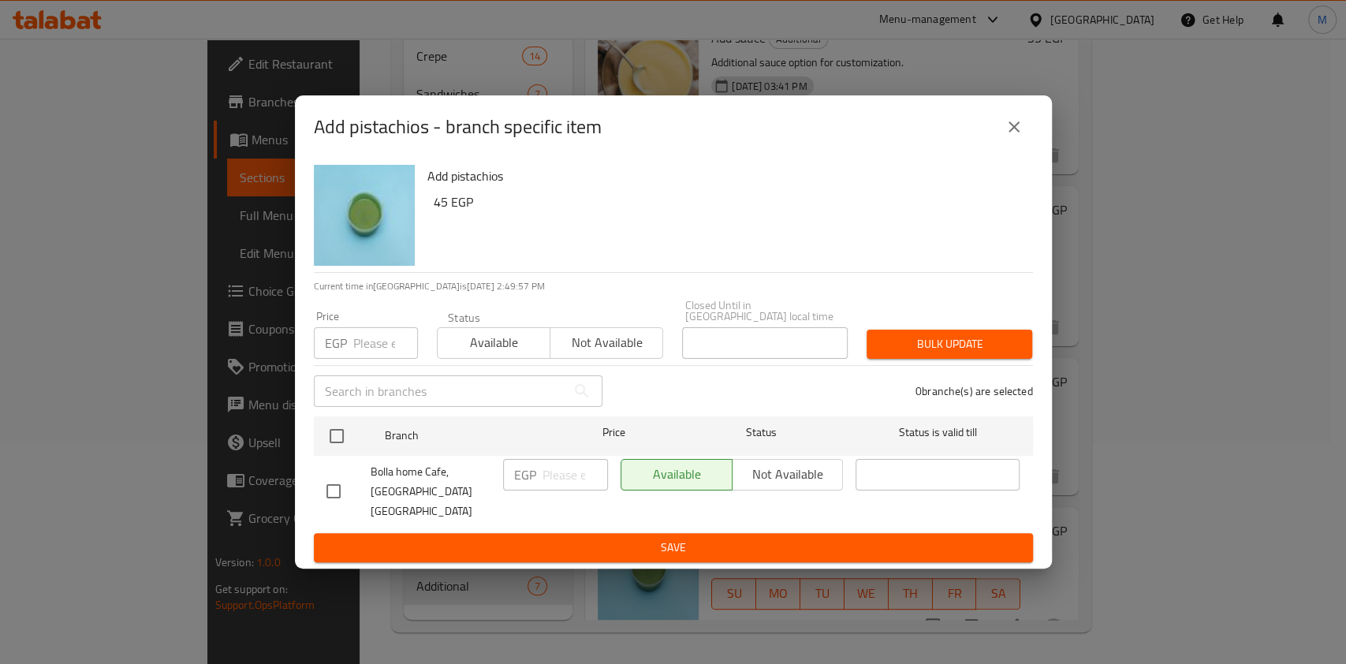
click at [1000, 146] on button "close" at bounding box center [1014, 127] width 38 height 38
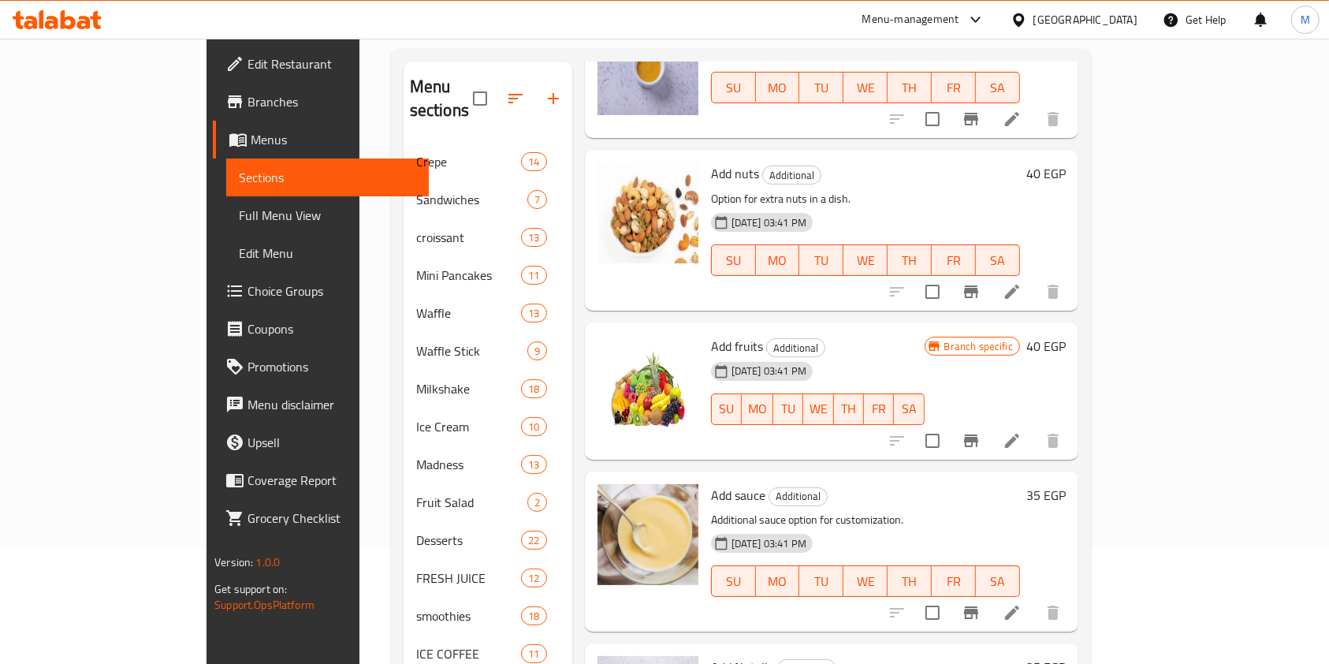
scroll to position [210, 0]
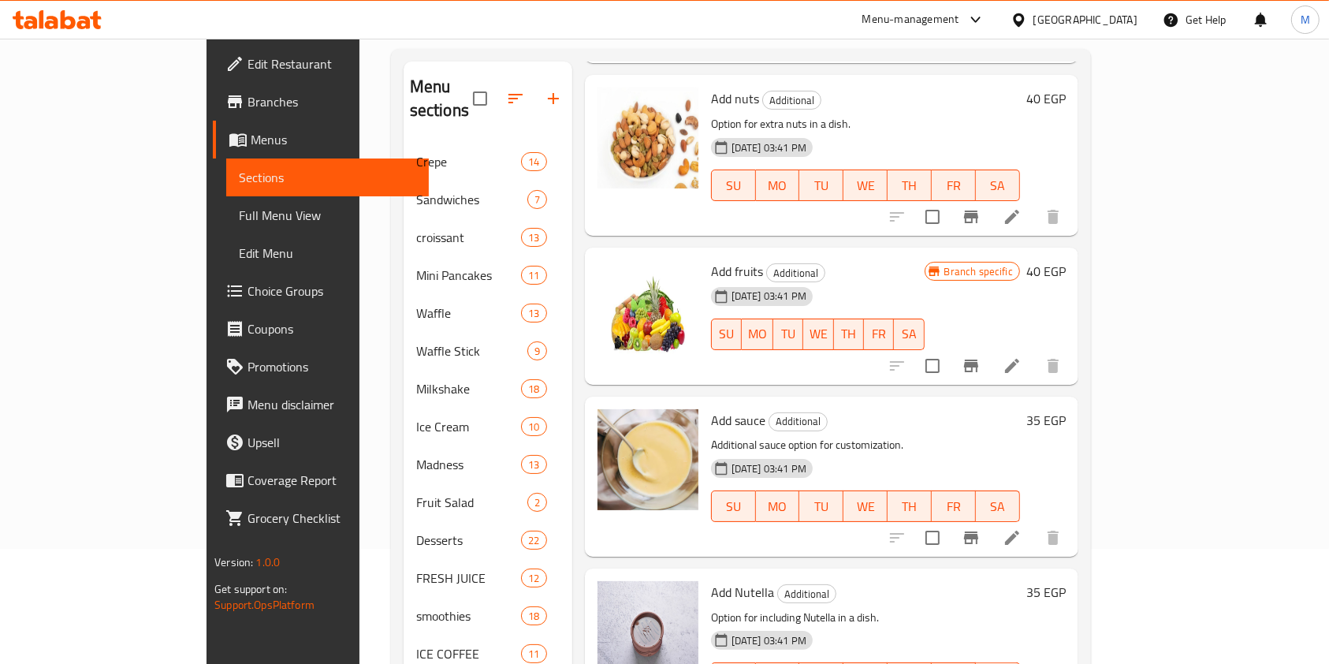
click at [248, 289] on span "Choice Groups" at bounding box center [332, 290] width 169 height 19
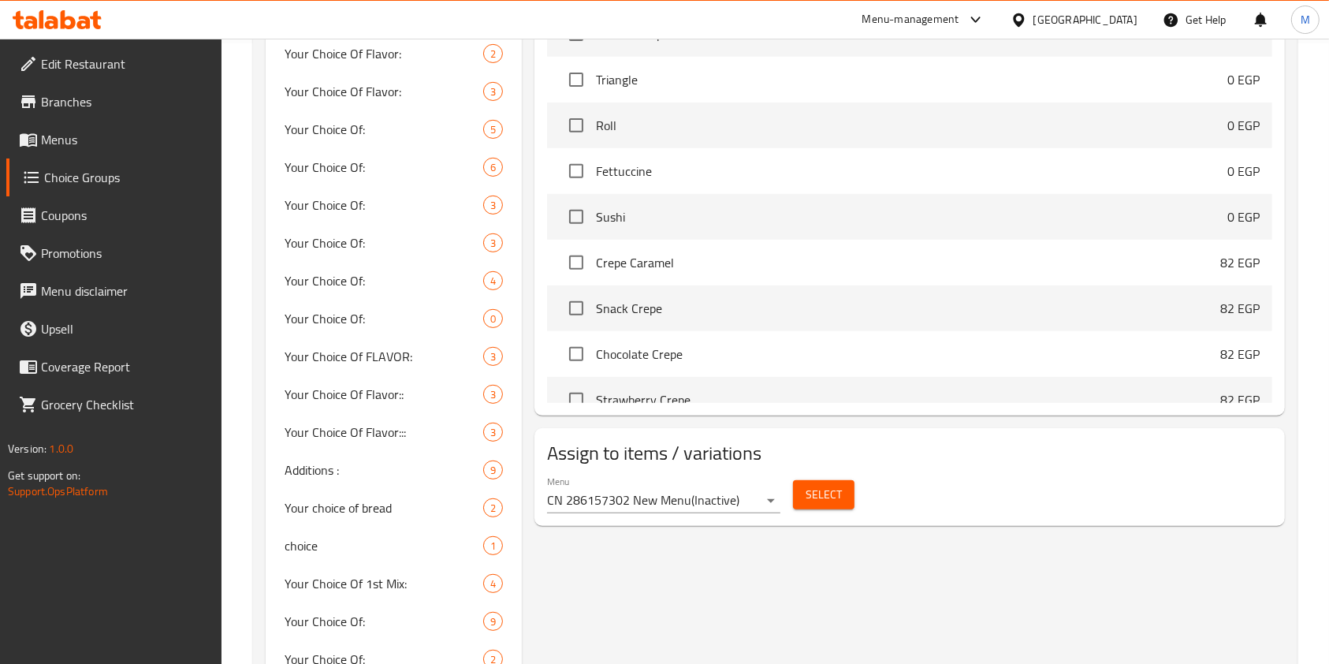
scroll to position [606, 0]
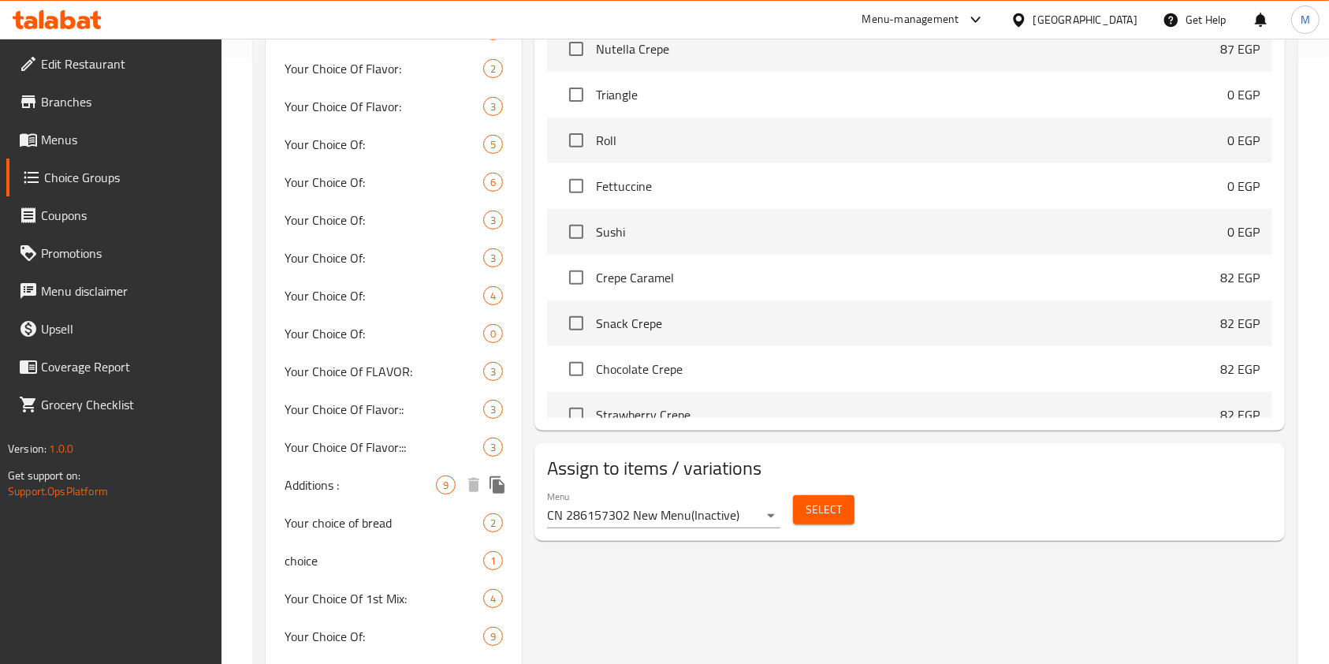
click at [362, 497] on div "Additions : 9" at bounding box center [394, 485] width 256 height 38
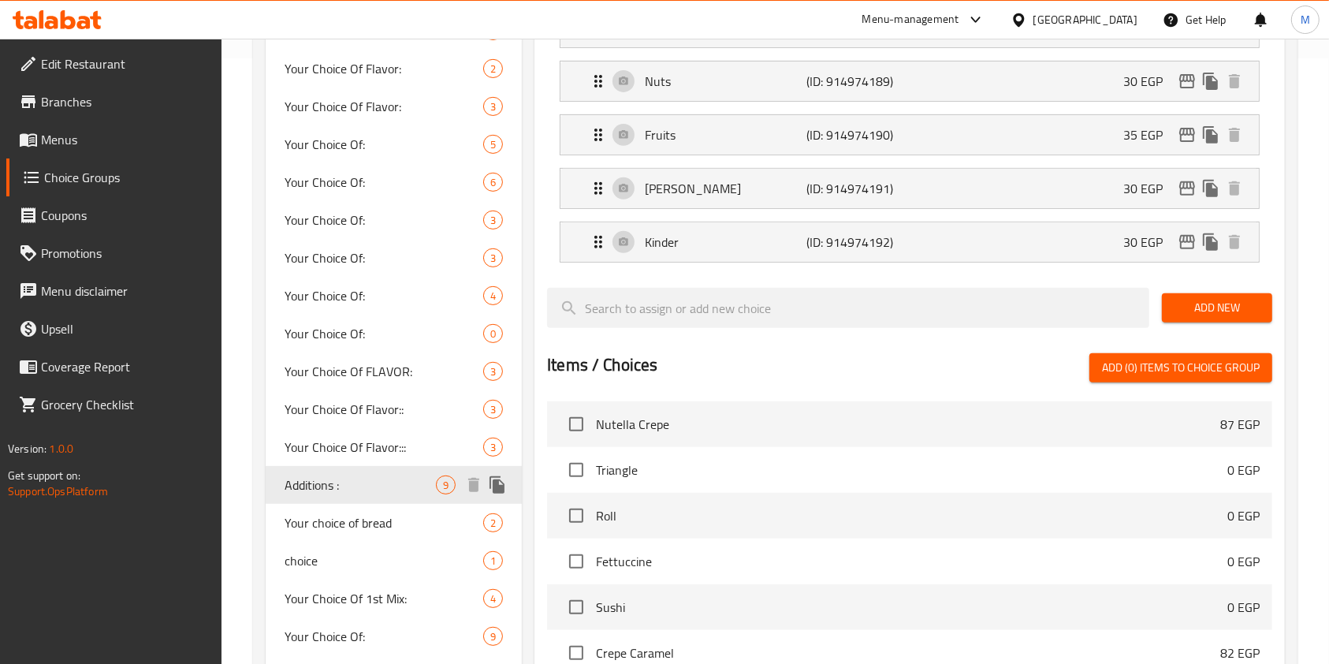
type input "Additions :"
type input "إضافات:"
type input "0"
type input "10"
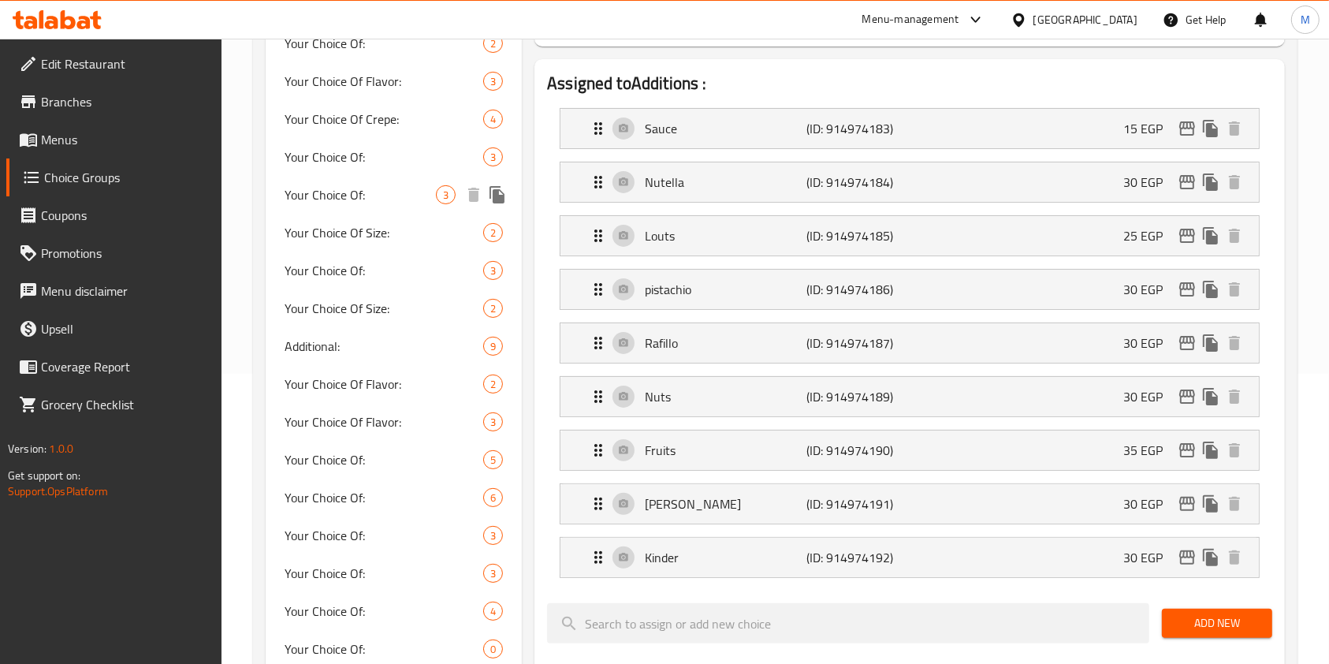
scroll to position [184, 0]
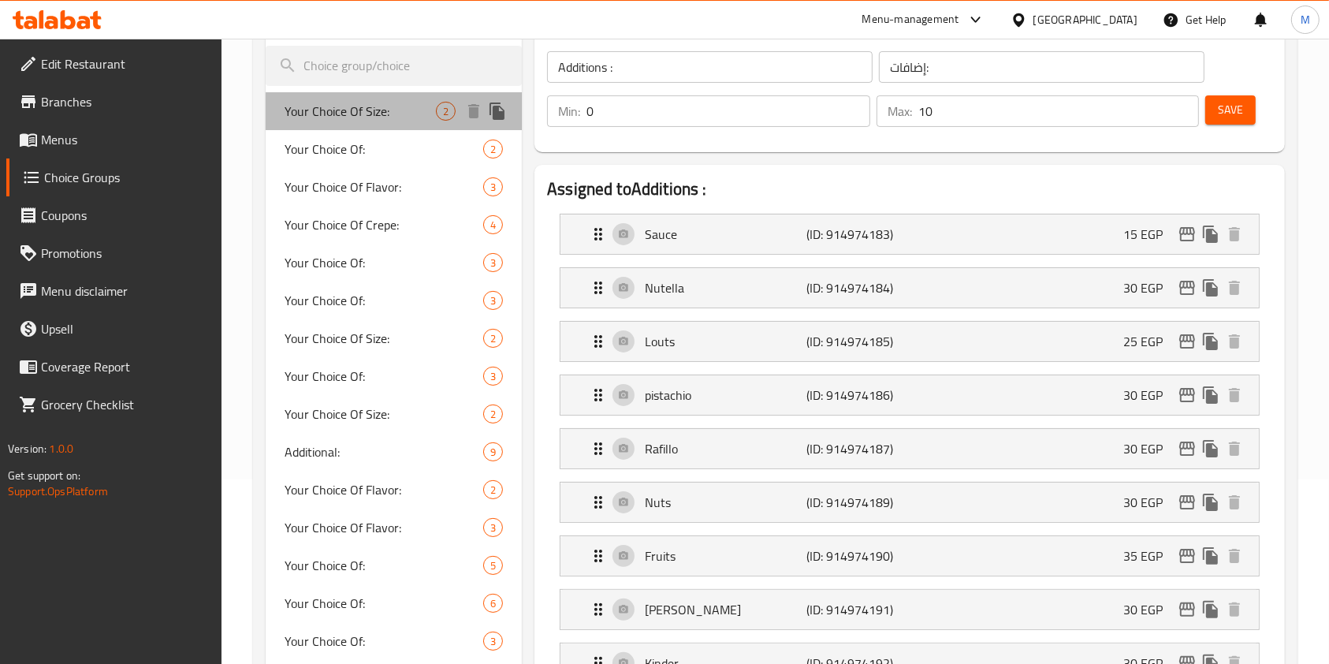
click at [357, 126] on div "Your Choice Of Size: 2" at bounding box center [394, 111] width 256 height 38
type input "Your Choice Of Size:"
type input "إختيارك من الحجم:"
type input "1"
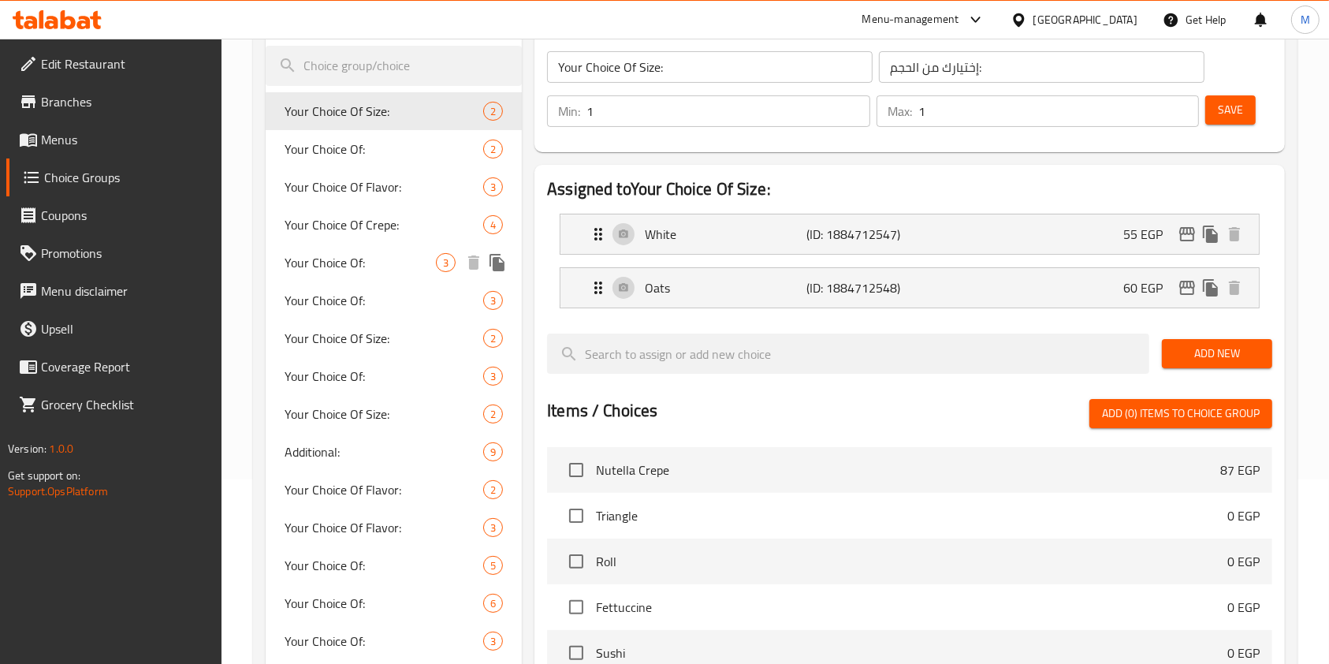
click at [353, 253] on span "Your Choice Of:" at bounding box center [360, 262] width 151 height 19
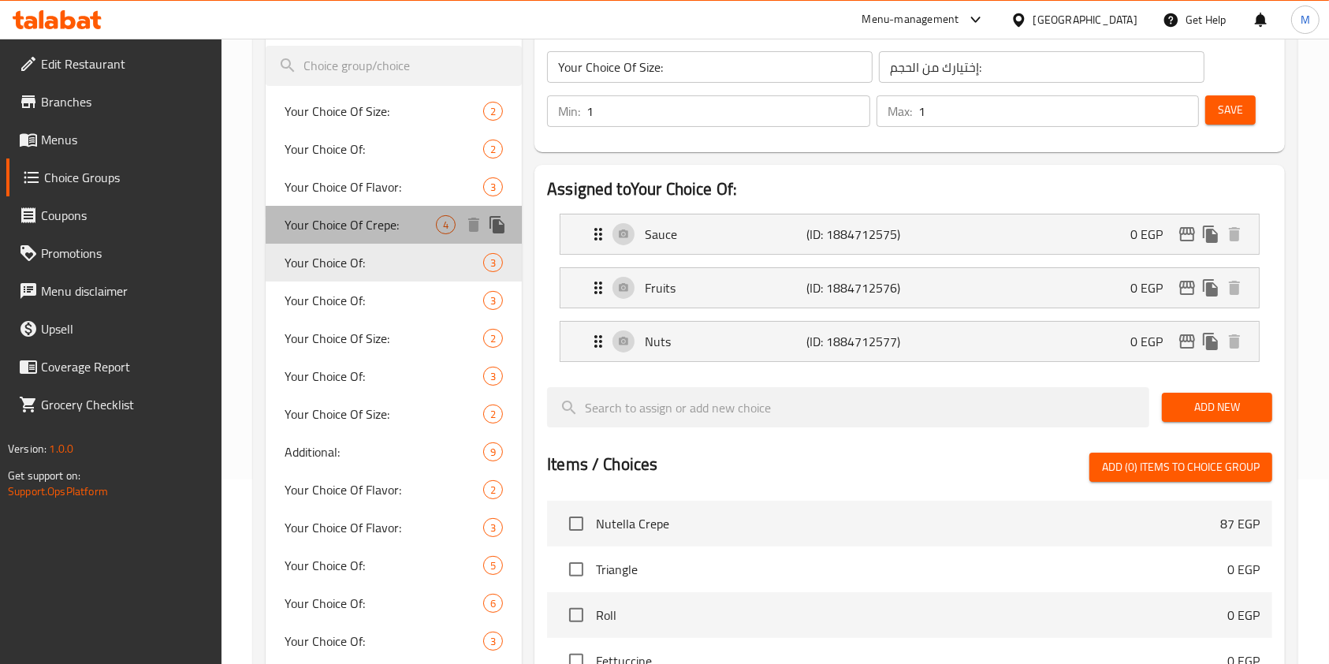
type input "Your Choice Of:"
type input "إختيارك من:"
click at [365, 224] on span "Your Choice Of Crepe:" at bounding box center [360, 224] width 151 height 19
type input "Your Choice Of Crepe:"
type input "إختيارك من الكريب:"
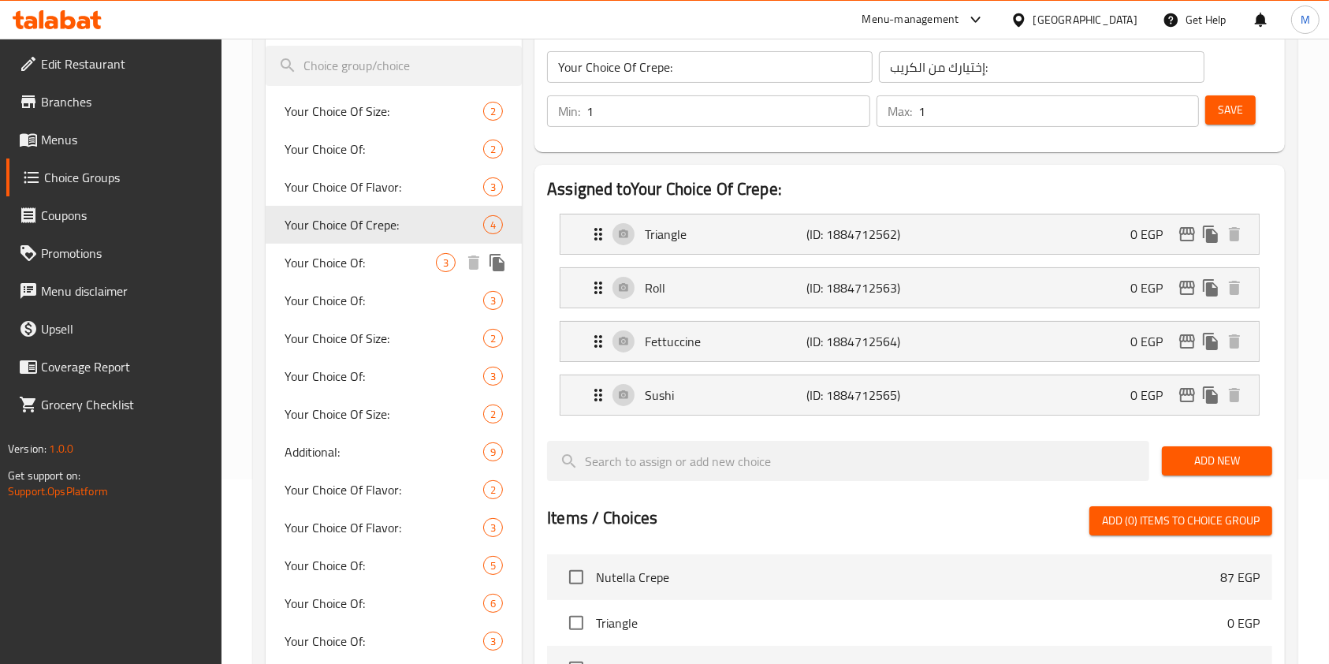
click at [345, 266] on span "Your Choice Of:" at bounding box center [360, 262] width 151 height 19
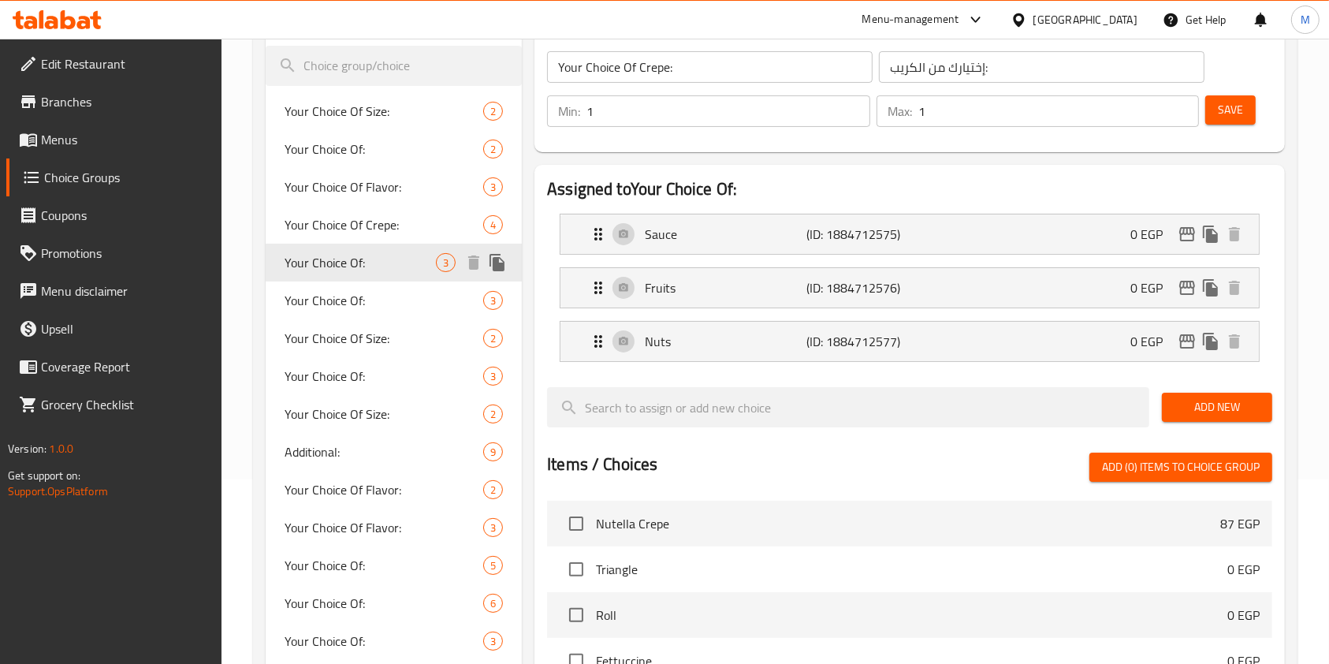
type input "Your Choice Of:"
type input "إختيارك من:"
